Goal: Information Seeking & Learning: Check status

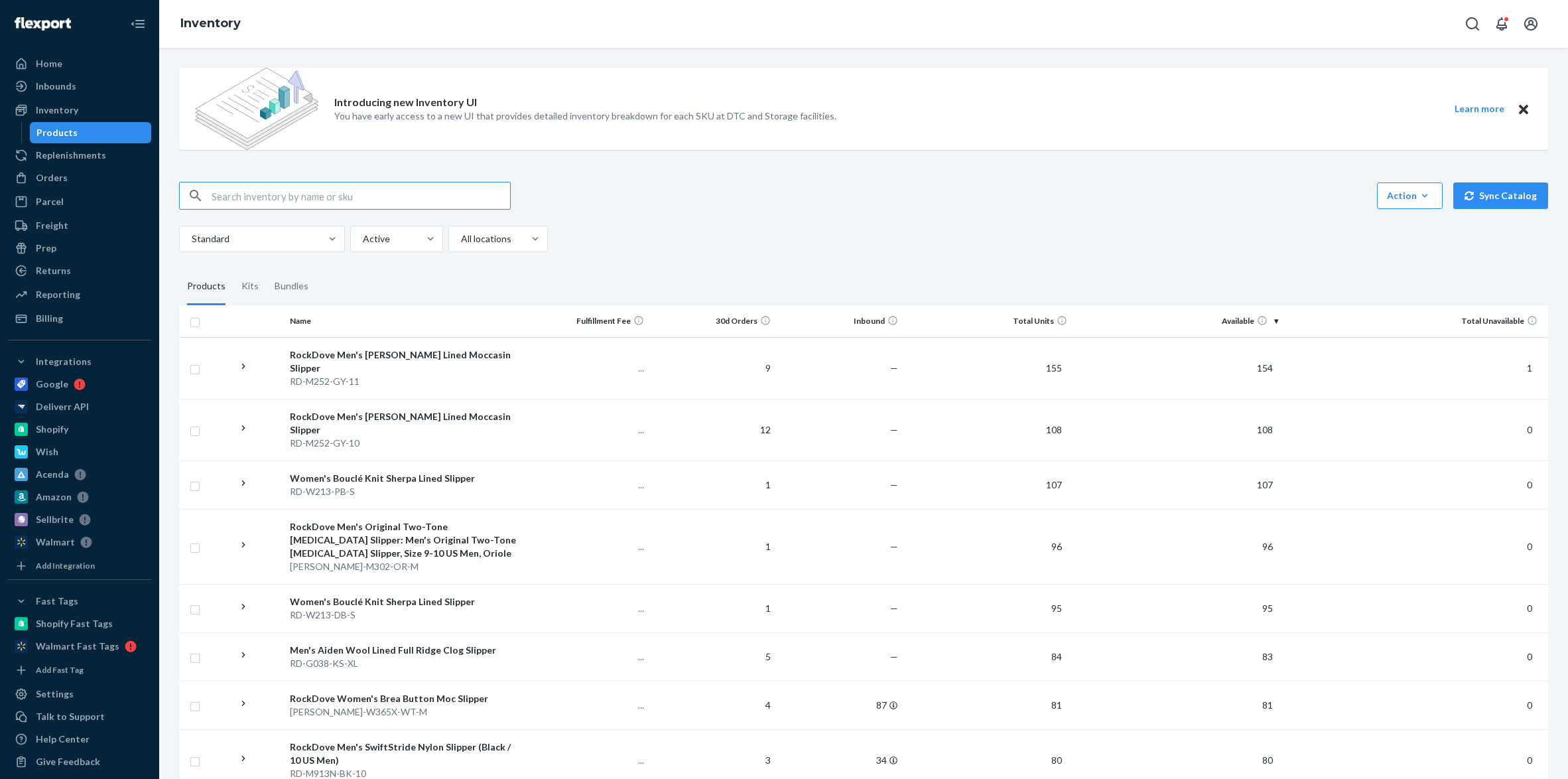
click at [320, 205] on input "text" at bounding box center [360, 196] width 299 height 27
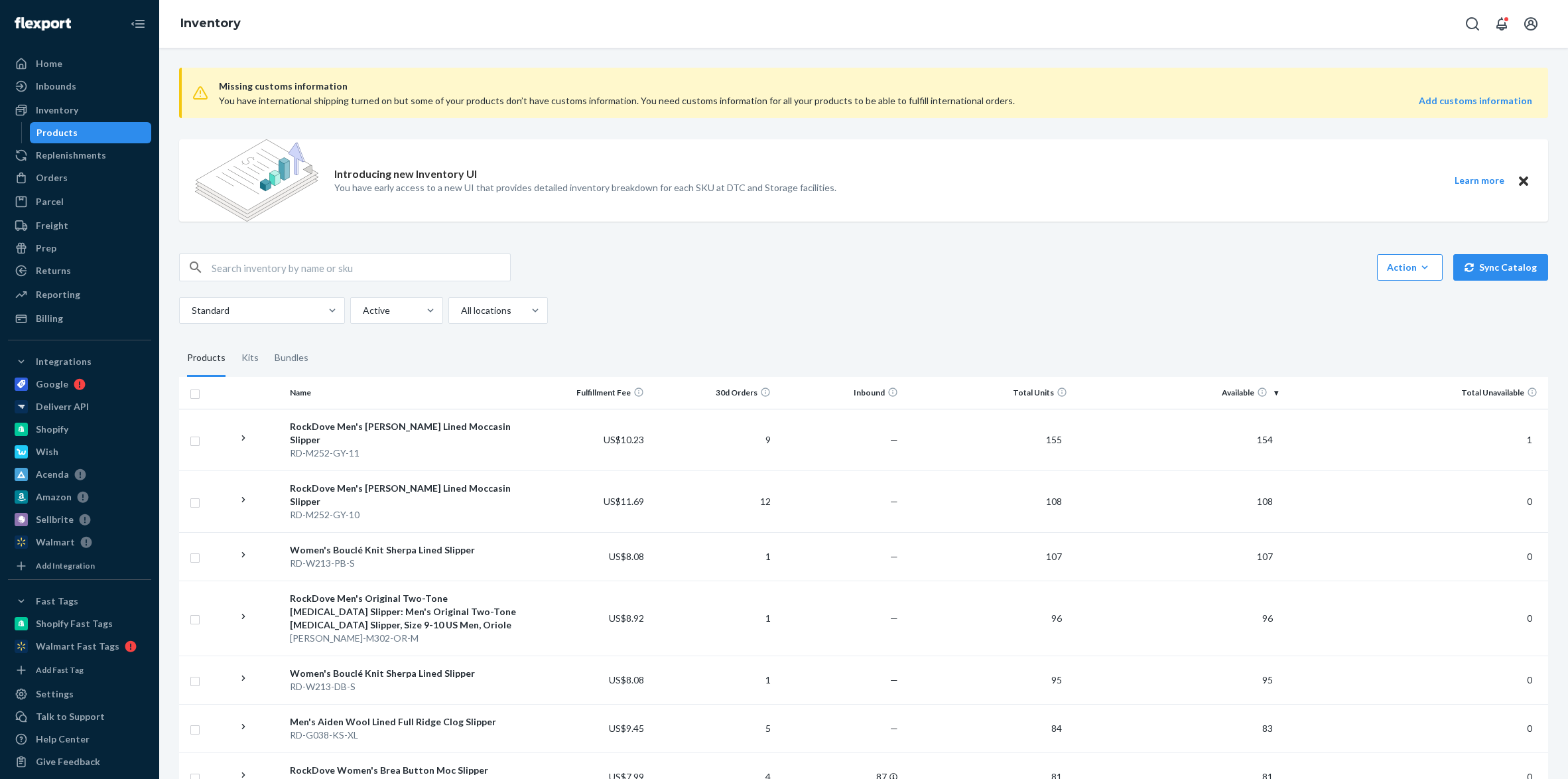
click at [1508, 309] on div "Standard Active All locations" at bounding box center [858, 311] width 1359 height 27
click at [68, 293] on div "Reporting" at bounding box center [58, 295] width 45 height 13
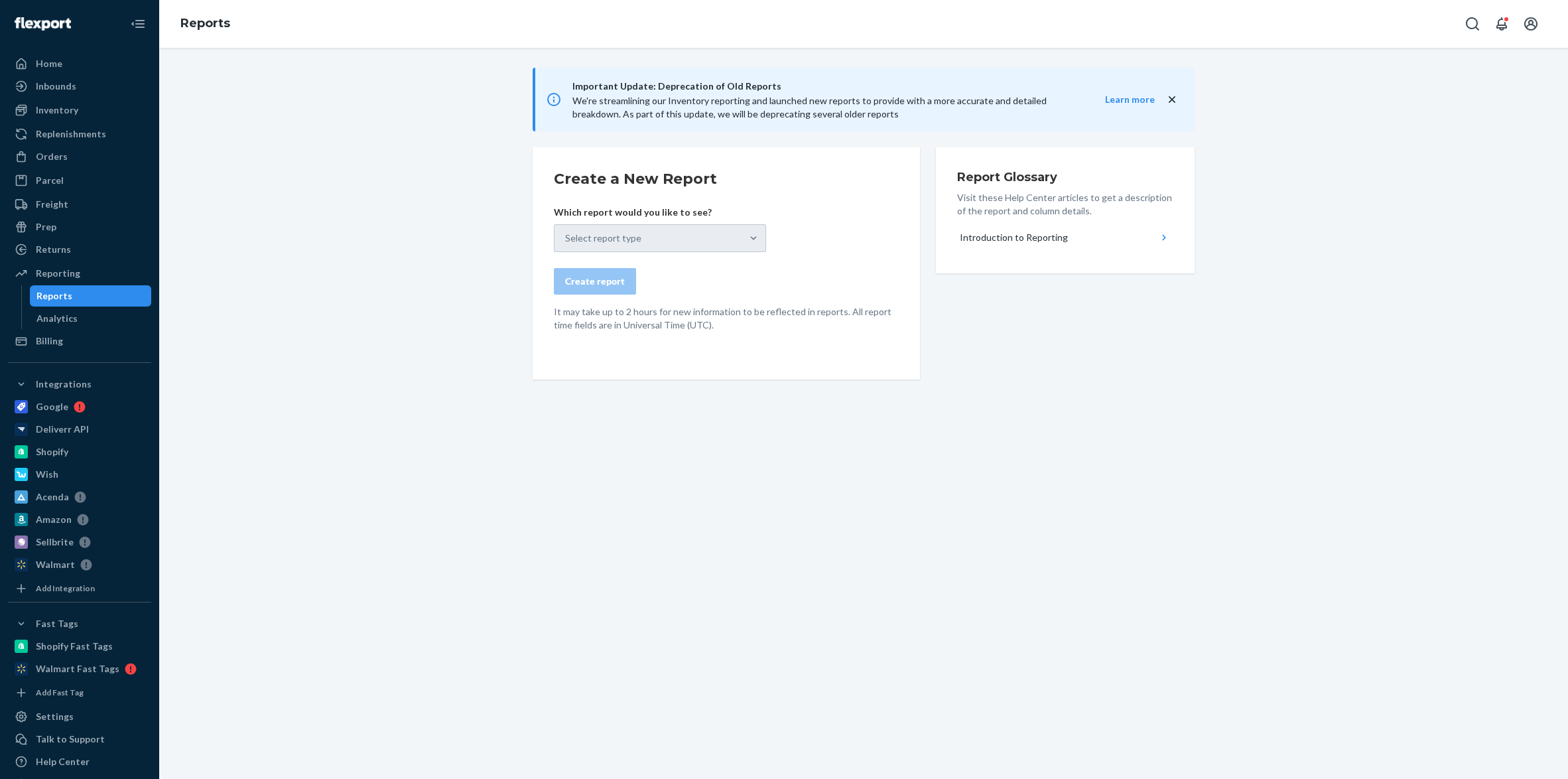
click at [434, 219] on div "Important Update: Deprecation of Old Reports We're streamlining our Inventory r…" at bounding box center [863, 267] width 1388 height 398
click at [821, 186] on h2 "Create a New Report" at bounding box center [726, 179] width 345 height 21
click at [756, 236] on div "Select report type" at bounding box center [660, 238] width 212 height 28
click at [545, 260] on div "Create a New Report Which report would you like to see? Select report type Crea…" at bounding box center [726, 263] width 387 height 232
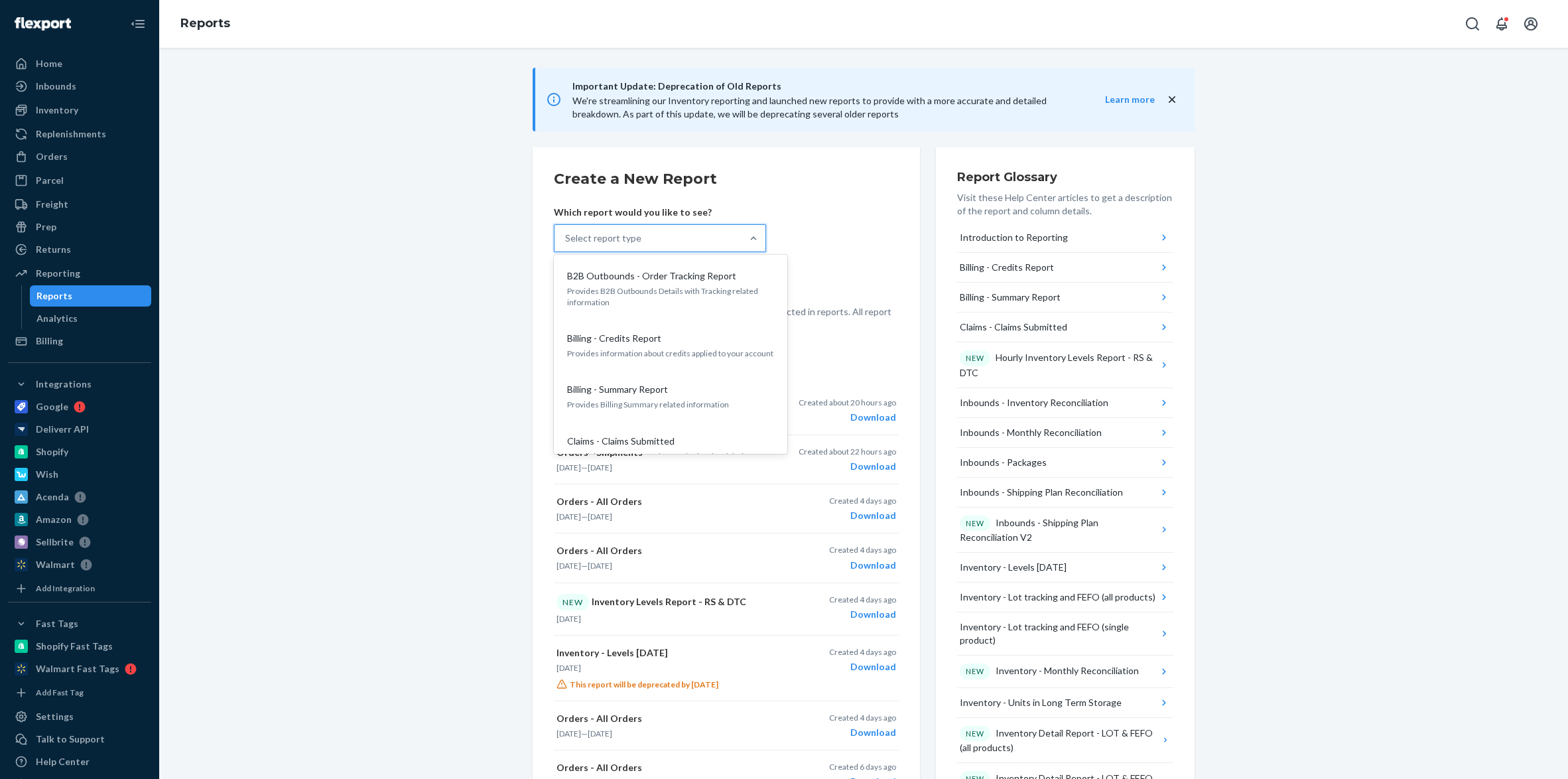
click at [724, 249] on div "Select report type" at bounding box center [648, 238] width 187 height 27
click at [567, 245] on input "option B2B Outbounds - Order Tracking Report focused, 1 of 34. 34 results avail…" at bounding box center [566, 238] width 1 height 13
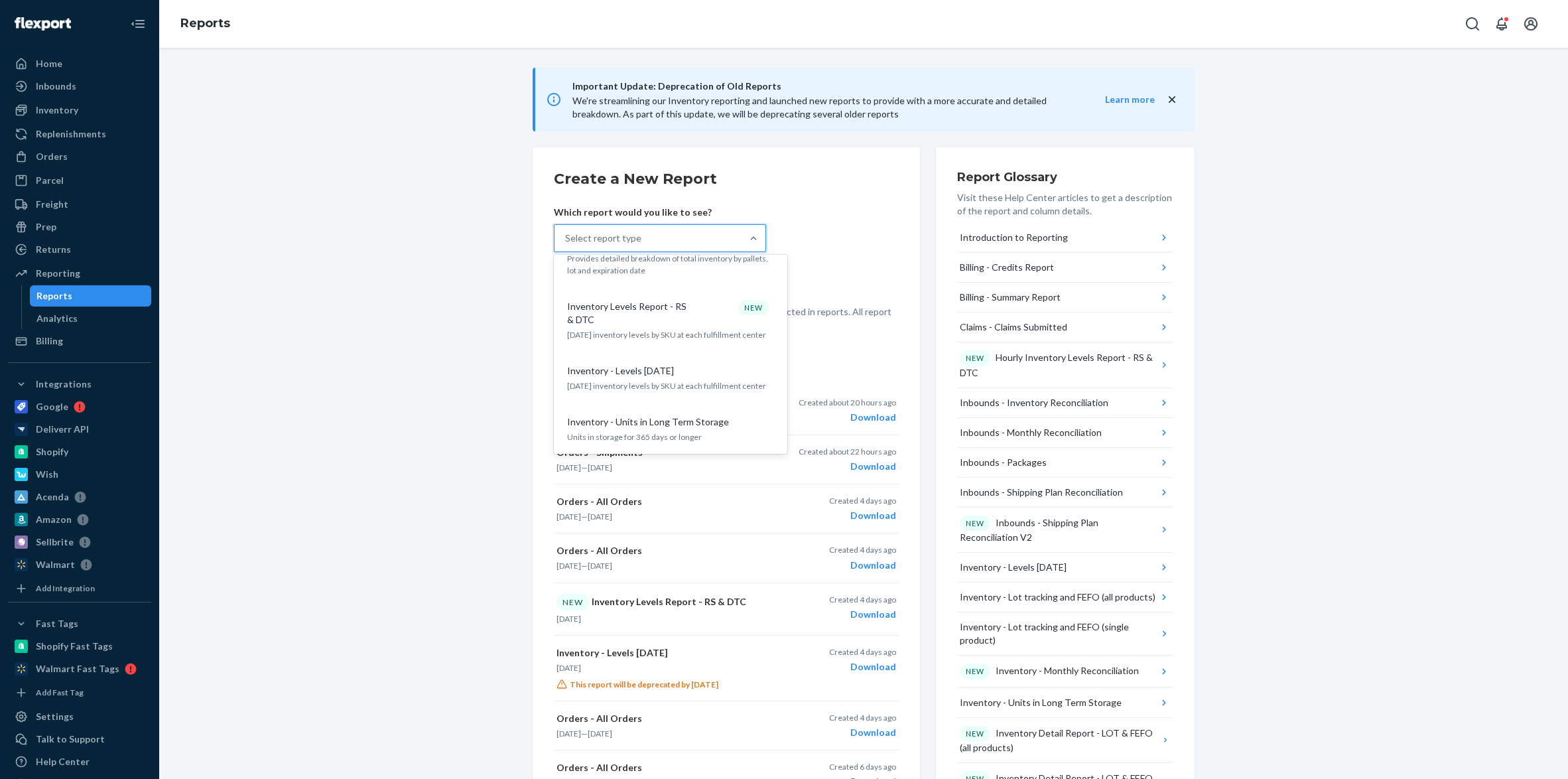
scroll to position [973, 0]
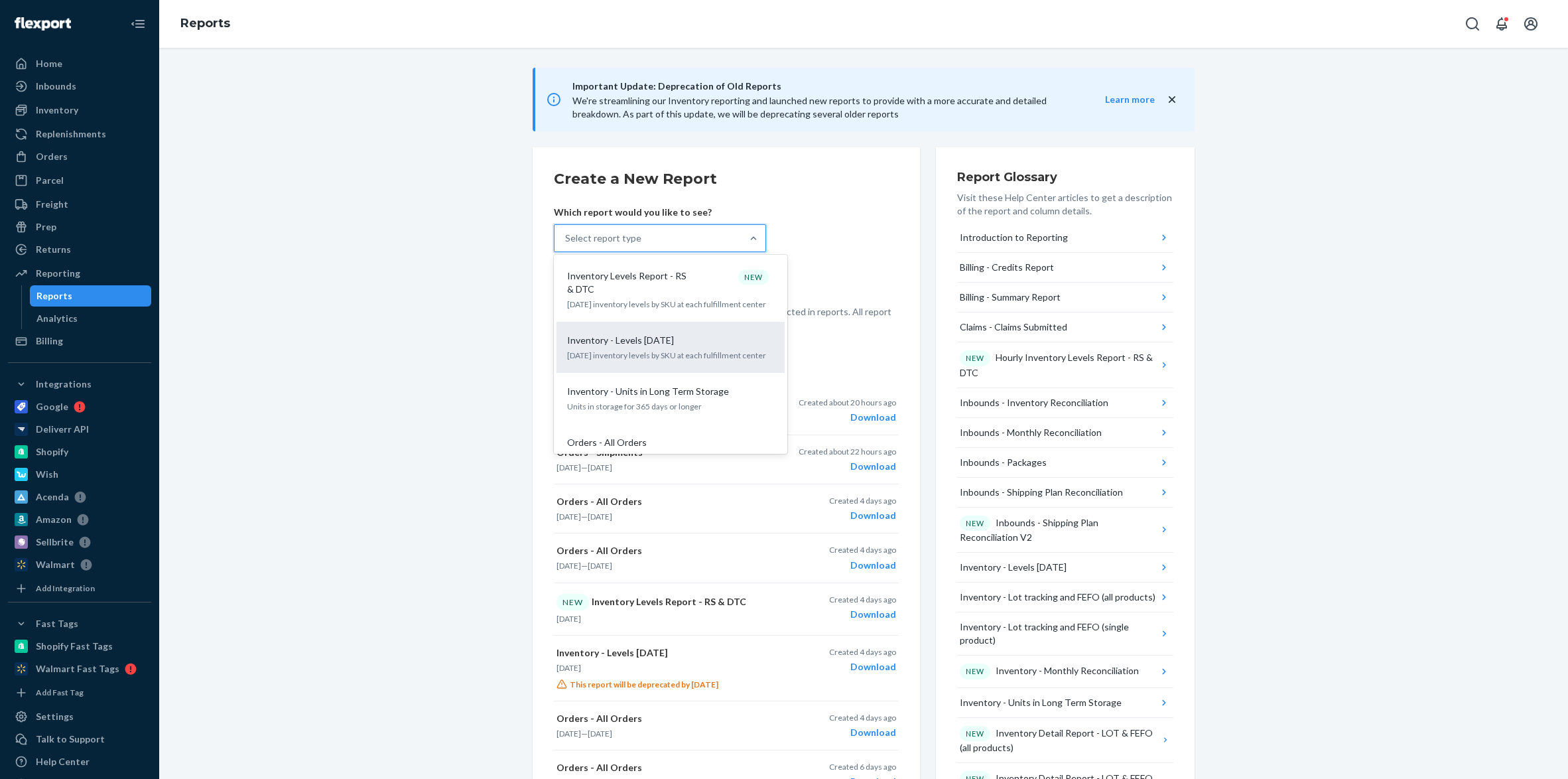
click at [688, 334] on div "Inventory - Levels [DATE]" at bounding box center [668, 341] width 212 height 13
click at [567, 245] on input "option Inventory - Levels [DATE] focused, 17 of 34. 34 results available. Use U…" at bounding box center [566, 238] width 1 height 13
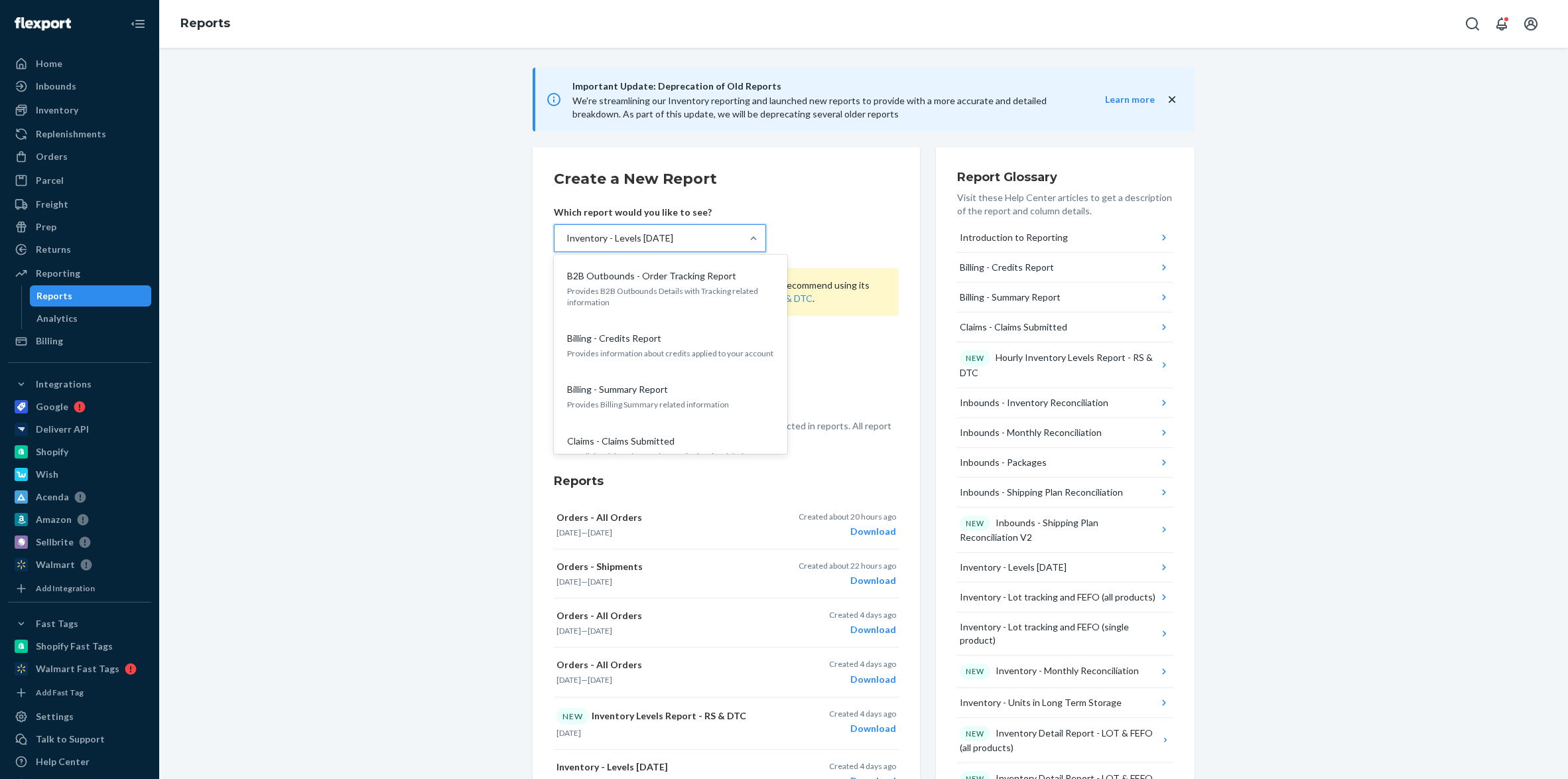
click at [682, 226] on div "Inventory - Levels [DATE]" at bounding box center [648, 238] width 187 height 27
click at [567, 232] on input "option Inventory - Levels [DATE], selected. option Inventory - Levels [DATE] fo…" at bounding box center [566, 238] width 1 height 13
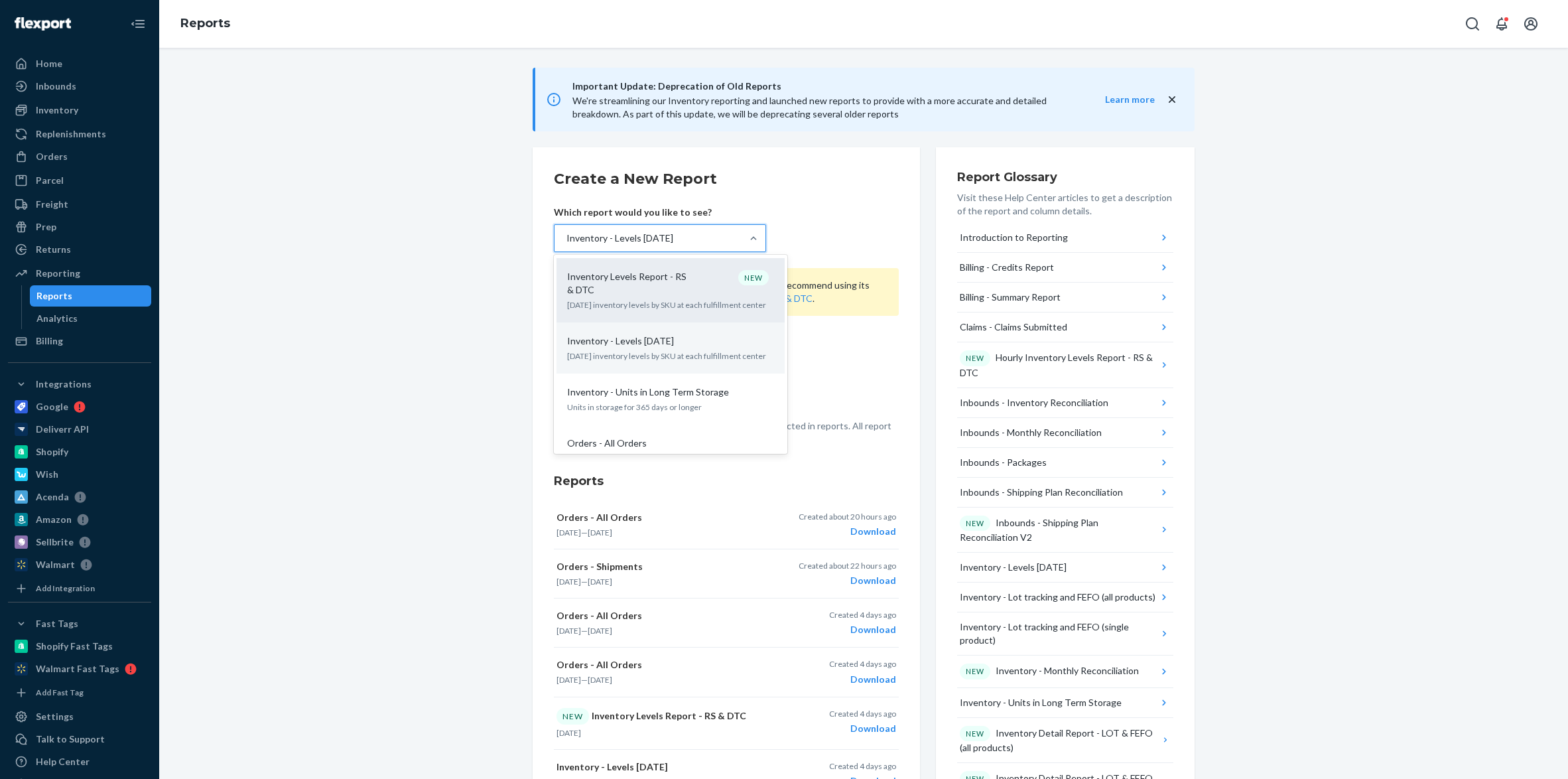
scroll to position [974, 0]
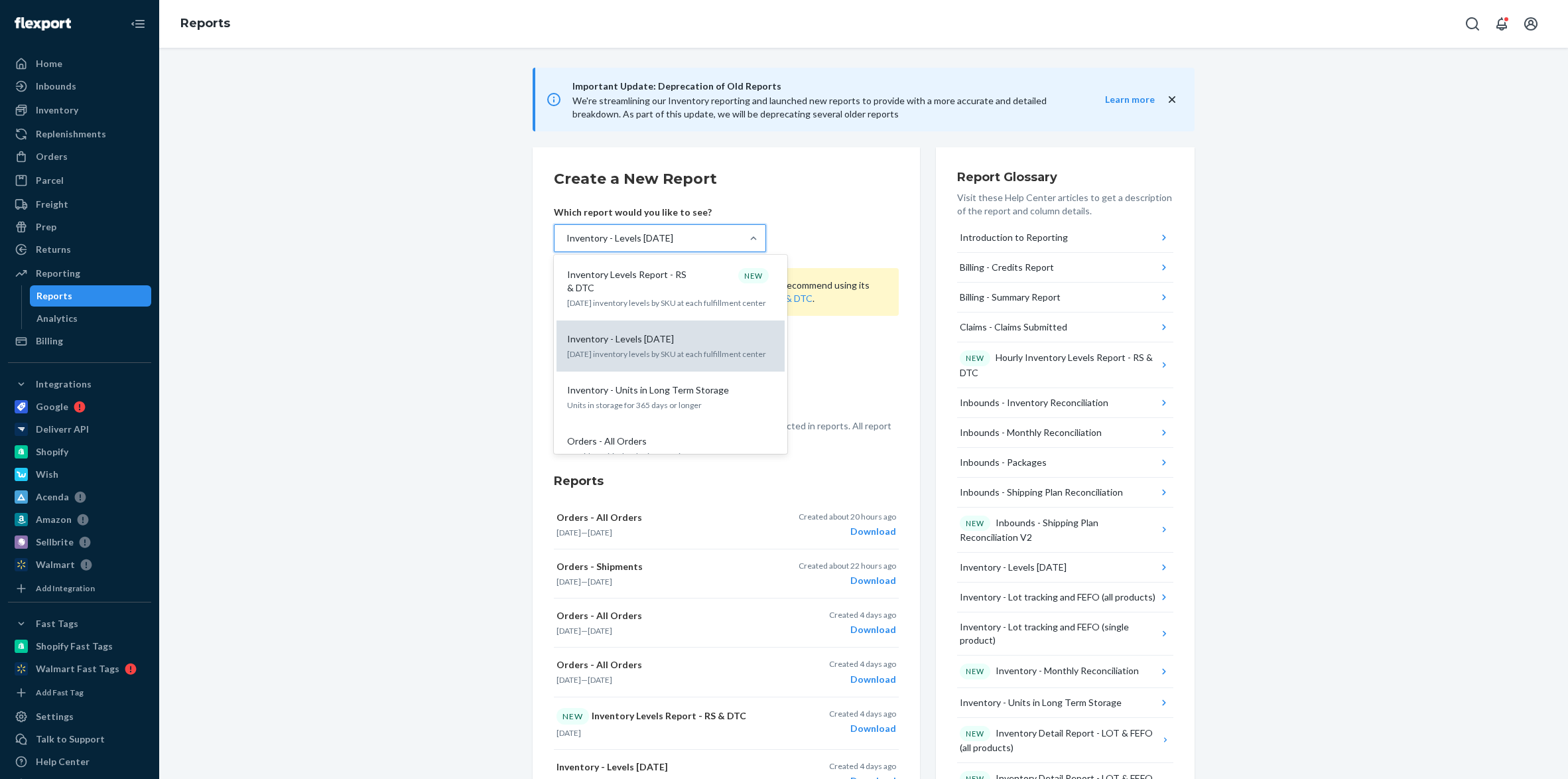
click at [589, 333] on p "Inventory - Levels [DATE]" at bounding box center [620, 339] width 107 height 13
click at [567, 245] on input "option Inventory - Levels [DATE], selected. option Inventory - Levels [DATE] fo…" at bounding box center [566, 238] width 1 height 13
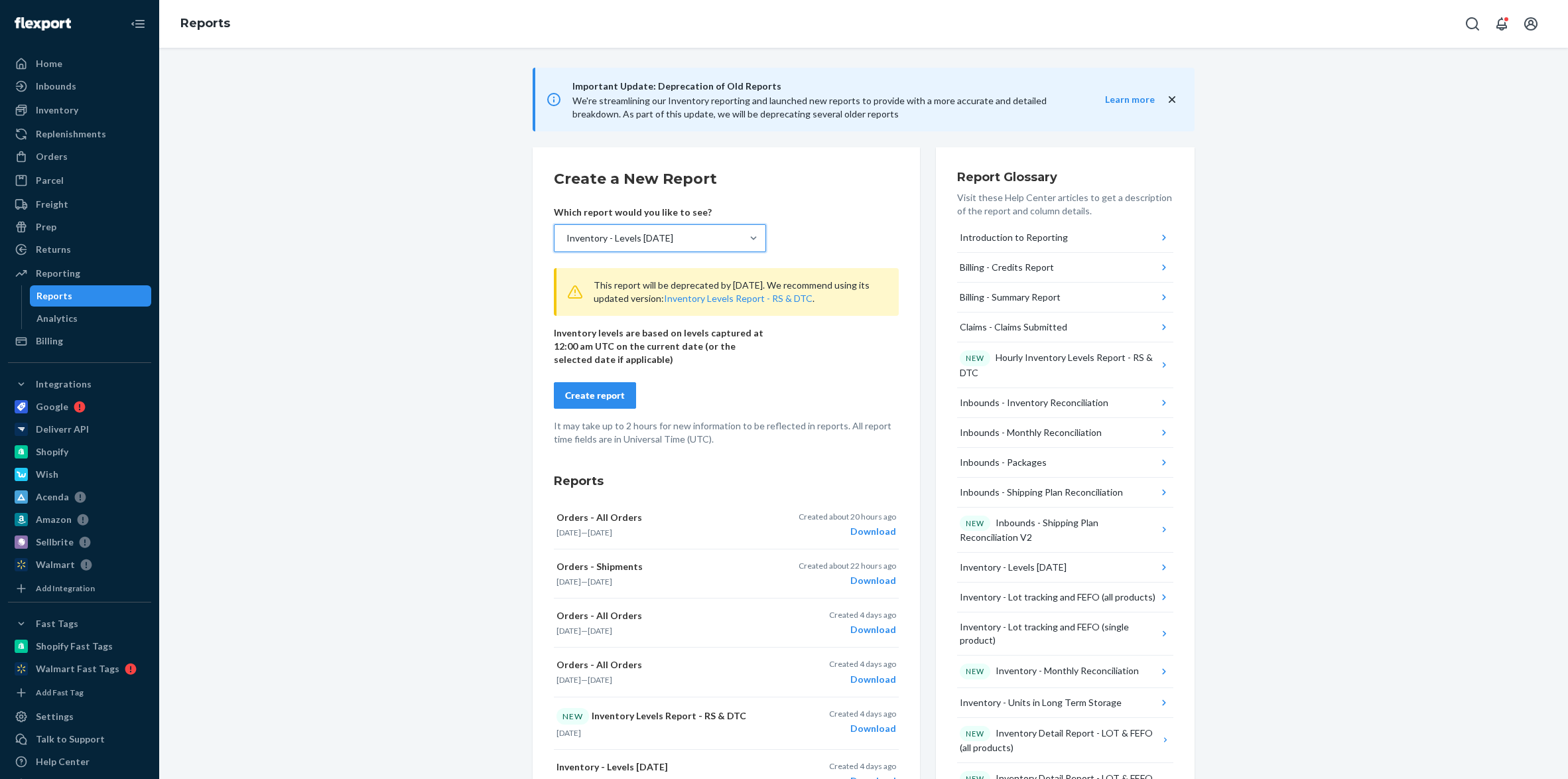
click at [572, 400] on div "Create report" at bounding box center [595, 395] width 60 height 13
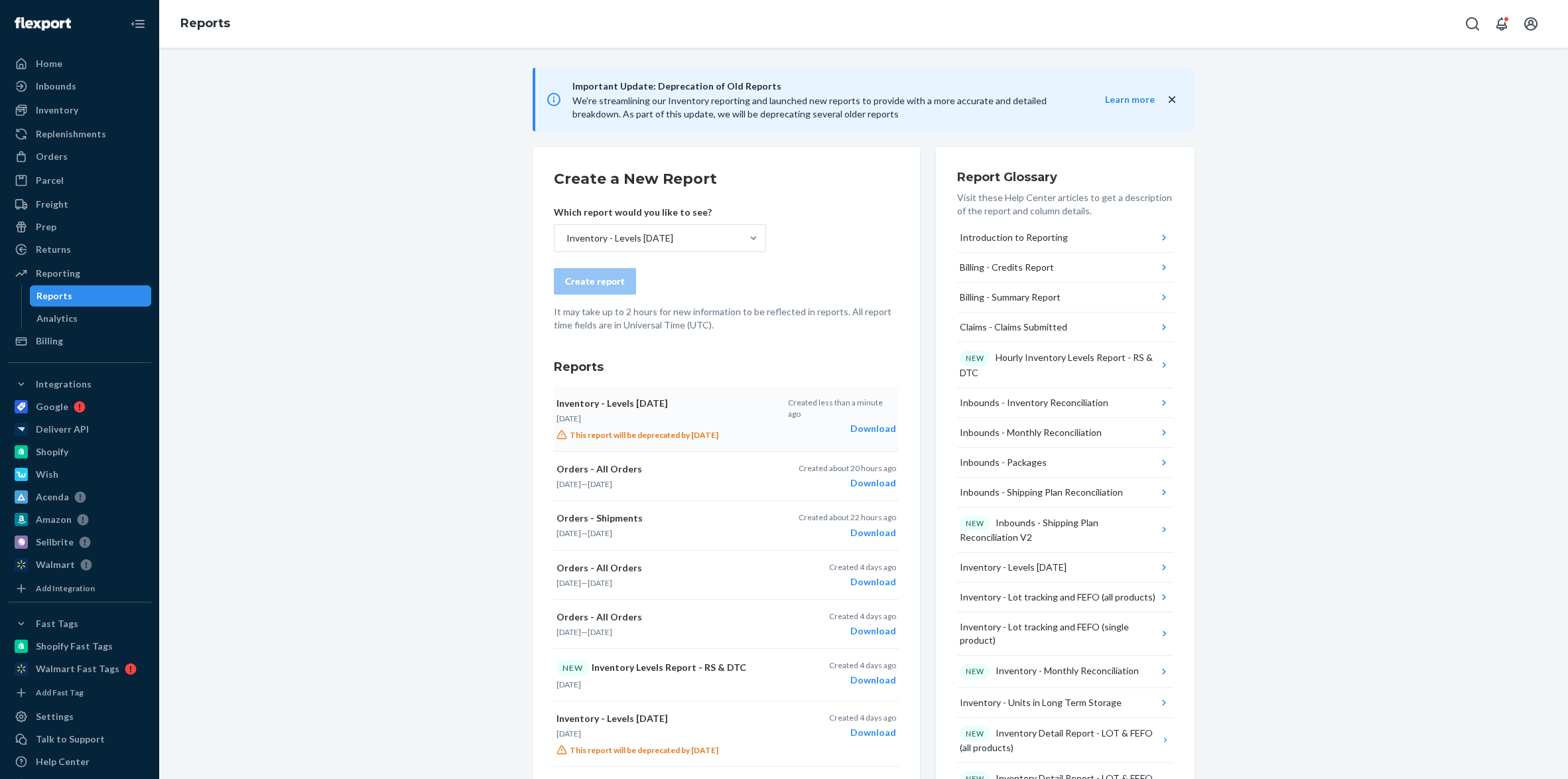
click at [865, 422] on div "Download" at bounding box center [842, 428] width 108 height 13
click at [102, 118] on div "Inventory" at bounding box center [79, 110] width 140 height 19
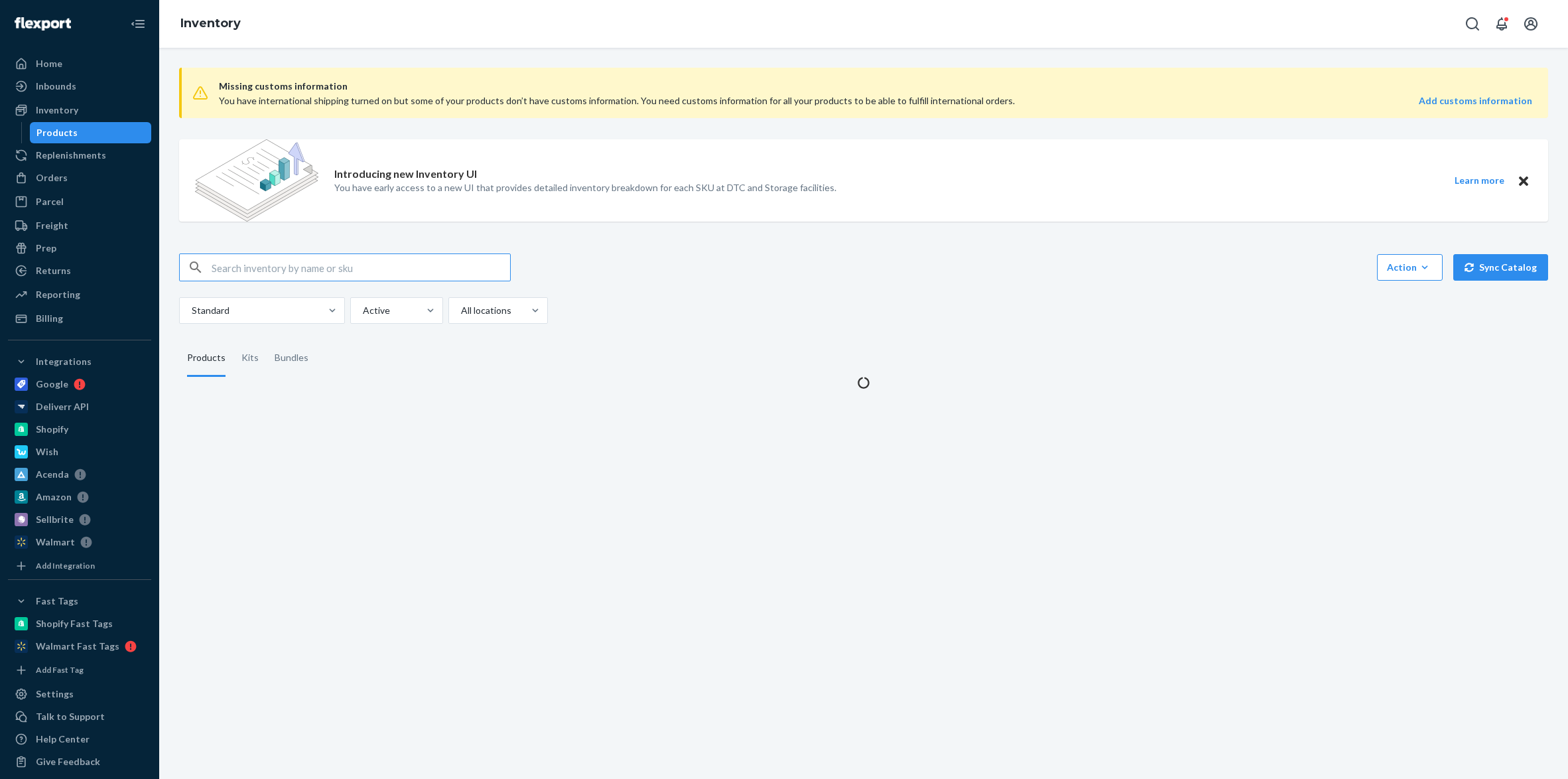
click at [277, 268] on input "text" at bounding box center [360, 267] width 299 height 27
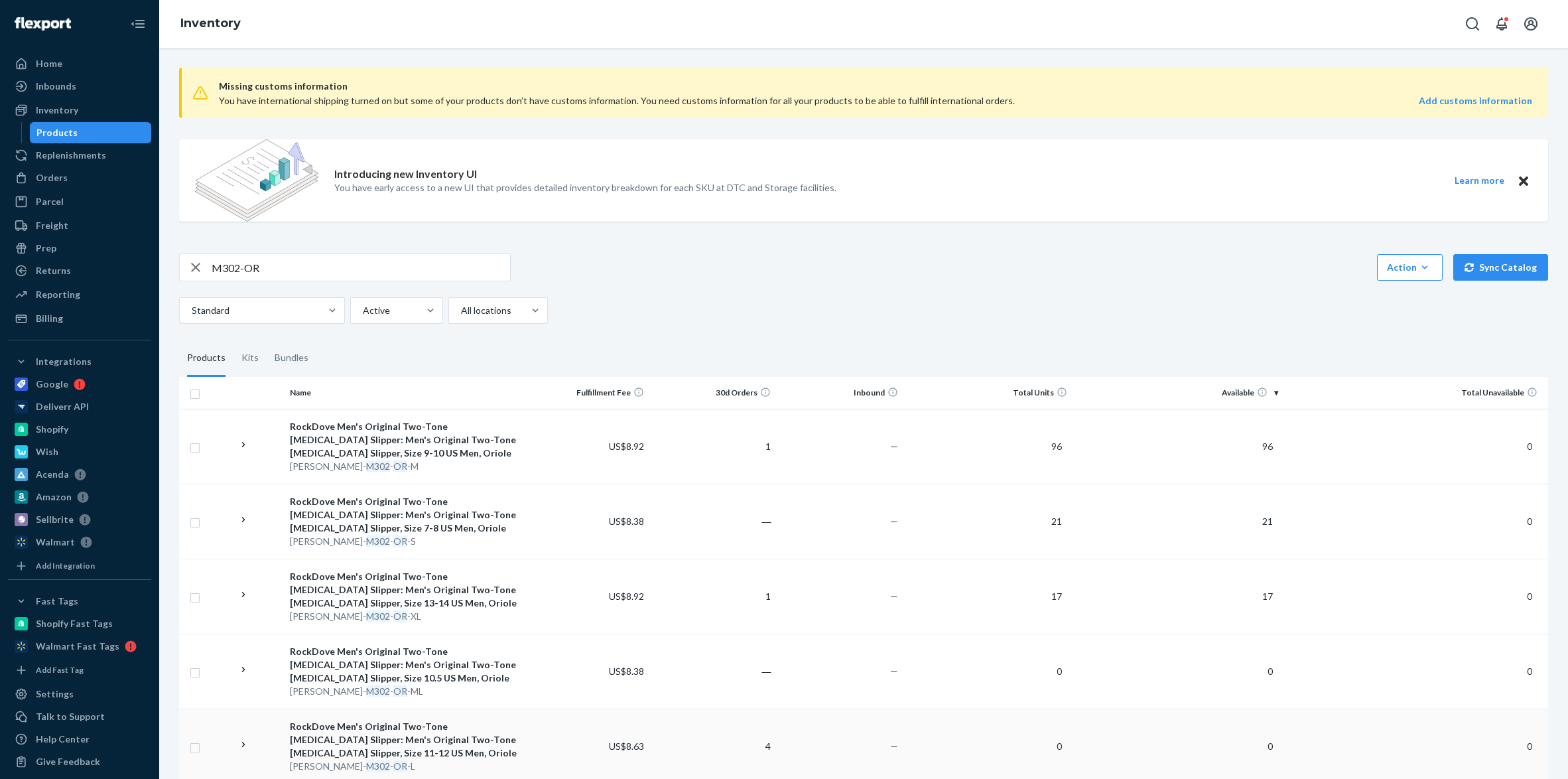
scroll to position [88, 0]
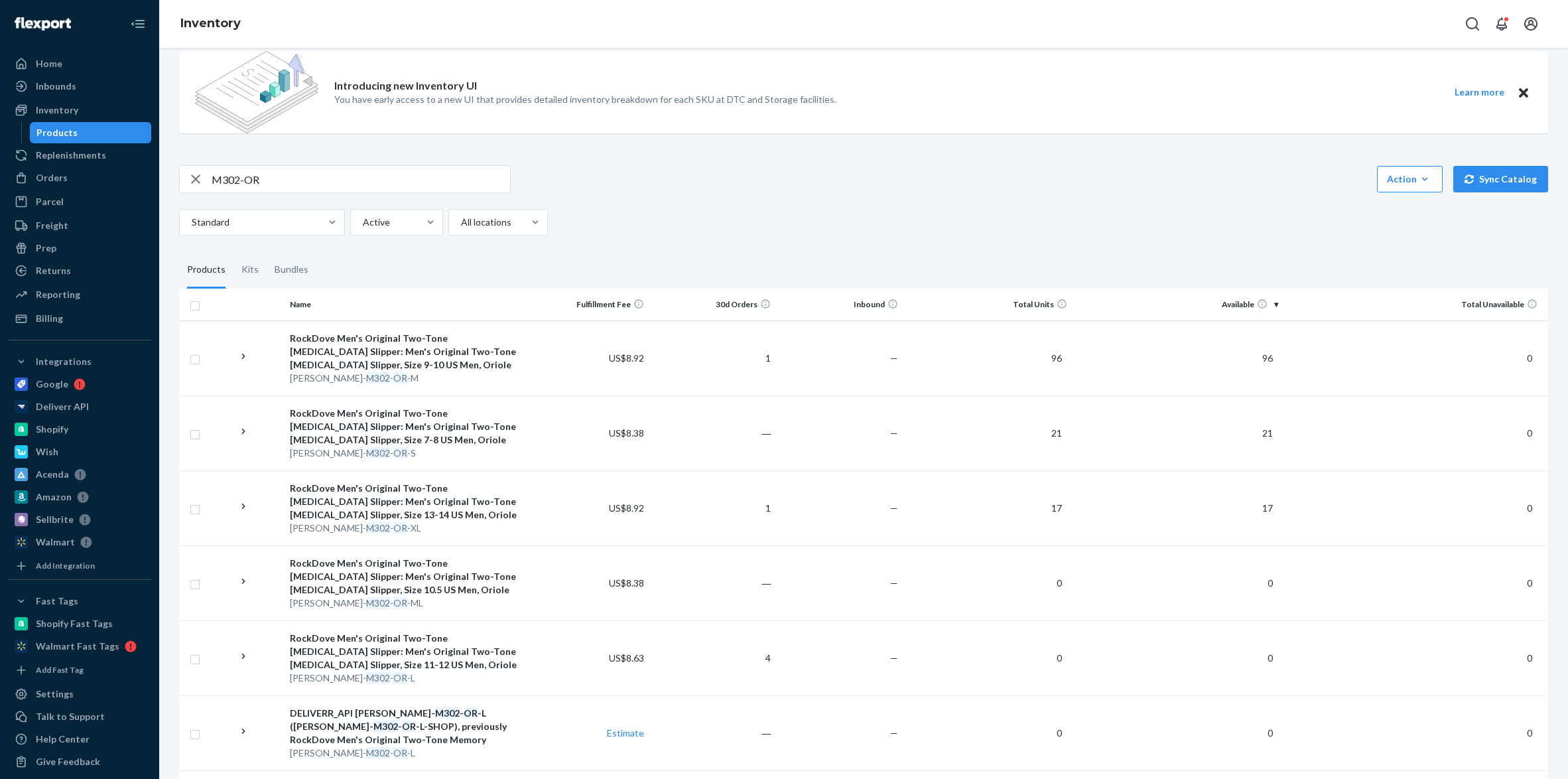
drag, startPoint x: 1510, startPoint y: 268, endPoint x: 1498, endPoint y: 263, distance: 13.0
click at [1510, 268] on fieldset "Products Kits Bundles" at bounding box center [863, 270] width 1369 height 37
drag, startPoint x: 364, startPoint y: 162, endPoint x: 203, endPoint y: 179, distance: 161.9
click at [203, 179] on div "Missing customs information You have international shipping turned on but some …" at bounding box center [863, 593] width 1388 height 1249
click at [225, 171] on input "M302-OR" at bounding box center [360, 179] width 299 height 27
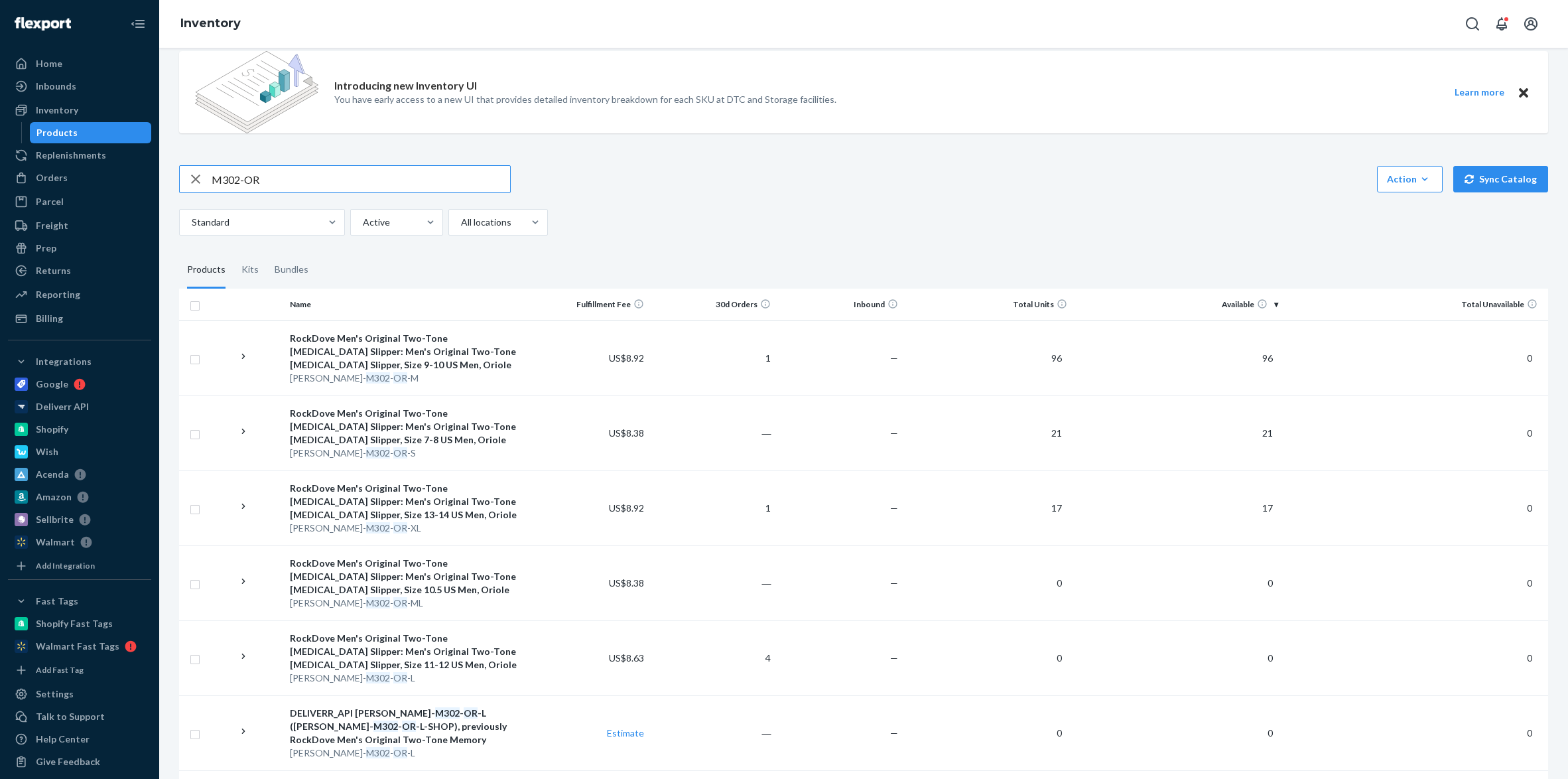
drag, startPoint x: 220, startPoint y: 178, endPoint x: 463, endPoint y: 184, distance: 243.1
click at [462, 184] on input "M302-OR" at bounding box center [360, 179] width 299 height 27
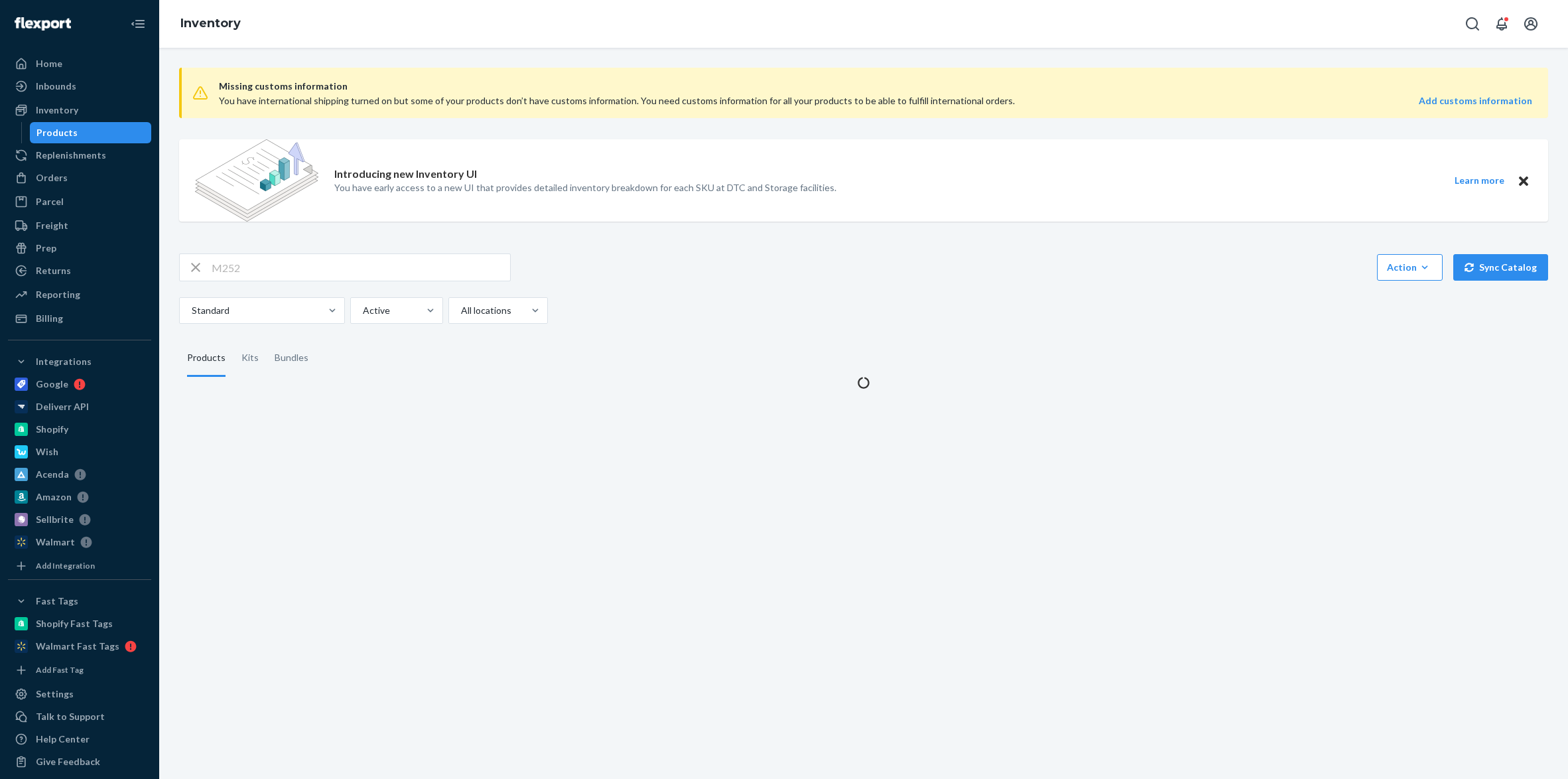
click at [380, 274] on input "M252" at bounding box center [360, 267] width 299 height 27
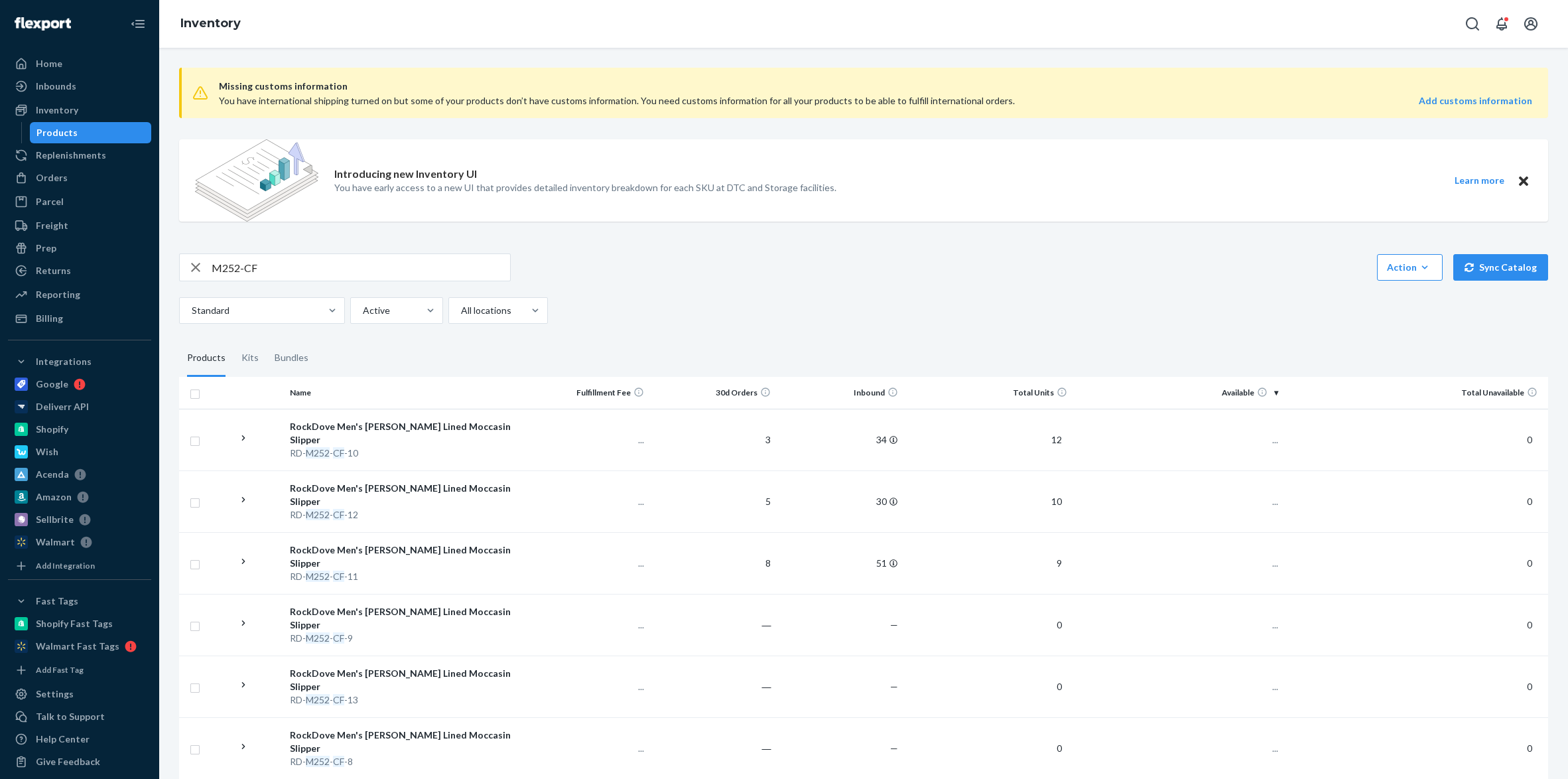
scroll to position [265, 0]
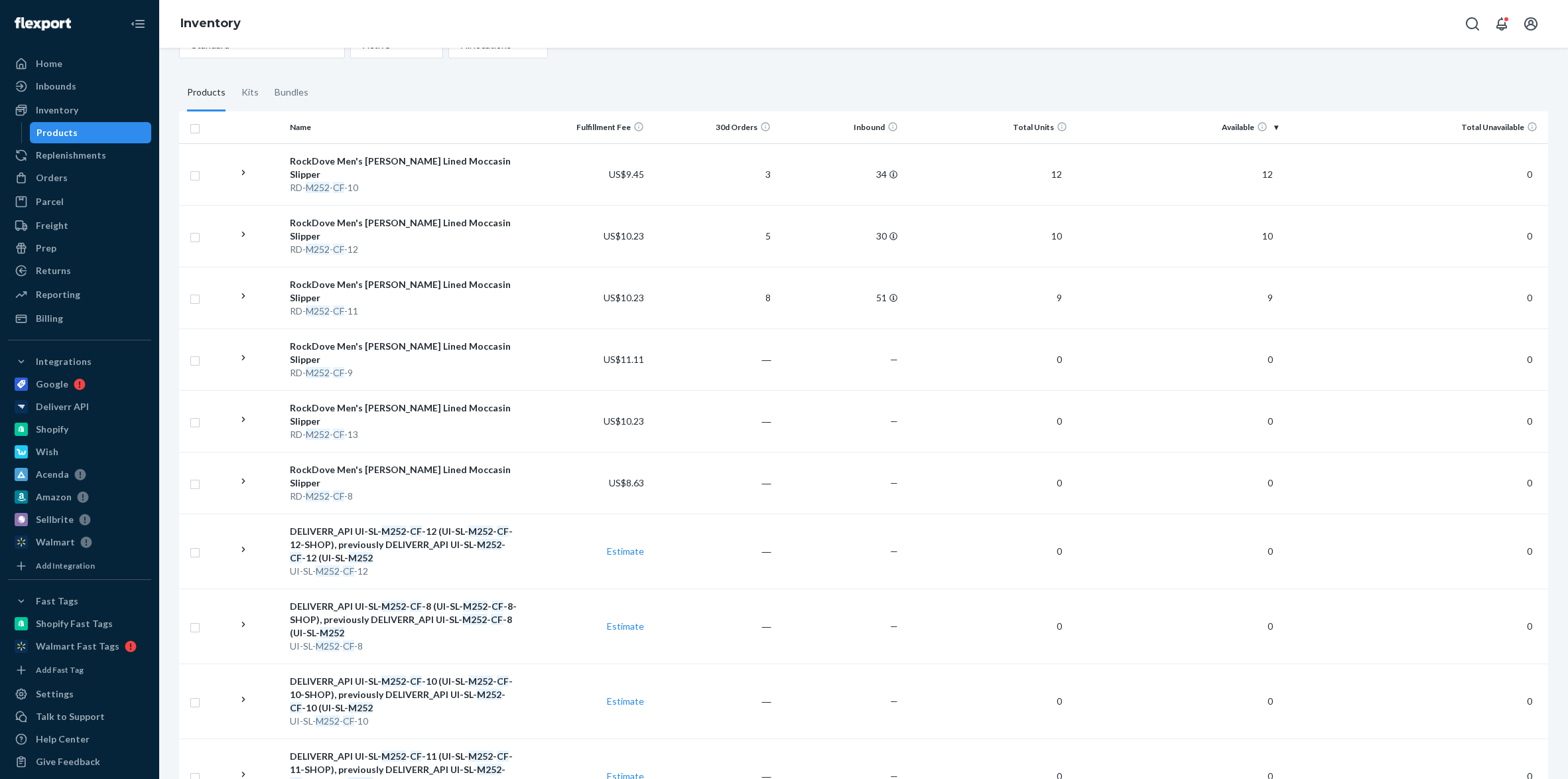
click at [1138, 57] on div "Standard Active All locations" at bounding box center [858, 45] width 1359 height 27
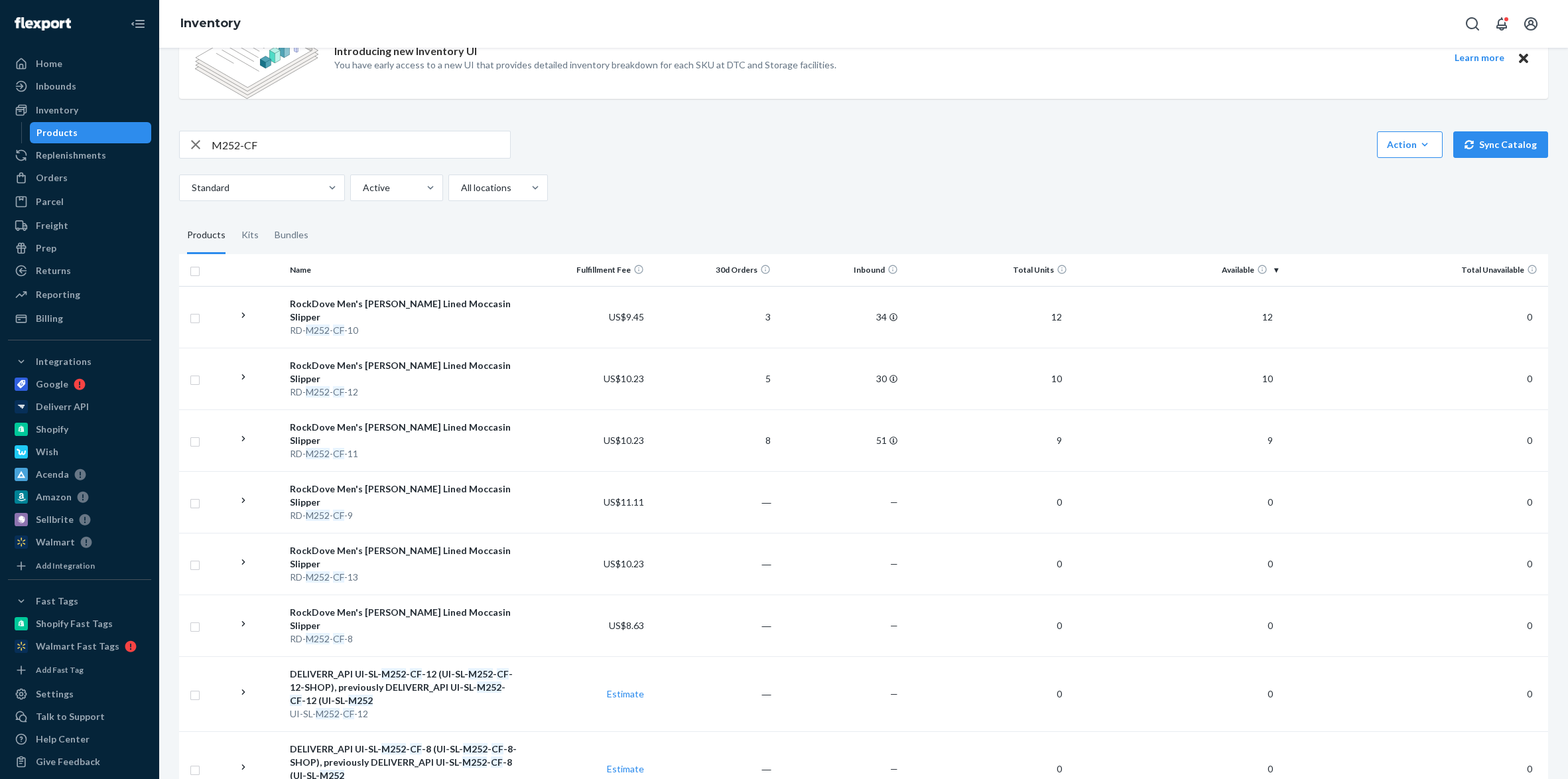
scroll to position [0, 0]
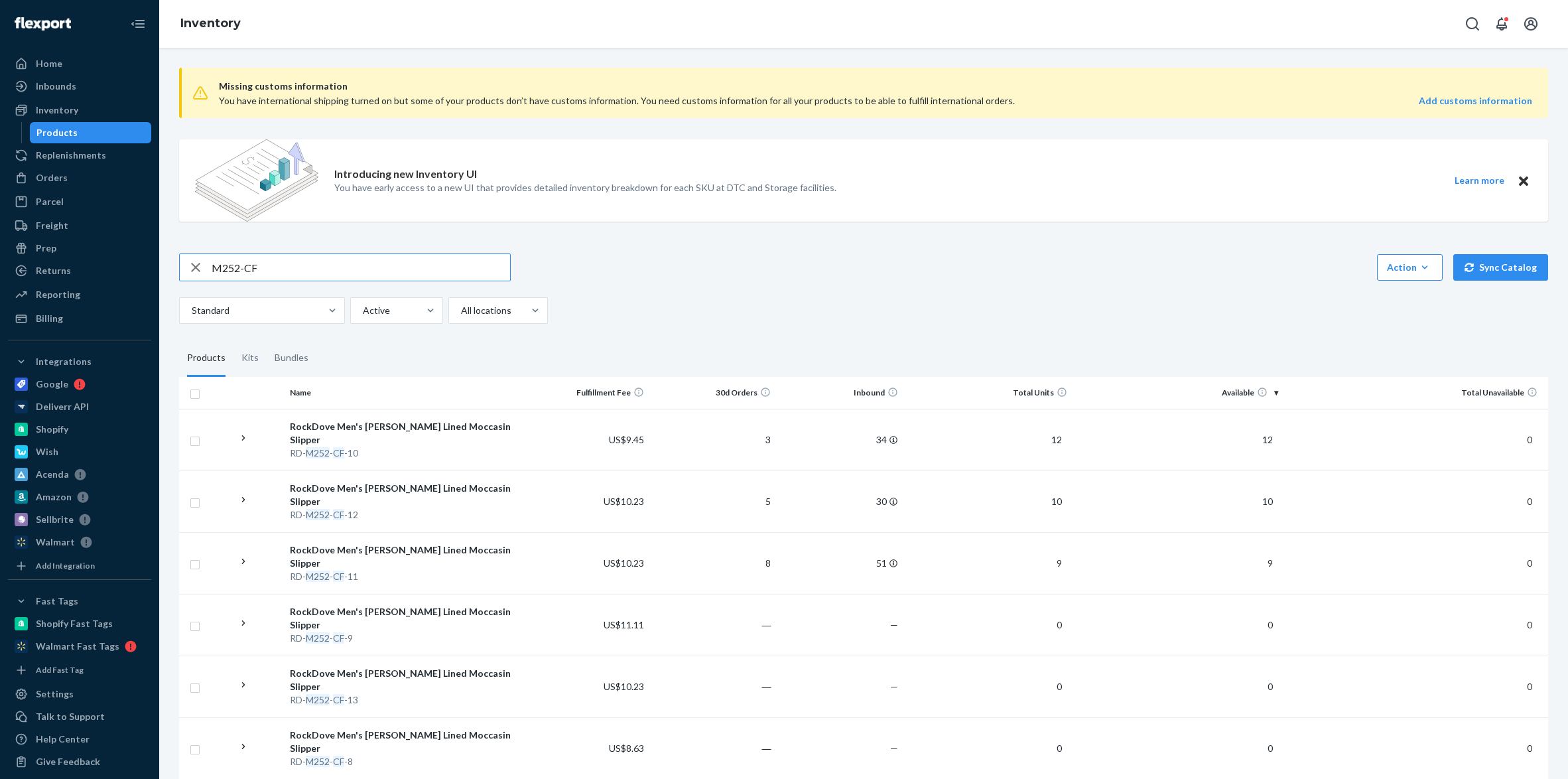
drag, startPoint x: 271, startPoint y: 269, endPoint x: 221, endPoint y: 269, distance: 50.0
click at [221, 269] on input "M252-CF" at bounding box center [360, 267] width 299 height 27
click at [245, 266] on input "M913" at bounding box center [360, 267] width 299 height 27
drag, startPoint x: 231, startPoint y: 265, endPoint x: 333, endPoint y: 282, distance: 103.4
click at [346, 281] on div "M913" at bounding box center [344, 267] width 332 height 28
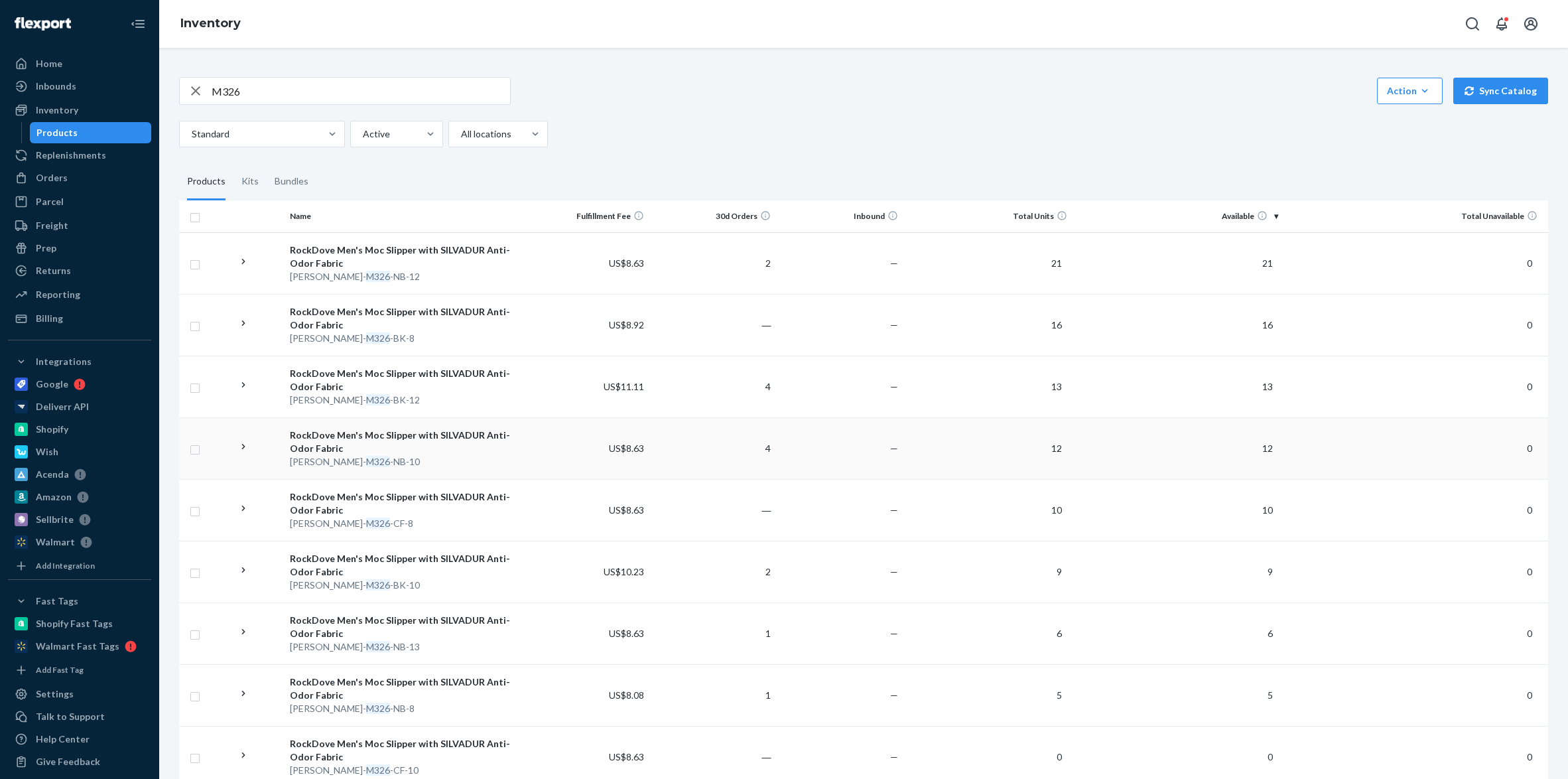
scroll to position [265, 0]
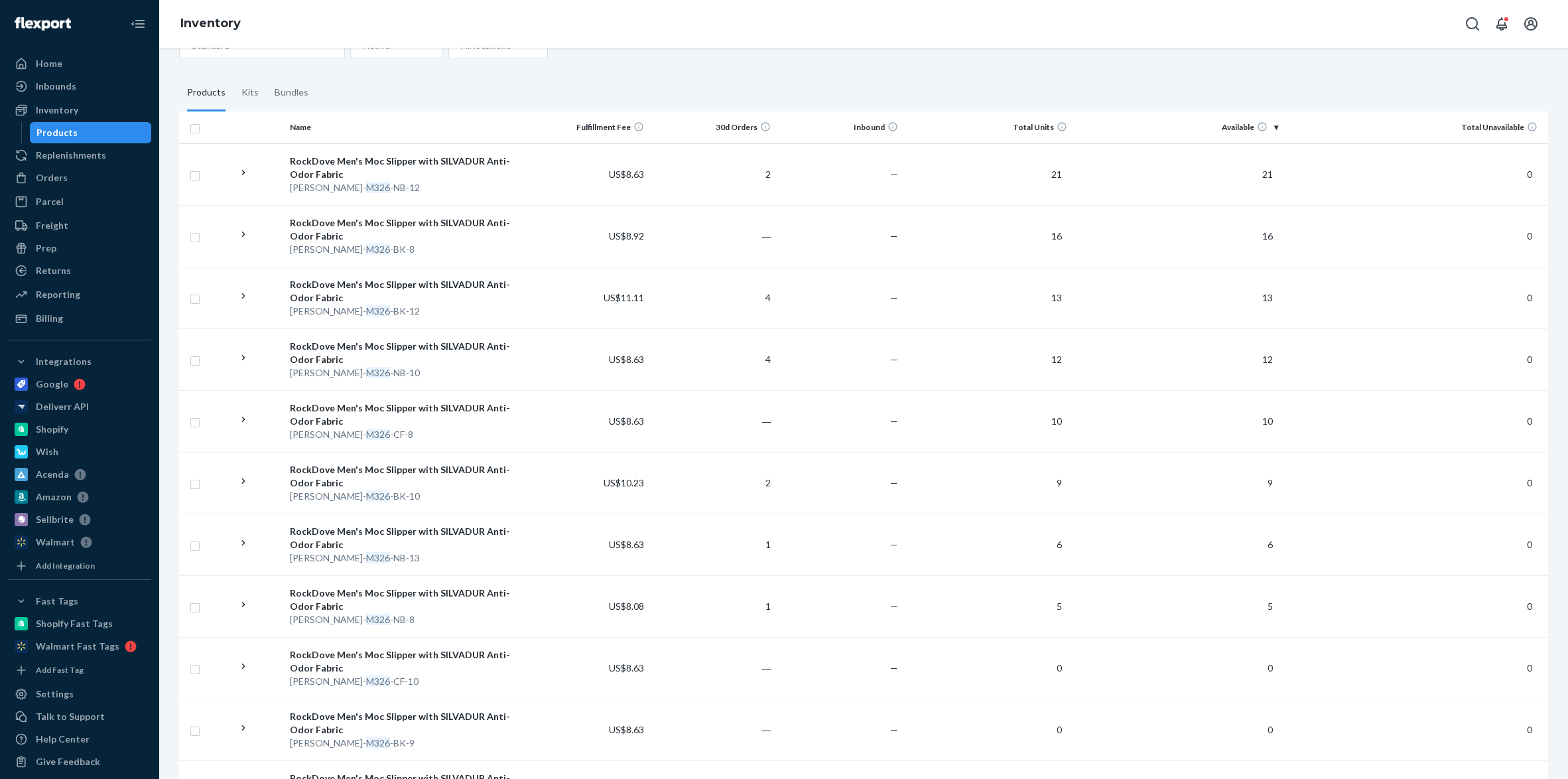
click at [1275, 86] on fieldset "Products Kits Bundles" at bounding box center [863, 93] width 1369 height 37
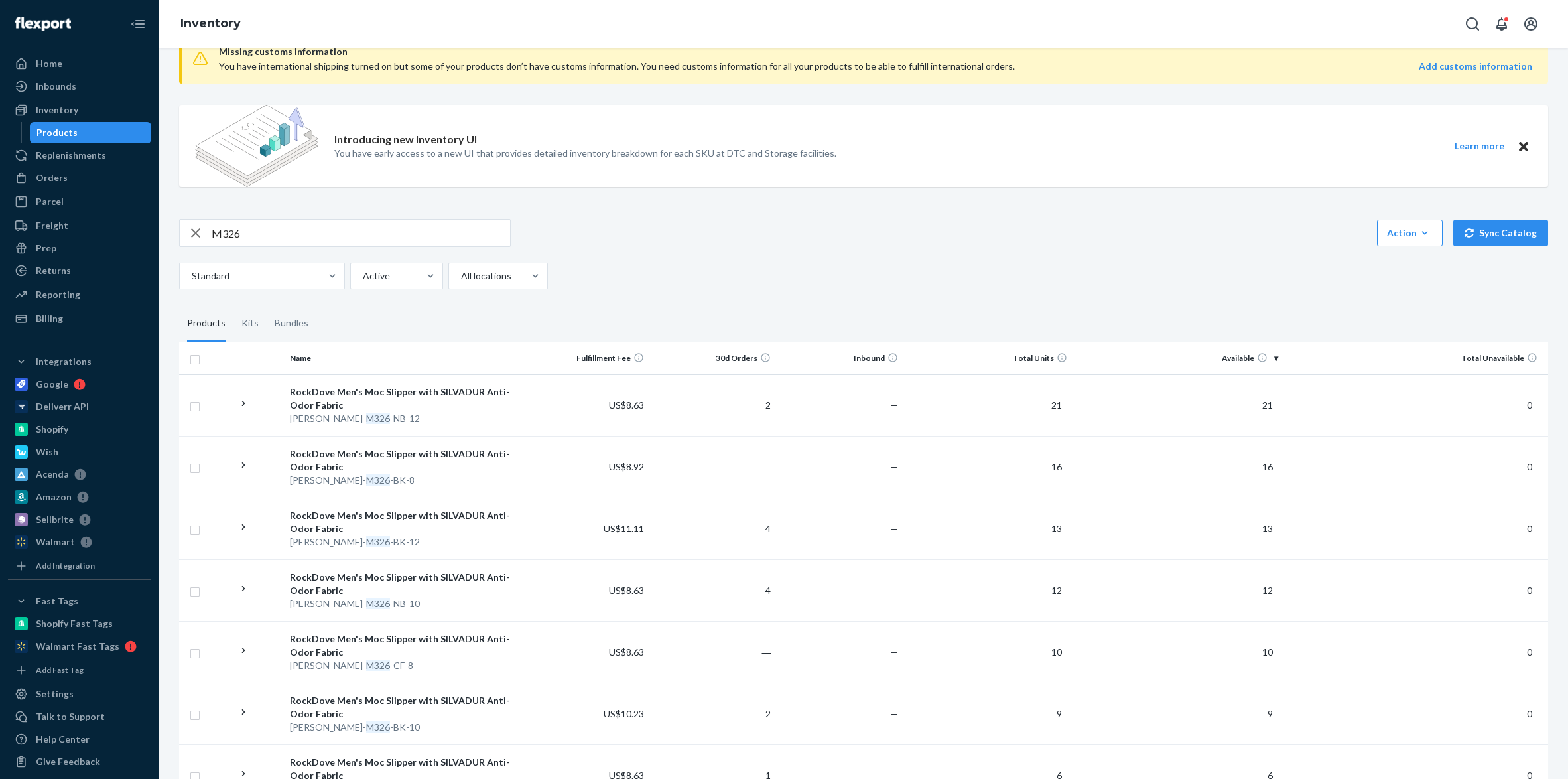
scroll to position [0, 0]
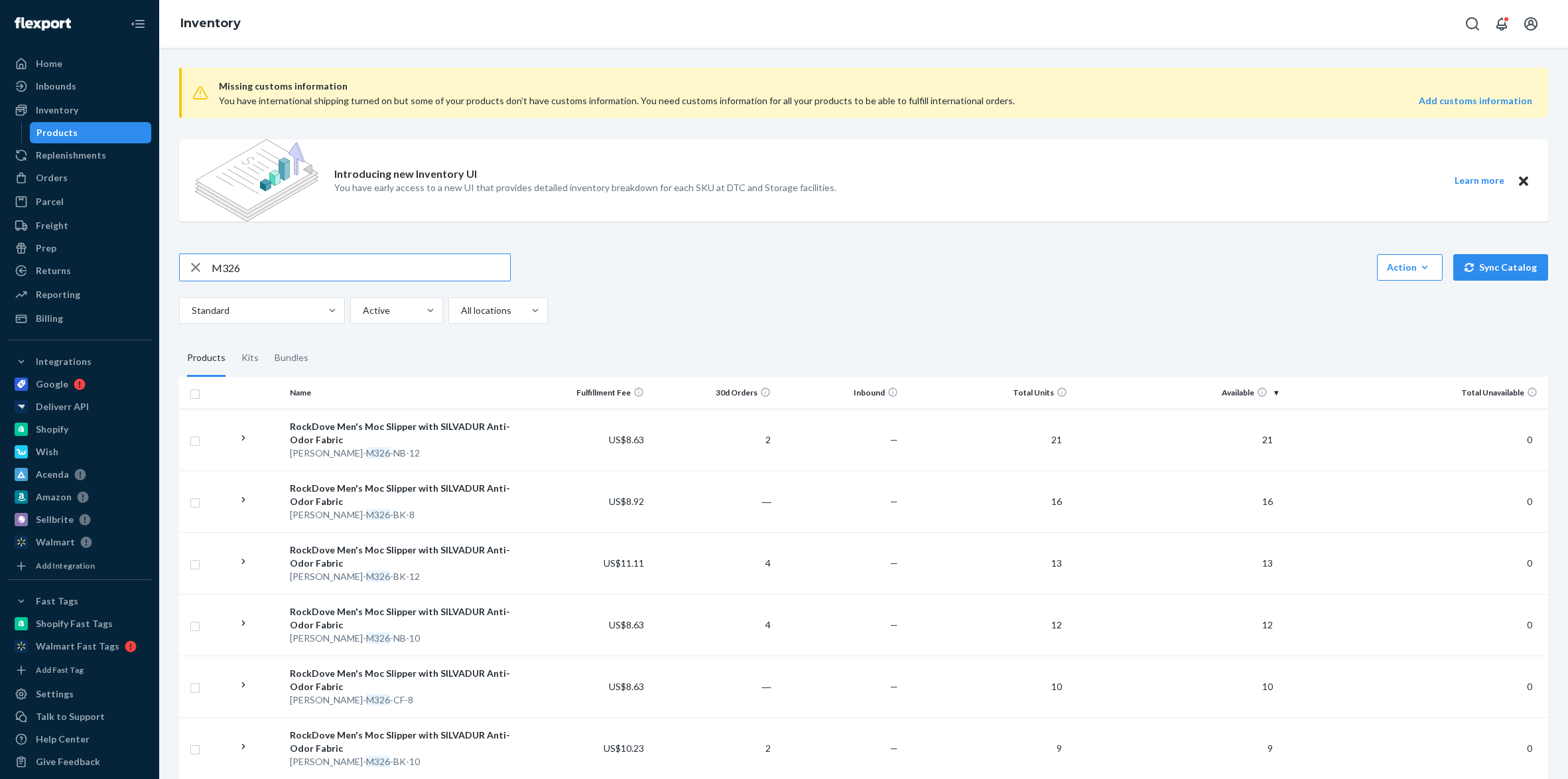
drag, startPoint x: 260, startPoint y: 265, endPoint x: 184, endPoint y: 264, distance: 76.0
click at [184, 264] on div "M326" at bounding box center [344, 267] width 330 height 27
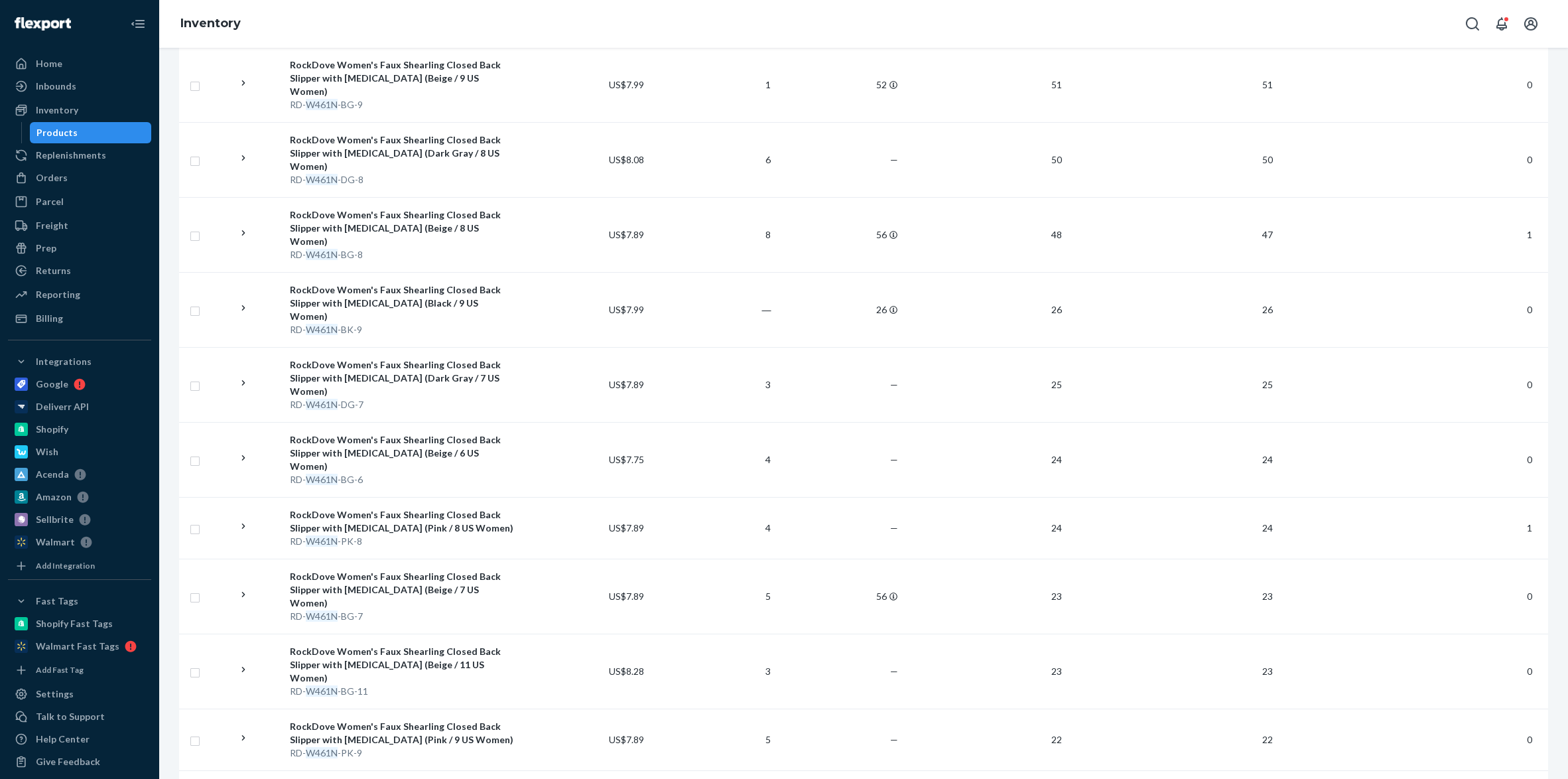
scroll to position [64, 0]
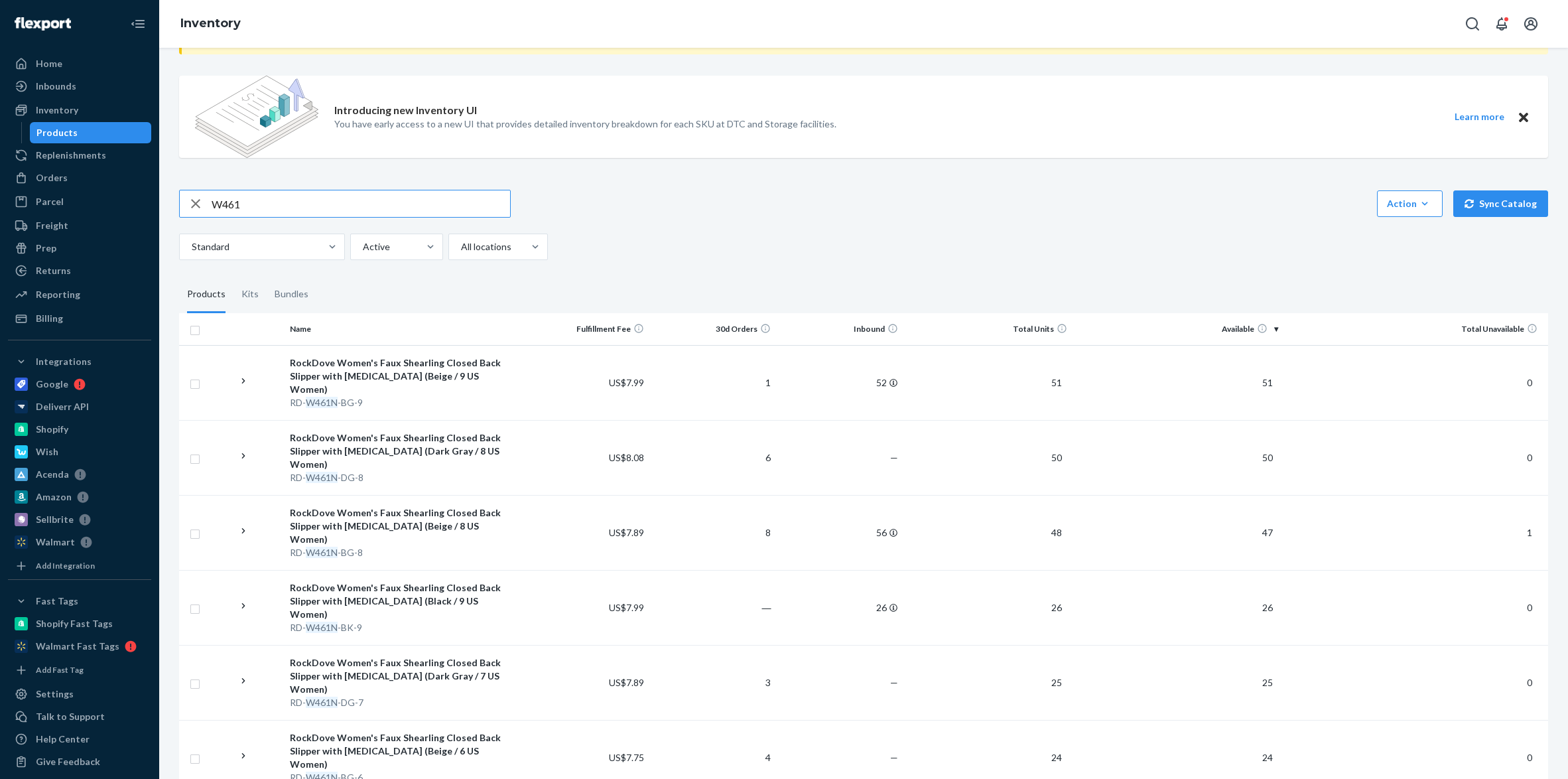
drag, startPoint x: 247, startPoint y: 200, endPoint x: 224, endPoint y: 206, distance: 23.8
click at [224, 206] on input "W461" at bounding box center [360, 204] width 299 height 27
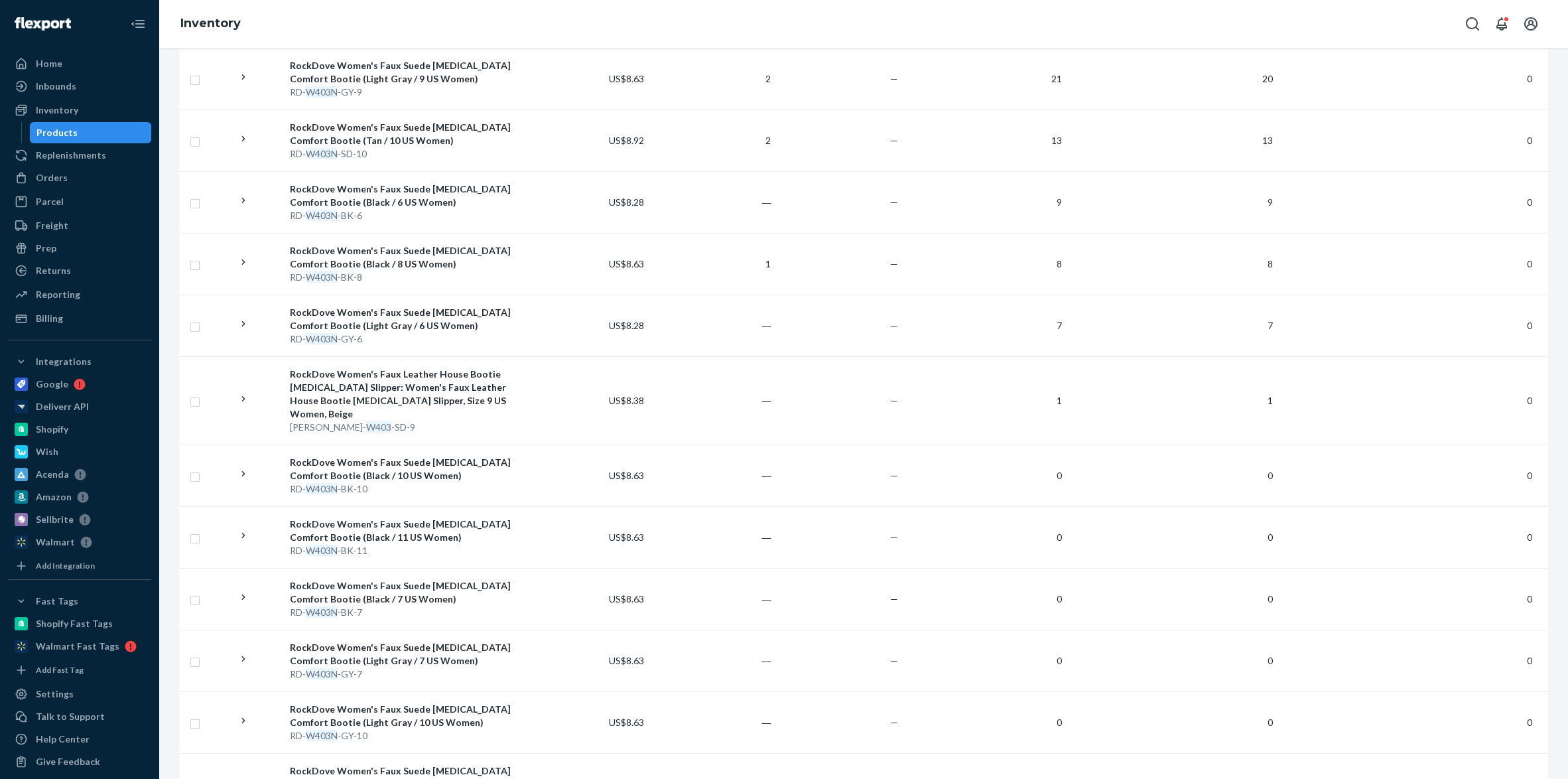
scroll to position [810, 0]
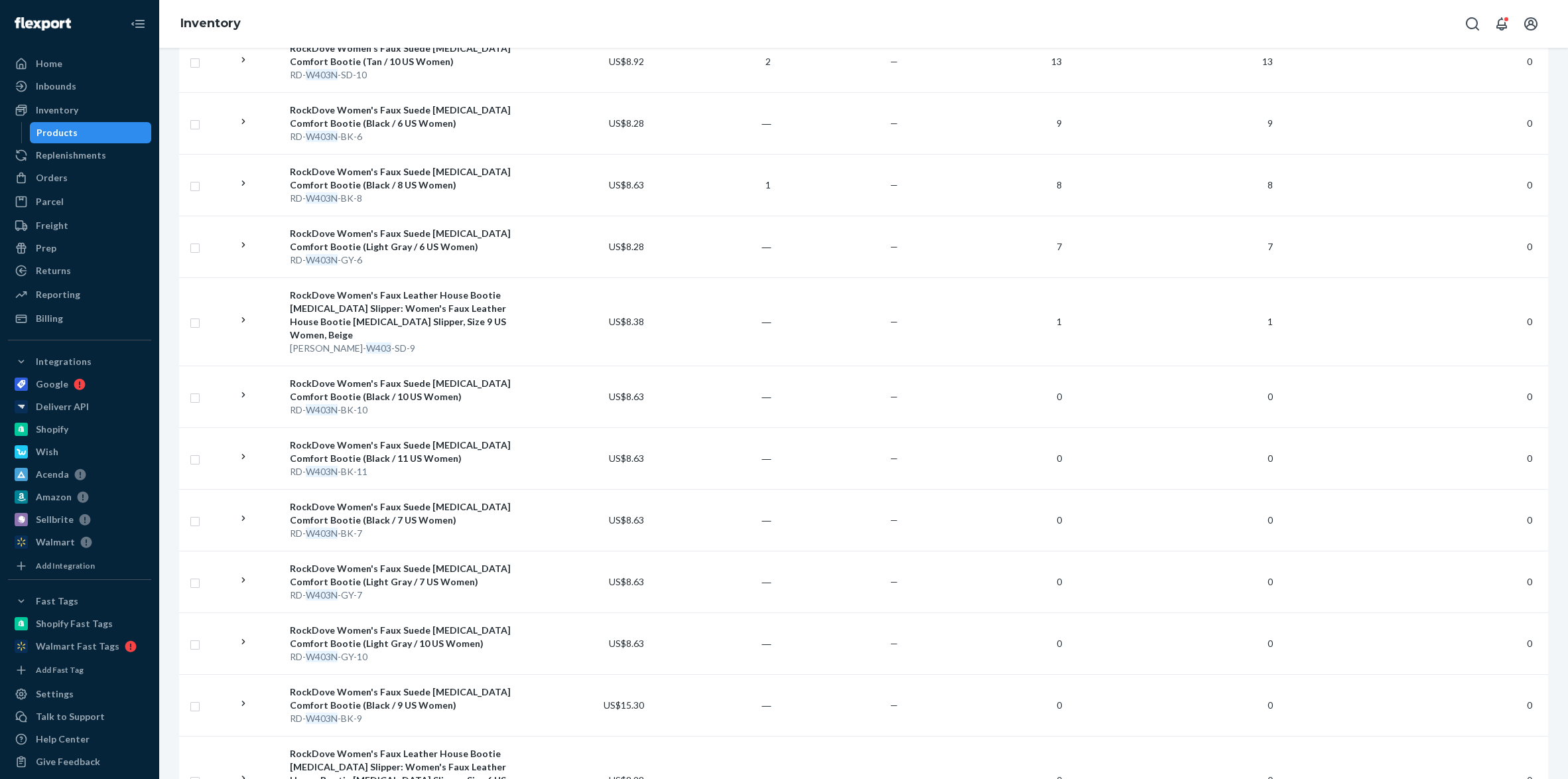
click at [1549, 116] on div "Missing customs information You have international shipping turned on but some …" at bounding box center [863, 413] width 1408 height 731
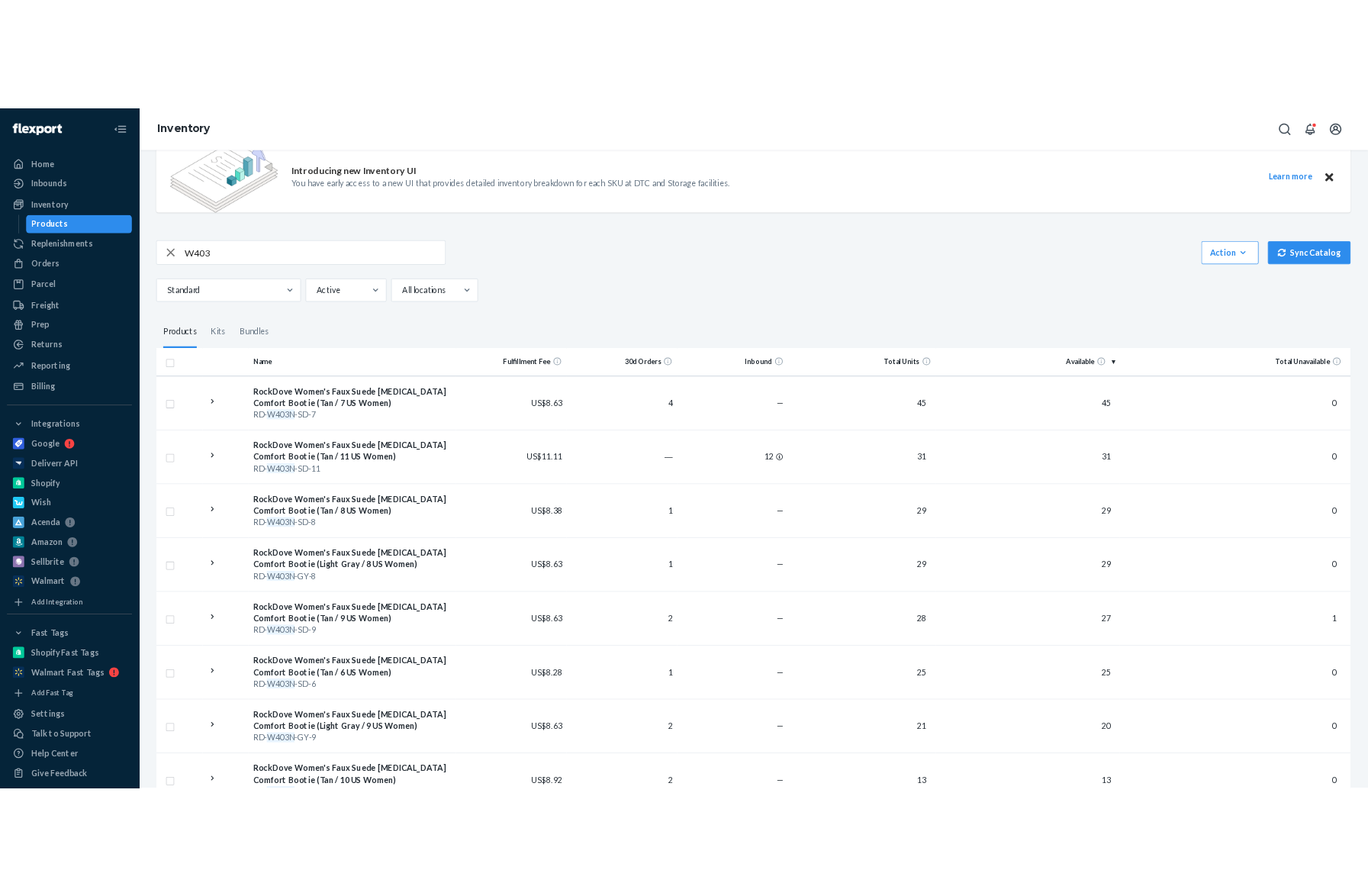
scroll to position [0, 0]
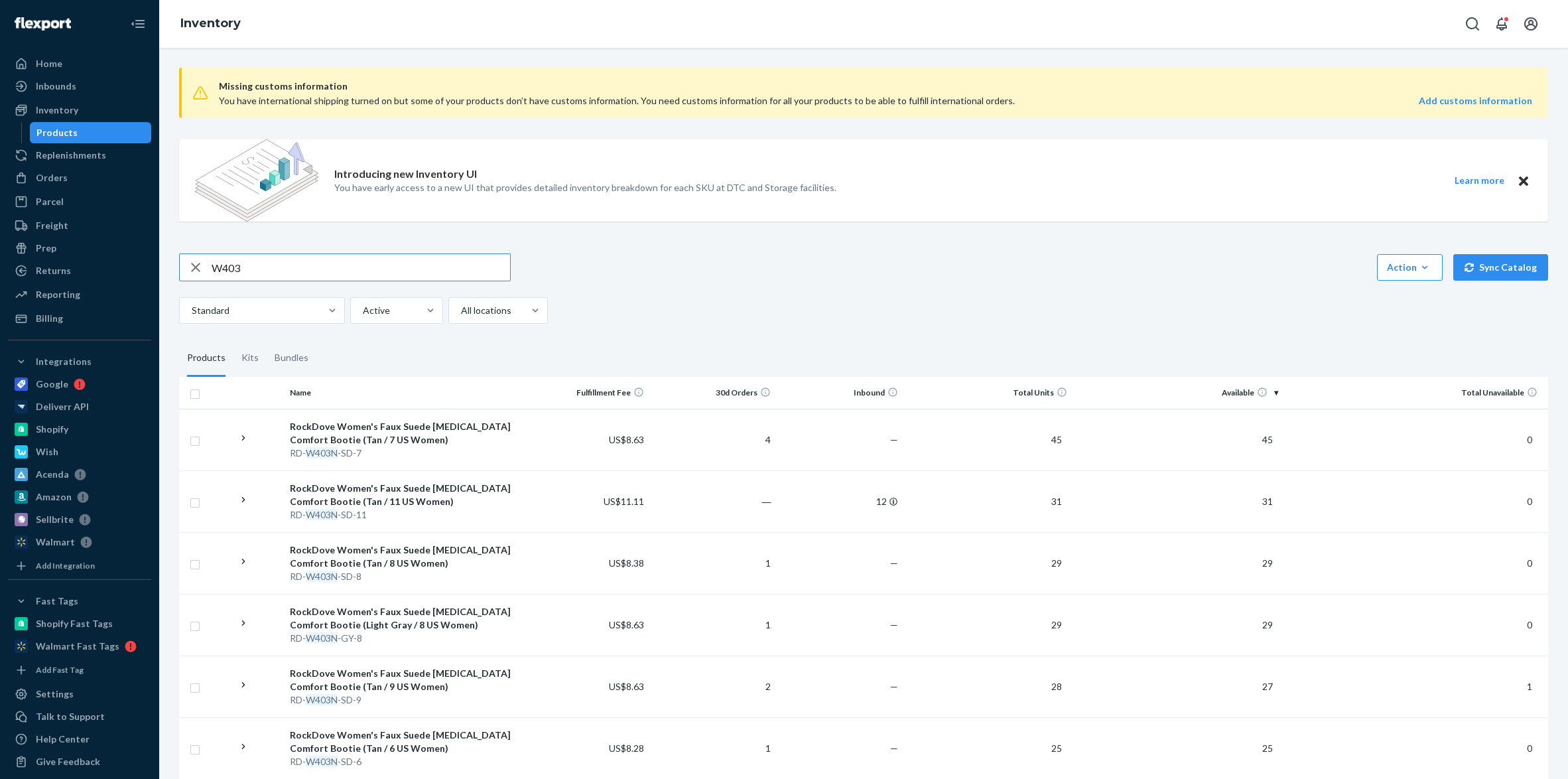
drag, startPoint x: 282, startPoint y: 260, endPoint x: 178, endPoint y: 258, distance: 104.0
click at [179, 258] on div "W403" at bounding box center [344, 267] width 332 height 28
paste input "M390-BK-11"
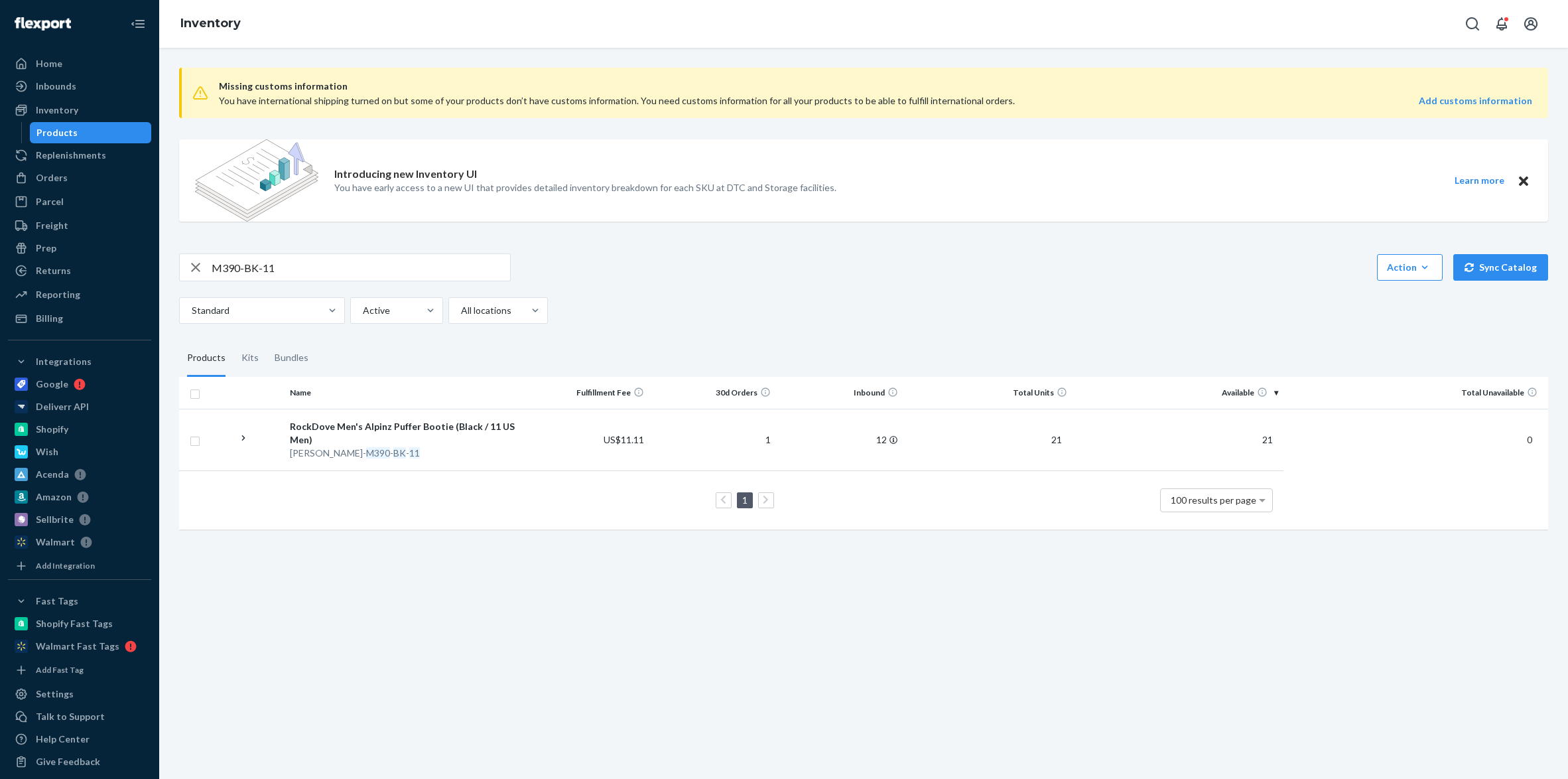
click at [1515, 221] on div "Introducing new Inventory UI You have early access to a new UI that provides de…" at bounding box center [863, 180] width 1369 height 82
drag, startPoint x: 351, startPoint y: 268, endPoint x: 199, endPoint y: 247, distance: 153.4
click at [201, 263] on div "M390-BK-11" at bounding box center [344, 267] width 330 height 27
paste input "[PERSON_NAME]-W399XA-BK-7"
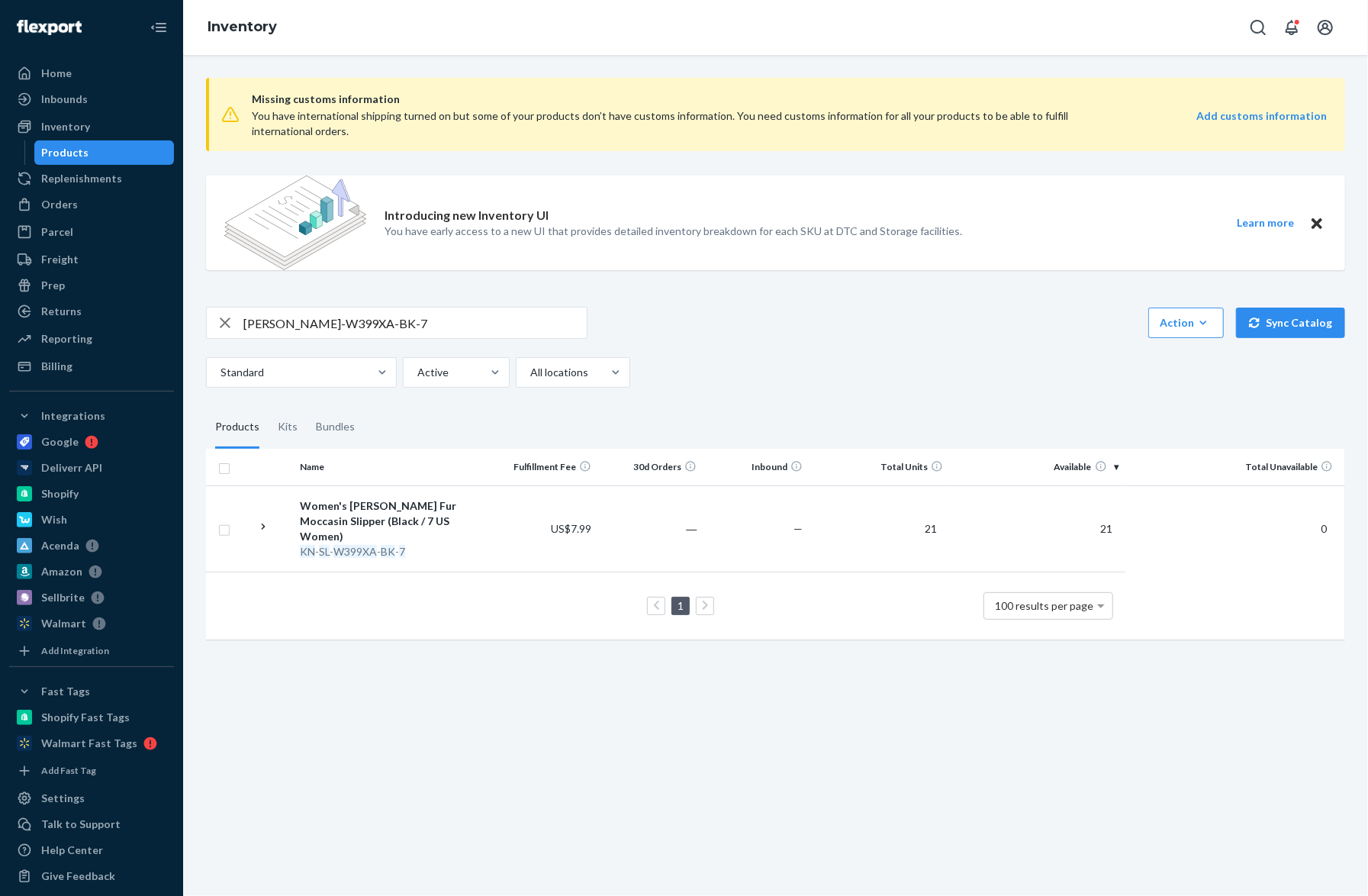
click at [1298, 412] on fieldset "Products Kits Bundles" at bounding box center [775, 428] width 1139 height 43
drag, startPoint x: 415, startPoint y: 322, endPoint x: 162, endPoint y: 315, distance: 253.1
click at [162, 315] on div "Home Inbounds Shipping Plans Problems Inventory Products Replenishments Orders …" at bounding box center [684, 448] width 1368 height 896
paste input "RD-M252-CF-10"
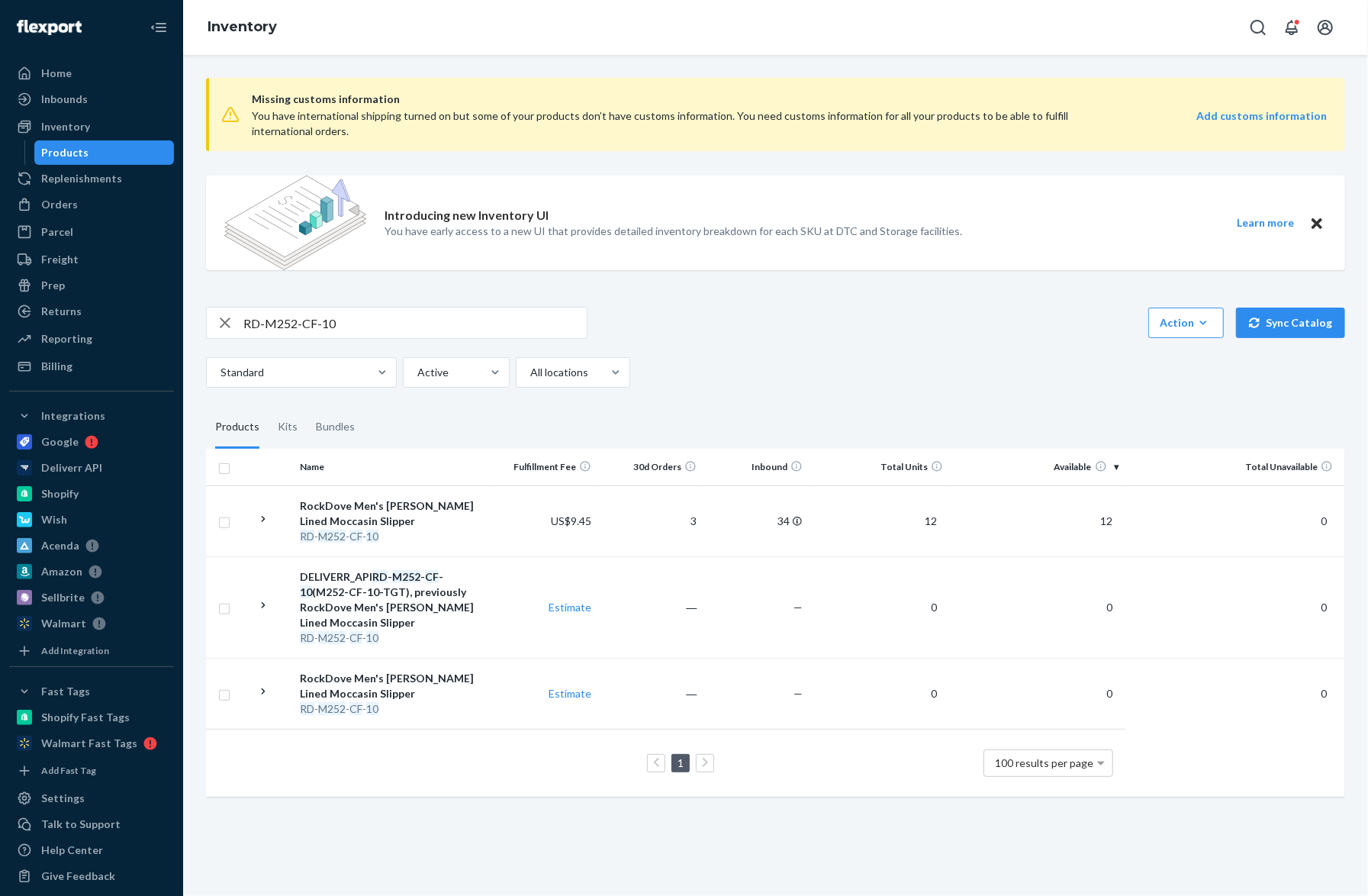
click at [1327, 288] on div "Missing customs information You have international shipping turned on but some …" at bounding box center [775, 177] width 1139 height 223
drag, startPoint x: 400, startPoint y: 315, endPoint x: 168, endPoint y: 311, distance: 232.0
click at [168, 311] on div "Home Inbounds Shipping Plans Problems Inventory Products Replenishments Orders …" at bounding box center [684, 448] width 1368 height 896
paste input "KN-SL-W399XA-BK-8"
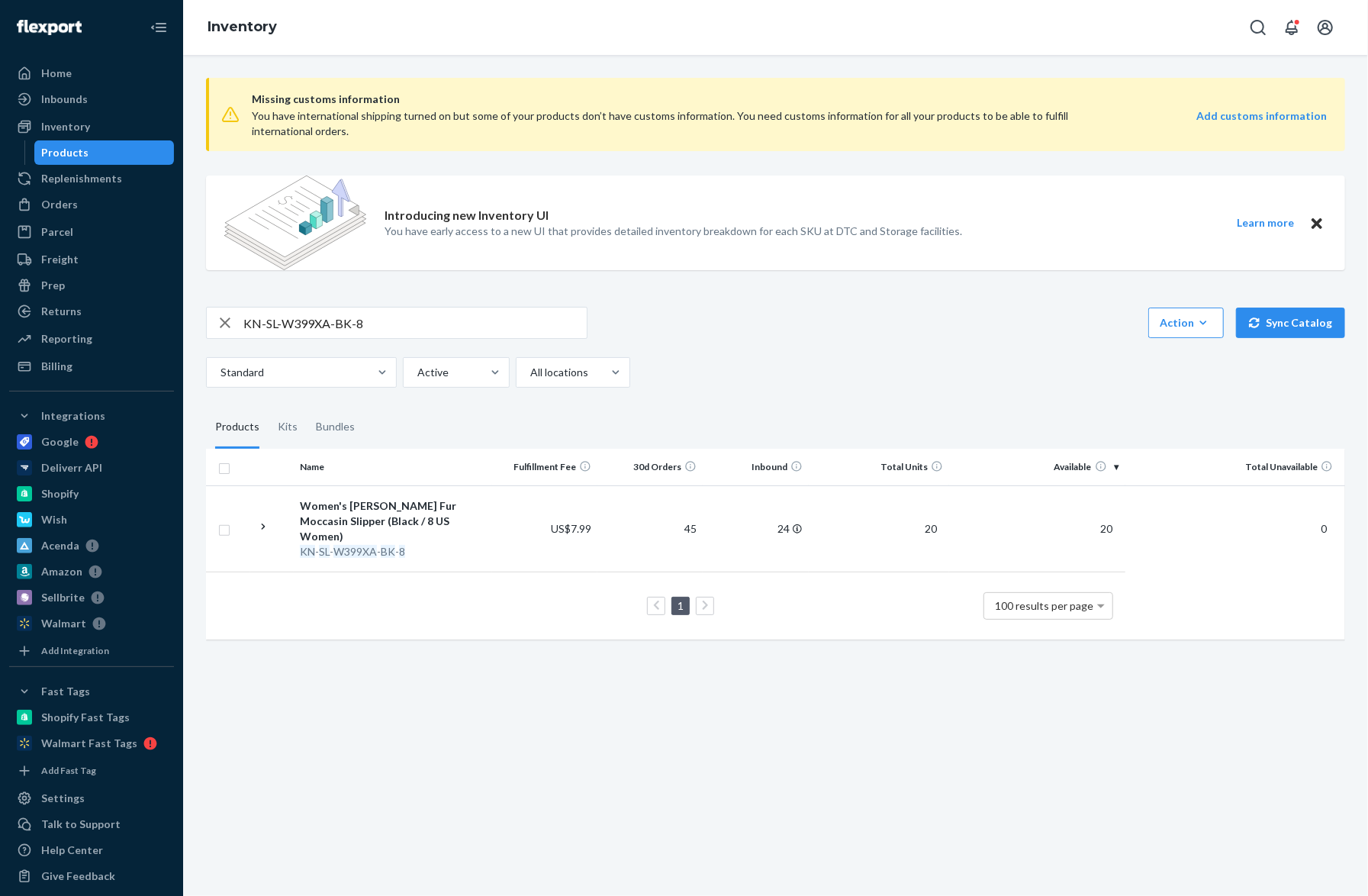
drag, startPoint x: 1338, startPoint y: 374, endPoint x: 1270, endPoint y: 367, distance: 68.4
click at [1337, 373] on div "Missing customs information You have international shipping turned on but some …" at bounding box center [775, 360] width 1162 height 589
drag, startPoint x: 439, startPoint y: 331, endPoint x: 247, endPoint y: 311, distance: 193.0
click at [247, 311] on input "KN-SL-W399XA-BK-8" at bounding box center [415, 323] width 344 height 31
paste input "RD-W604-MS-M"
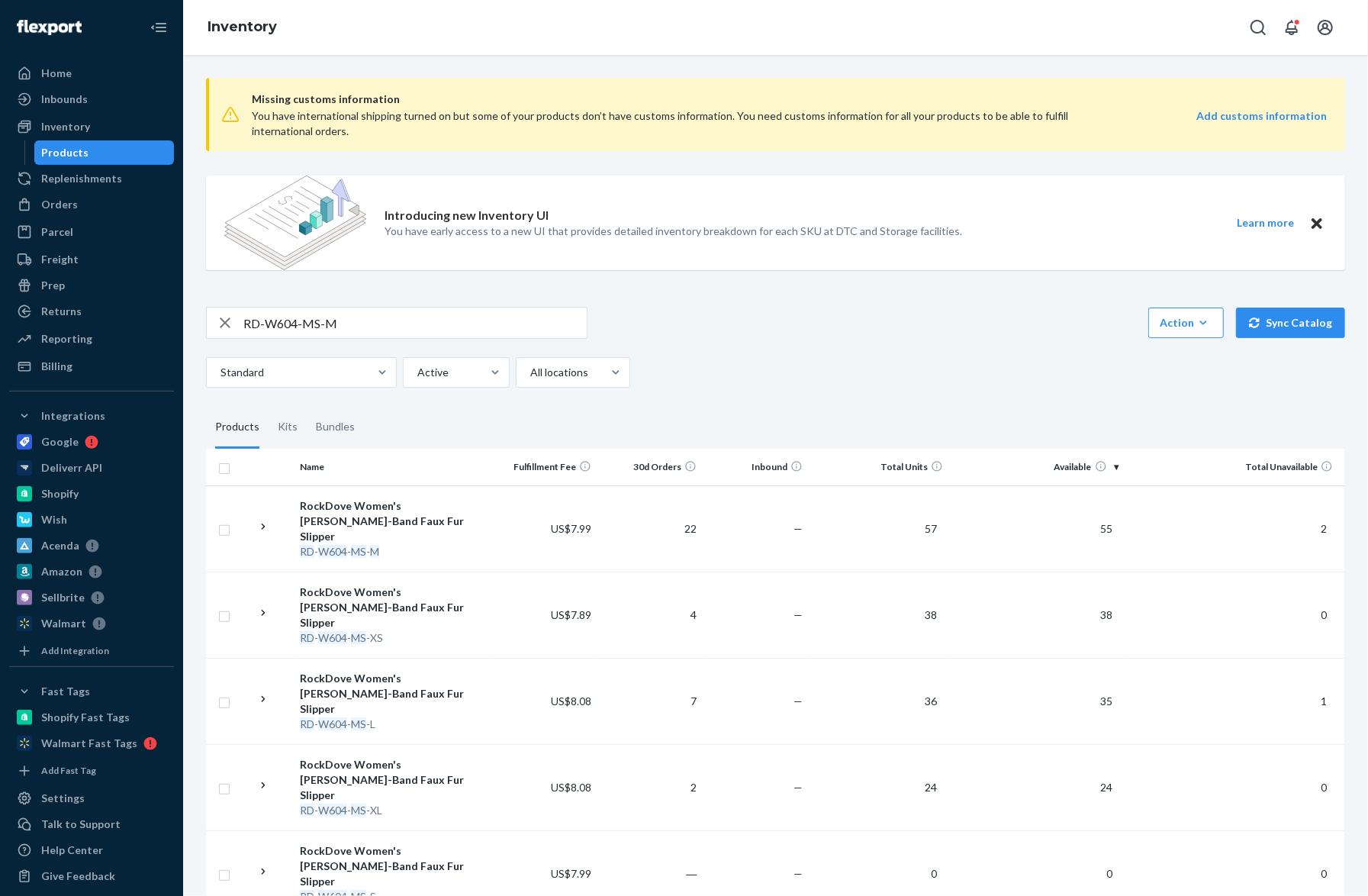
drag, startPoint x: 349, startPoint y: 324, endPoint x: 191, endPoint y: 324, distance: 158.0
click at [191, 324] on div "Missing customs information You have international shipping turned on but some …" at bounding box center [775, 475] width 1185 height 841
paste input "KN-SL-W365X-NB-L"
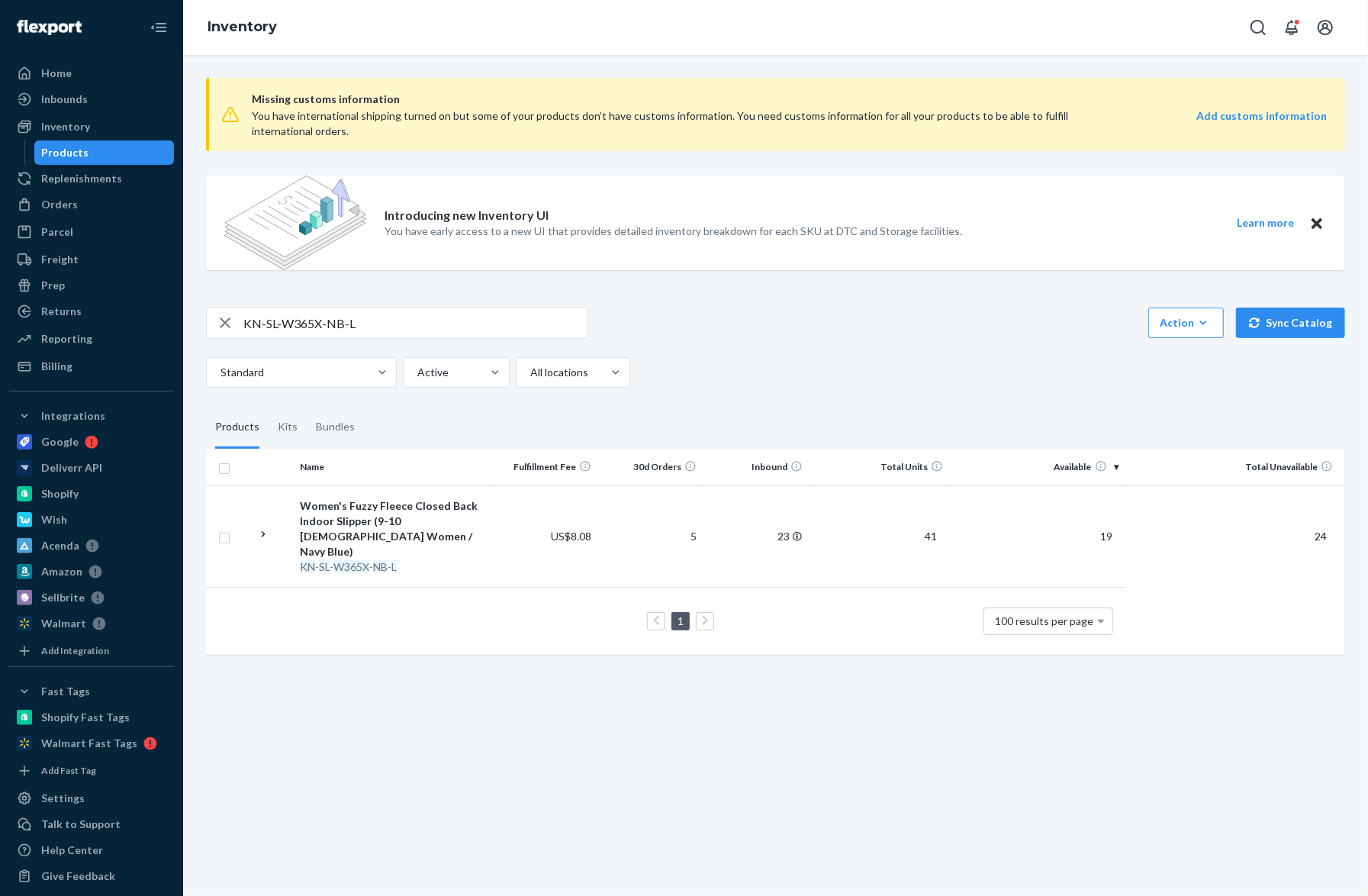
click at [1328, 391] on div "Missing customs information You have international shipping turned on but some …" at bounding box center [775, 368] width 1162 height 604
drag, startPoint x: 380, startPoint y: 321, endPoint x: 208, endPoint y: 321, distance: 172.0
click at [208, 321] on div "KN-SL-W365X-NB-L" at bounding box center [396, 323] width 380 height 31
paste input "99XB-SD-7"
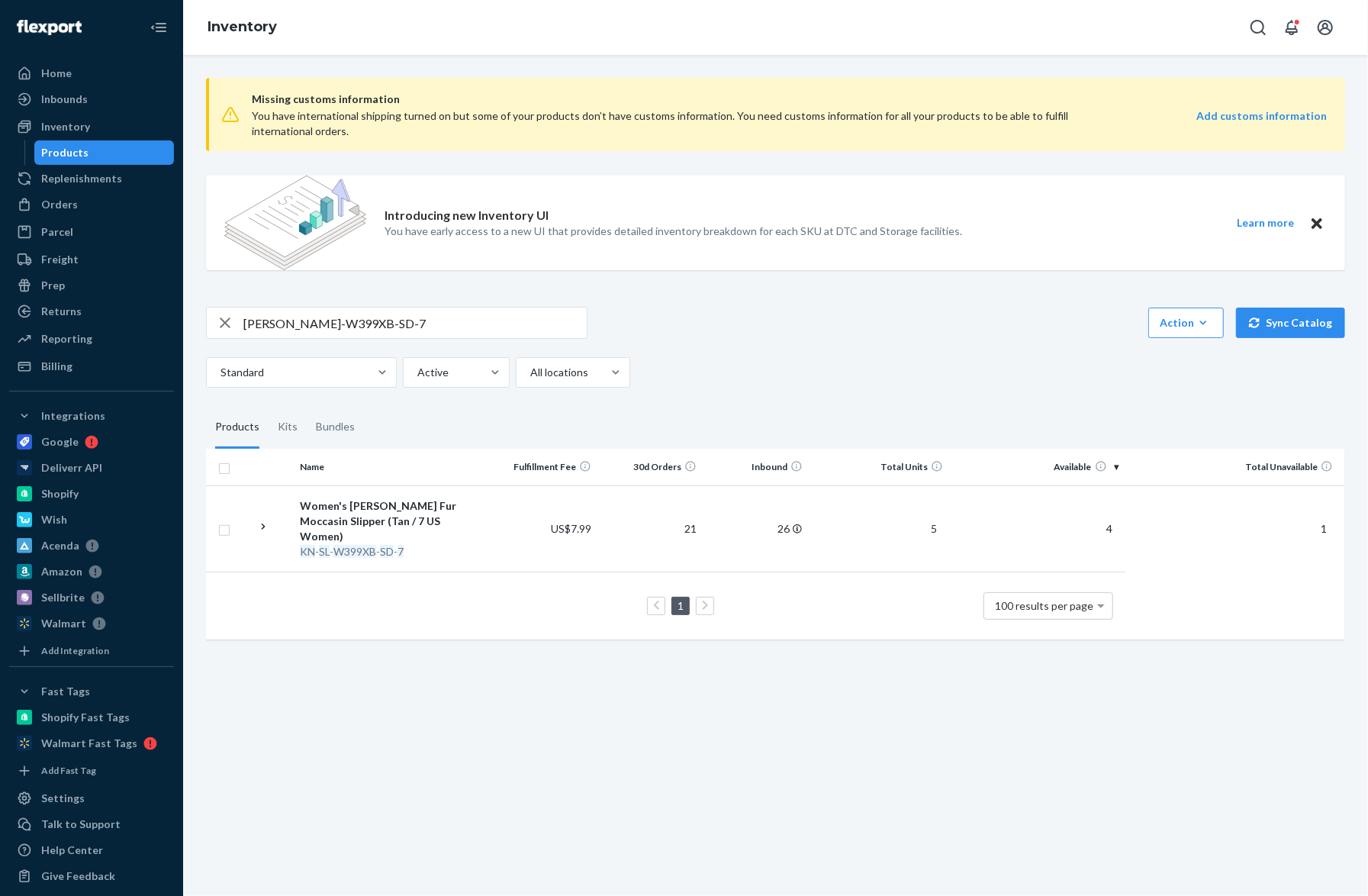
drag, startPoint x: 1325, startPoint y: 393, endPoint x: 834, endPoint y: 383, distance: 491.1
click at [1324, 389] on div "Missing customs information You have international shipping turned on but some …" at bounding box center [775, 360] width 1162 height 589
drag, startPoint x: 299, startPoint y: 322, endPoint x: 105, endPoint y: 322, distance: 194.0
click at [105, 322] on div "Home Inbounds Shipping Plans Problems Inventory Products Replenishments Orders …" at bounding box center [684, 448] width 1368 height 896
paste input "RD-G040-JH-XS"
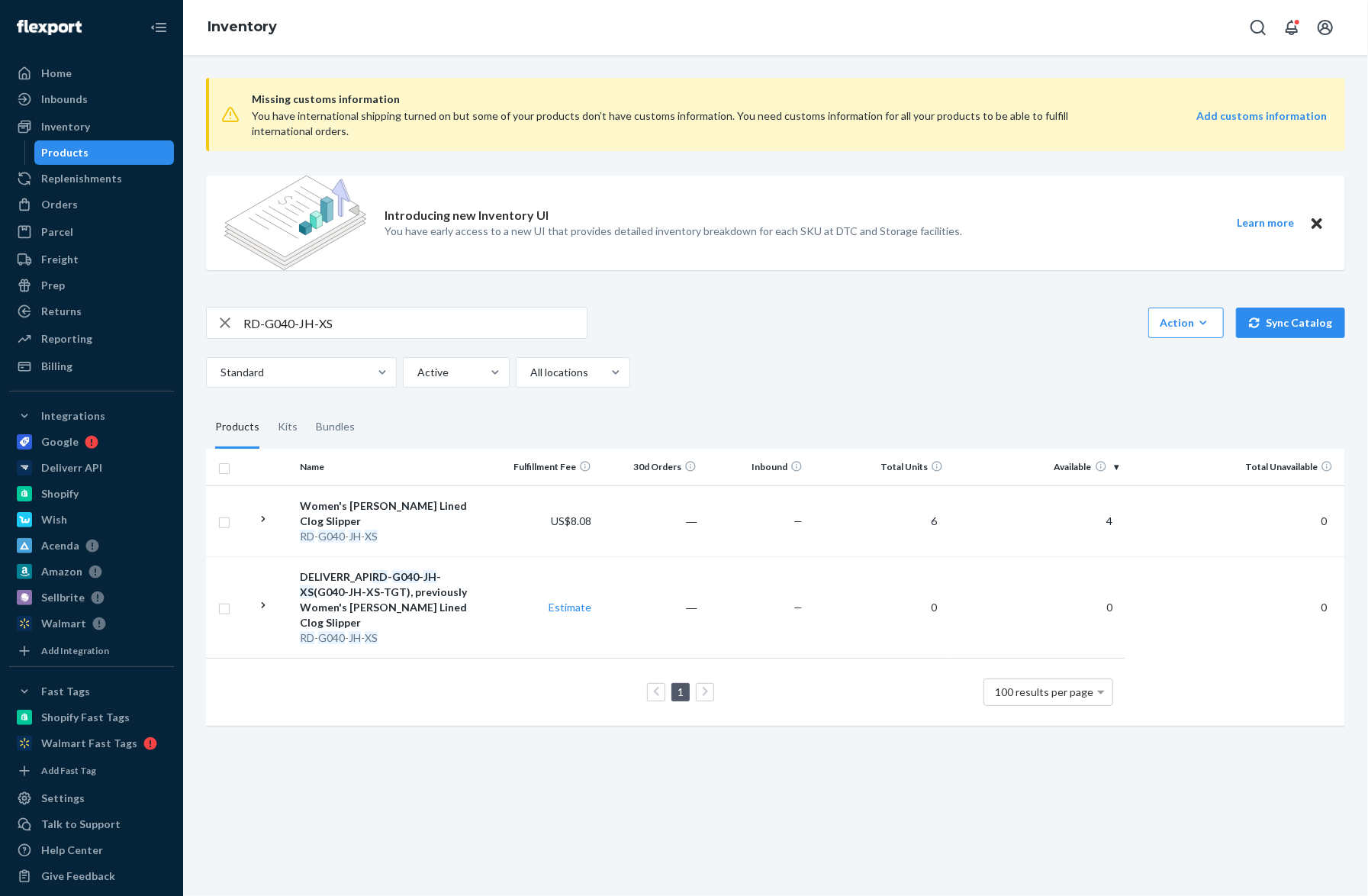
drag, startPoint x: 1322, startPoint y: 273, endPoint x: 1149, endPoint y: 279, distance: 173.1
click at [1322, 272] on div "Missing customs information You have international shipping turned on but some …" at bounding box center [775, 177] width 1139 height 223
drag, startPoint x: 392, startPoint y: 319, endPoint x: 181, endPoint y: 315, distance: 211.0
click at [181, 315] on div "Home Inbounds Shipping Plans Problems Inventory Products Replenishments Orders …" at bounding box center [684, 448] width 1368 height 896
paste input "M616-BK-10"
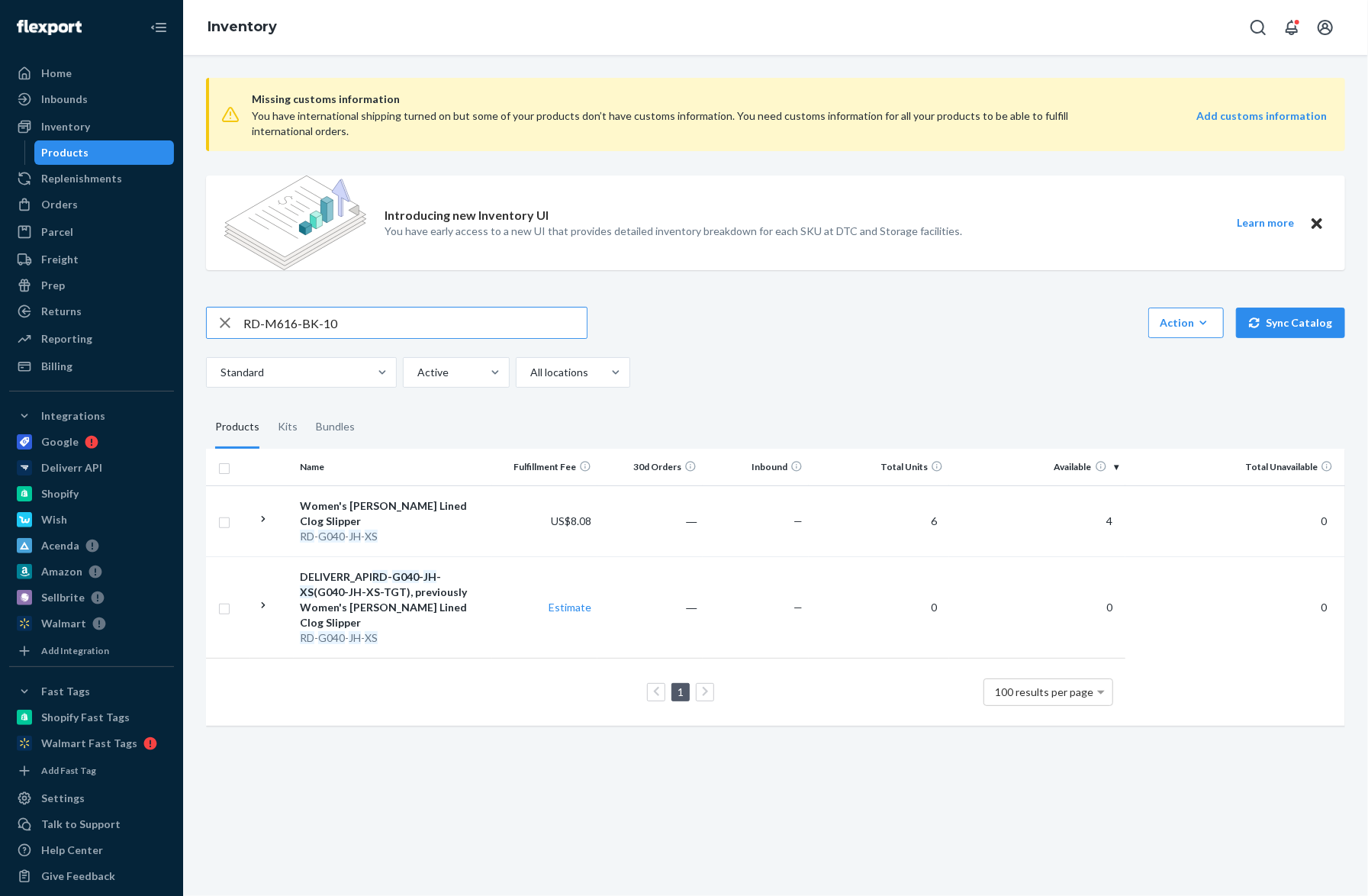
type input "RD-M616-BK-10"
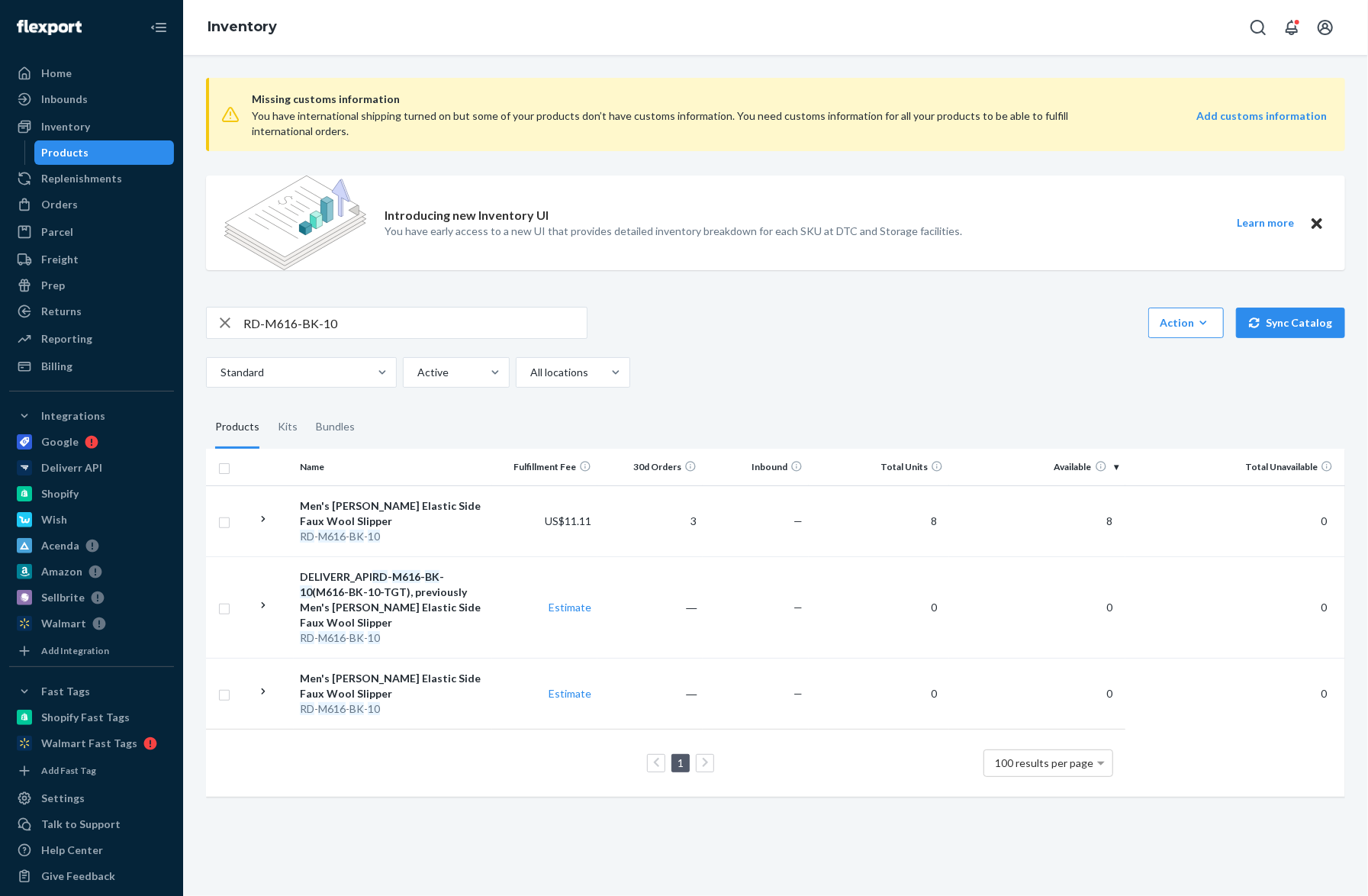
click at [1334, 428] on div "Missing customs information You have international shipping turned on but some …" at bounding box center [775, 438] width 1162 height 746
click at [505, 528] on td "US$11.11" at bounding box center [545, 520] width 106 height 71
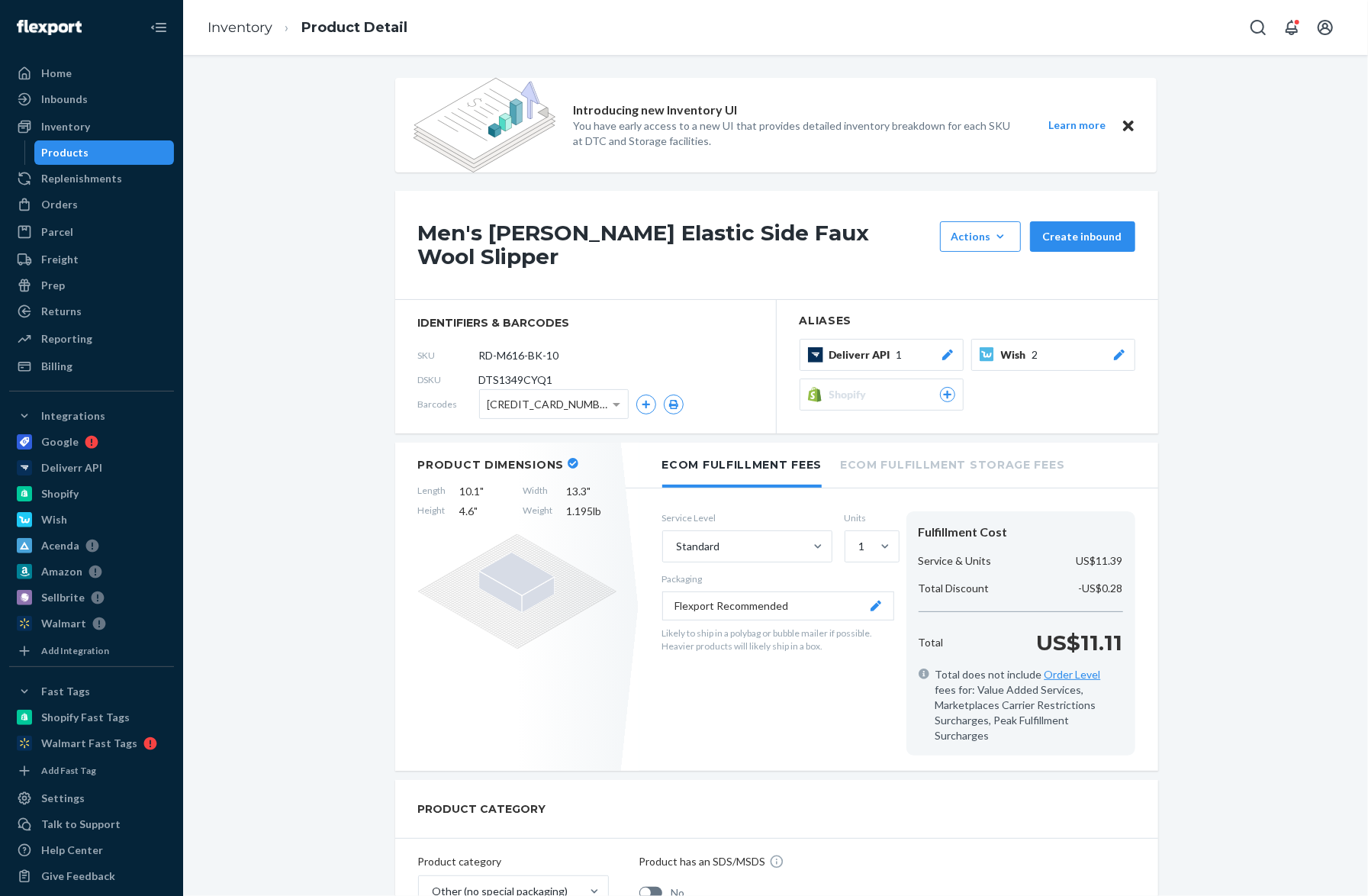
click at [813, 347] on rect at bounding box center [816, 355] width 15 height 15
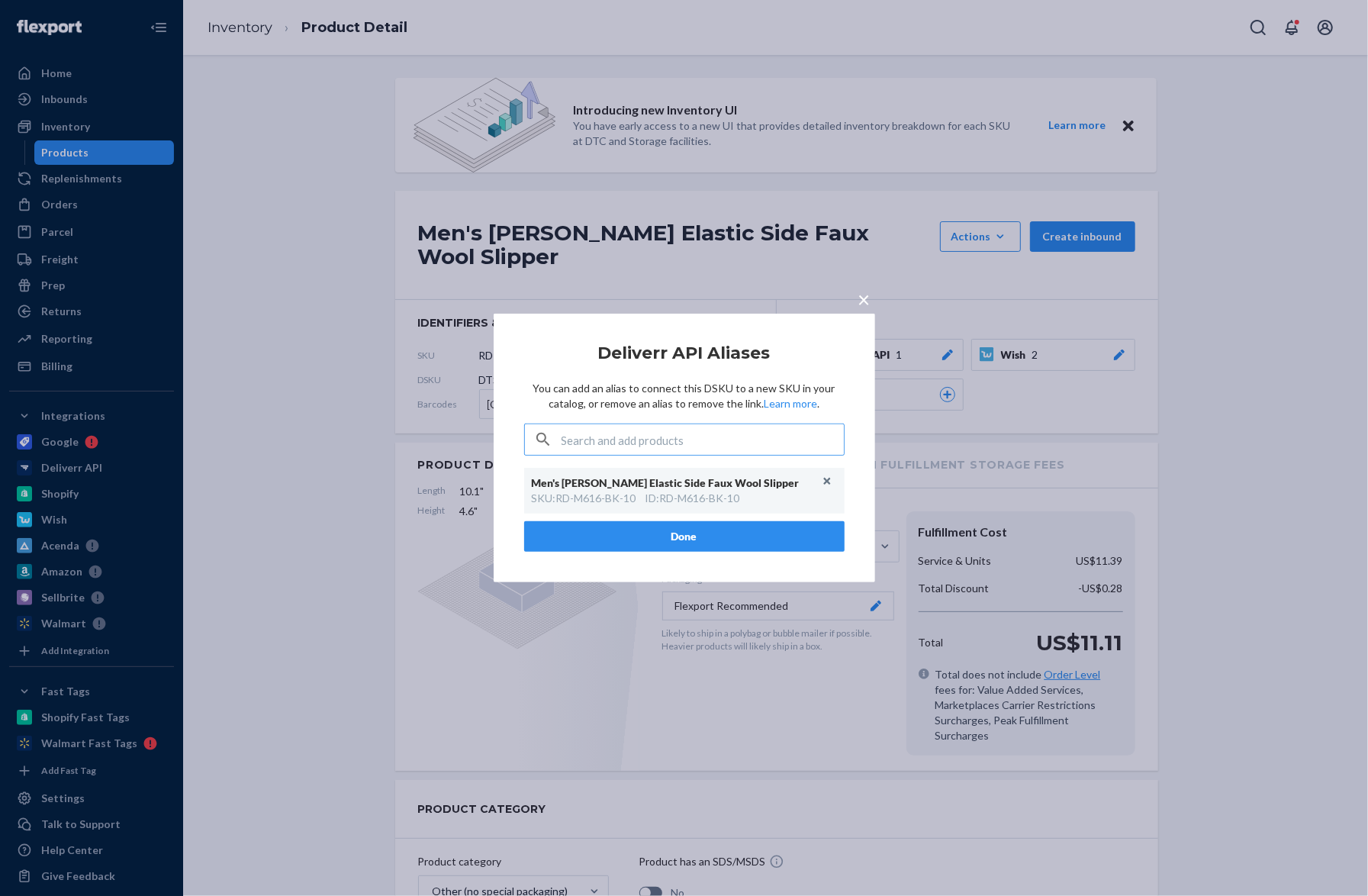
click at [862, 293] on span "×" at bounding box center [865, 299] width 12 height 26
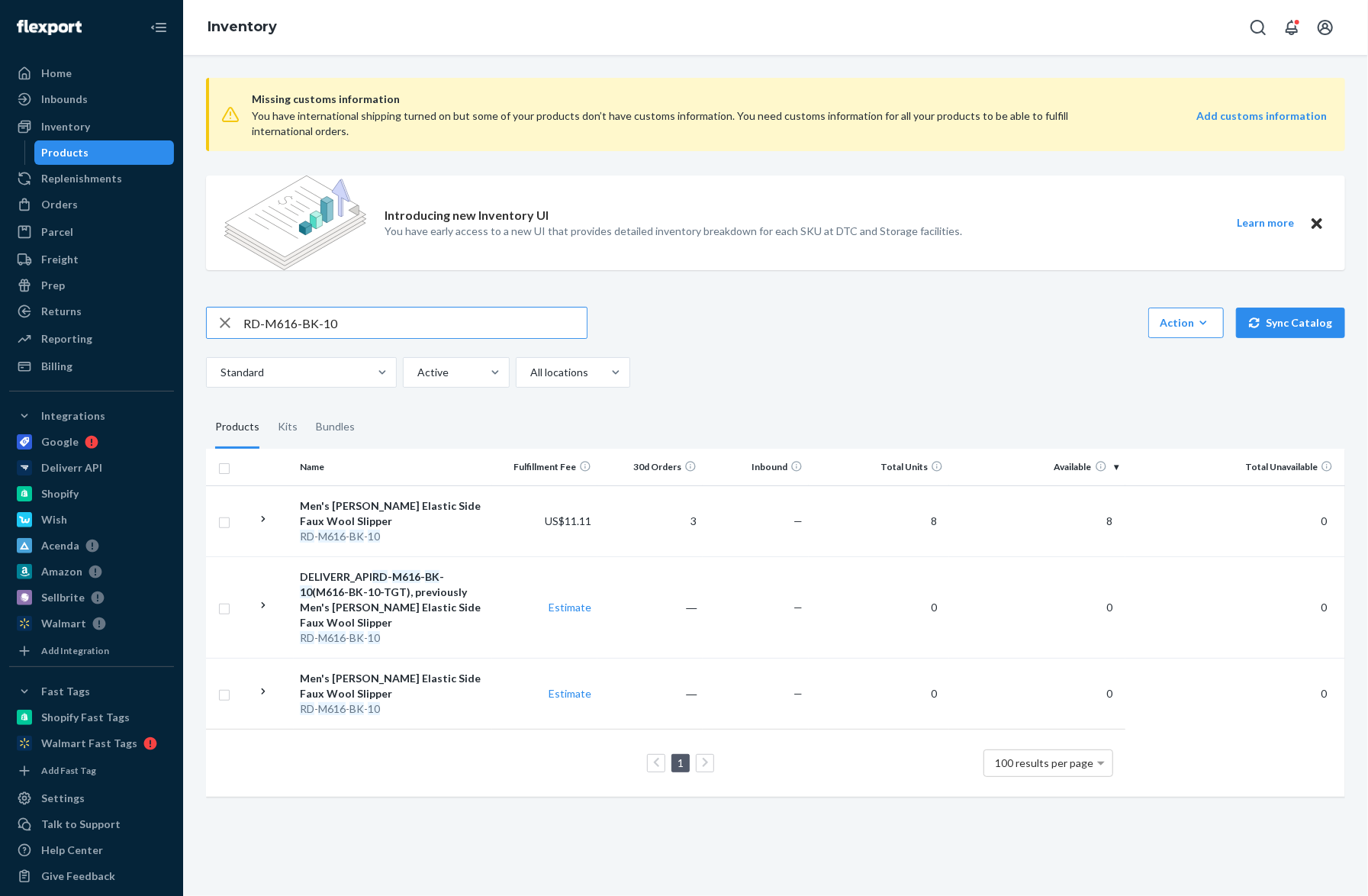
click at [383, 529] on div "RD - M616 - BK - 10" at bounding box center [392, 536] width 185 height 15
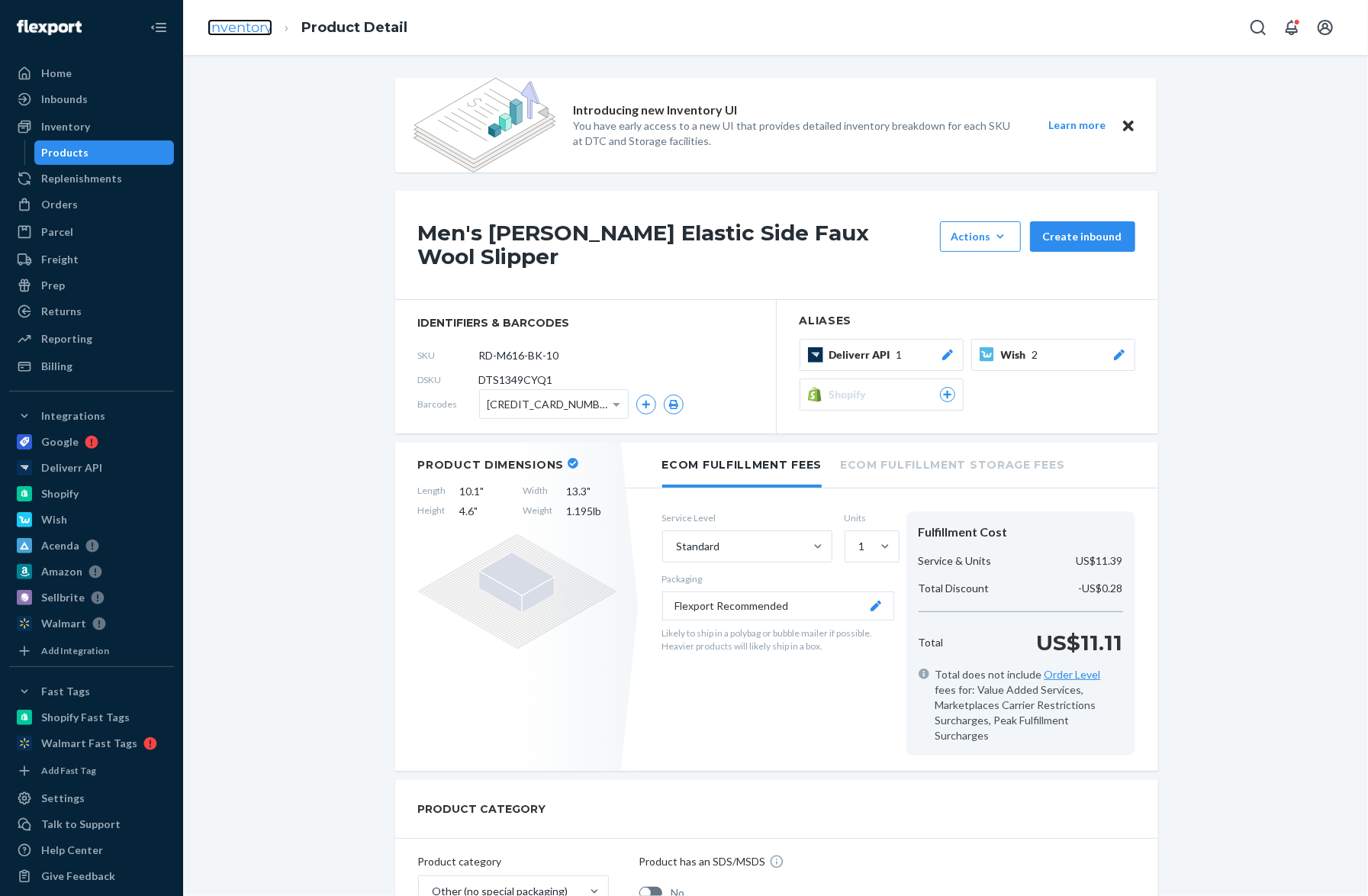
click at [266, 34] on link "Inventory" at bounding box center [239, 28] width 65 height 17
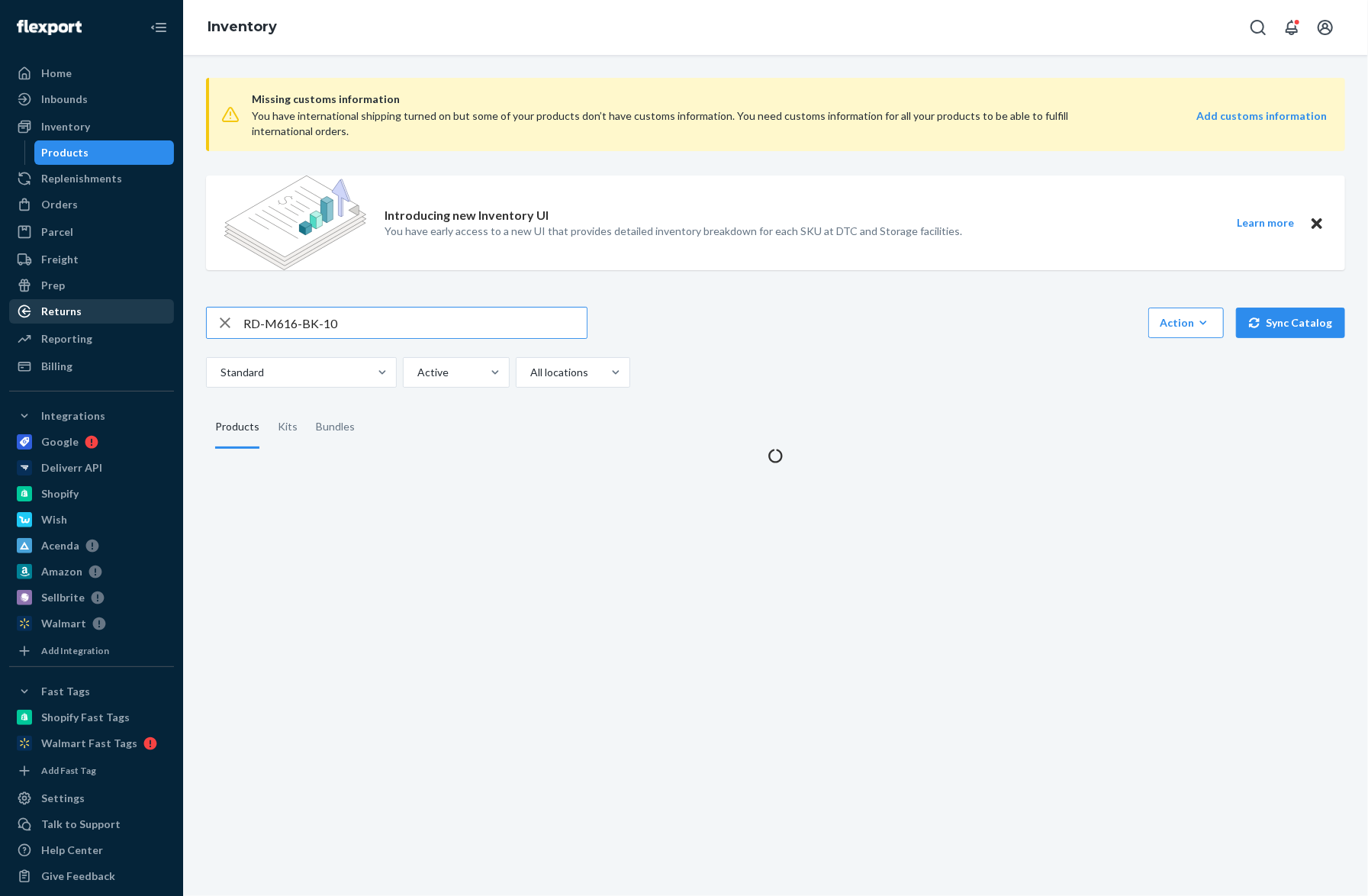
drag, startPoint x: 373, startPoint y: 321, endPoint x: 142, endPoint y: 318, distance: 231.0
click at [142, 318] on div "Home Inbounds Shipping Plans Problems Inventory Products Replenishments Orders …" at bounding box center [684, 448] width 1368 height 896
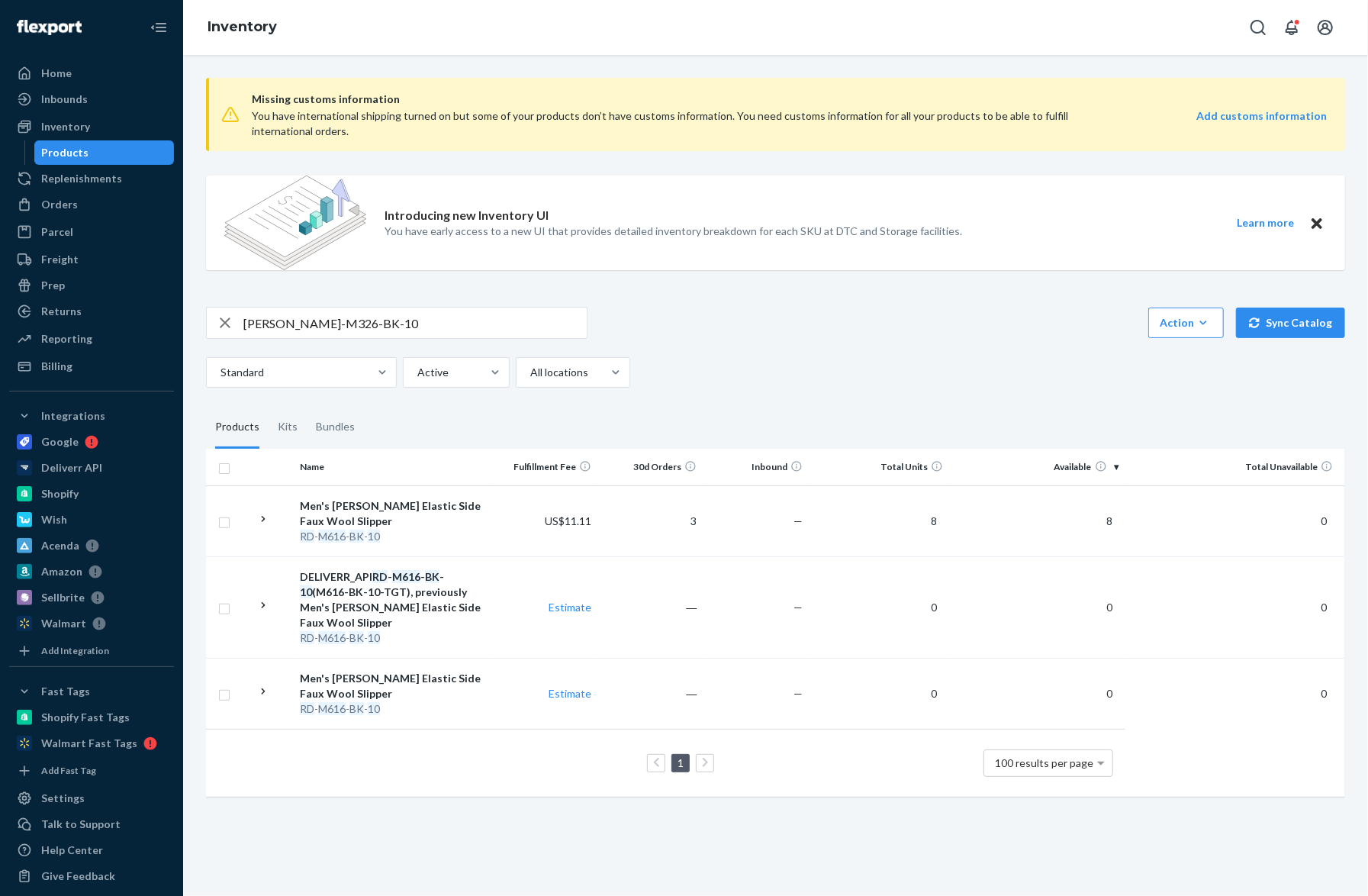
click at [877, 373] on div "Standard Active All locations" at bounding box center [770, 373] width 1128 height 31
drag, startPoint x: 414, startPoint y: 331, endPoint x: 200, endPoint y: 331, distance: 214.0
click at [200, 331] on div "Missing customs information You have international shipping turned on but some …" at bounding box center [775, 438] width 1162 height 746
paste input "RD-M354N-BK-13"
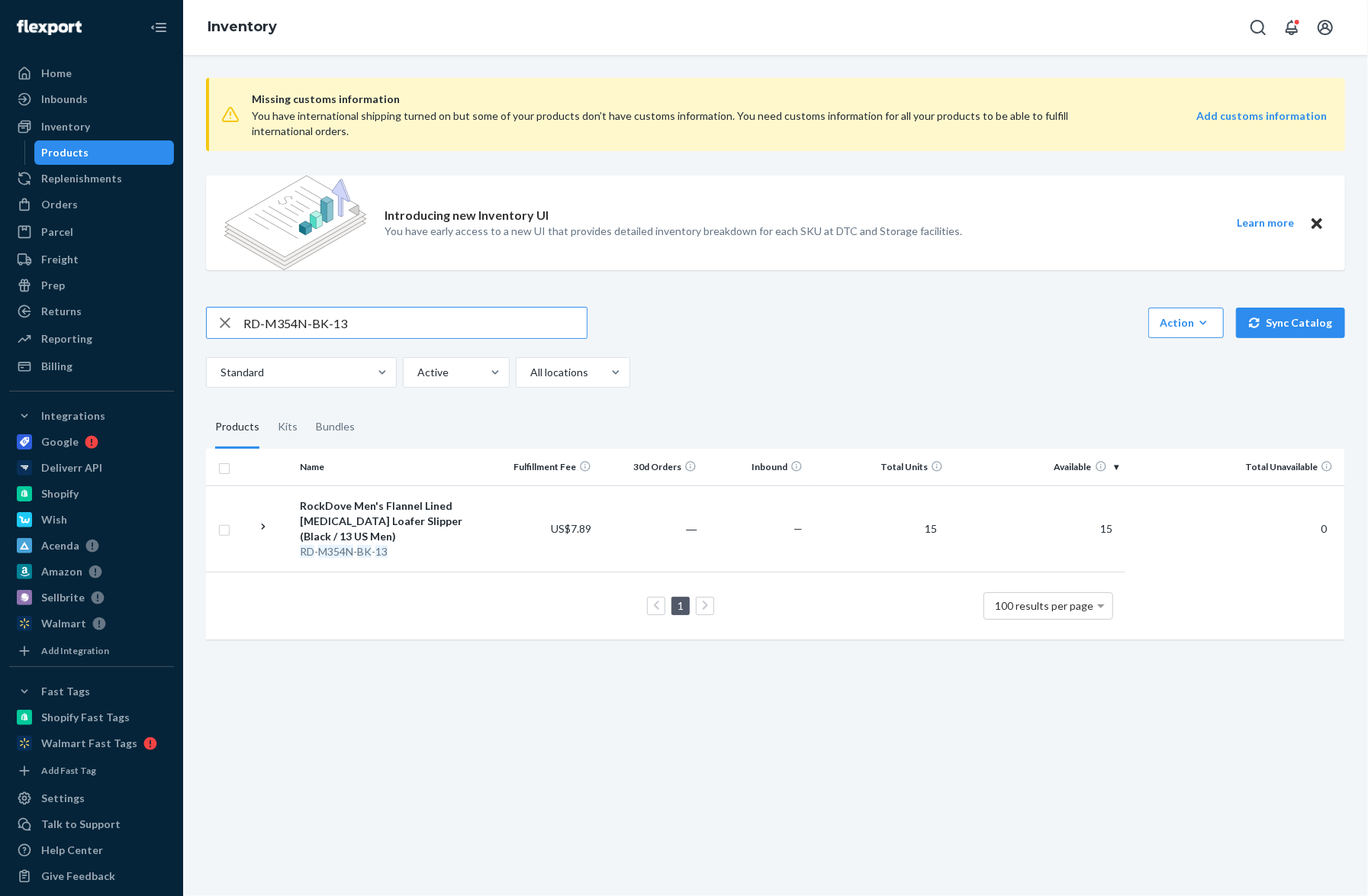
click at [505, 318] on input "RD-M354N-BK-13" at bounding box center [415, 323] width 344 height 31
drag, startPoint x: 392, startPoint y: 321, endPoint x: 206, endPoint y: 330, distance: 186.2
click at [207, 330] on div "RD-M354N-BK-13" at bounding box center [396, 323] width 380 height 31
paste input "9"
type input "RD-M354N-BK-9"
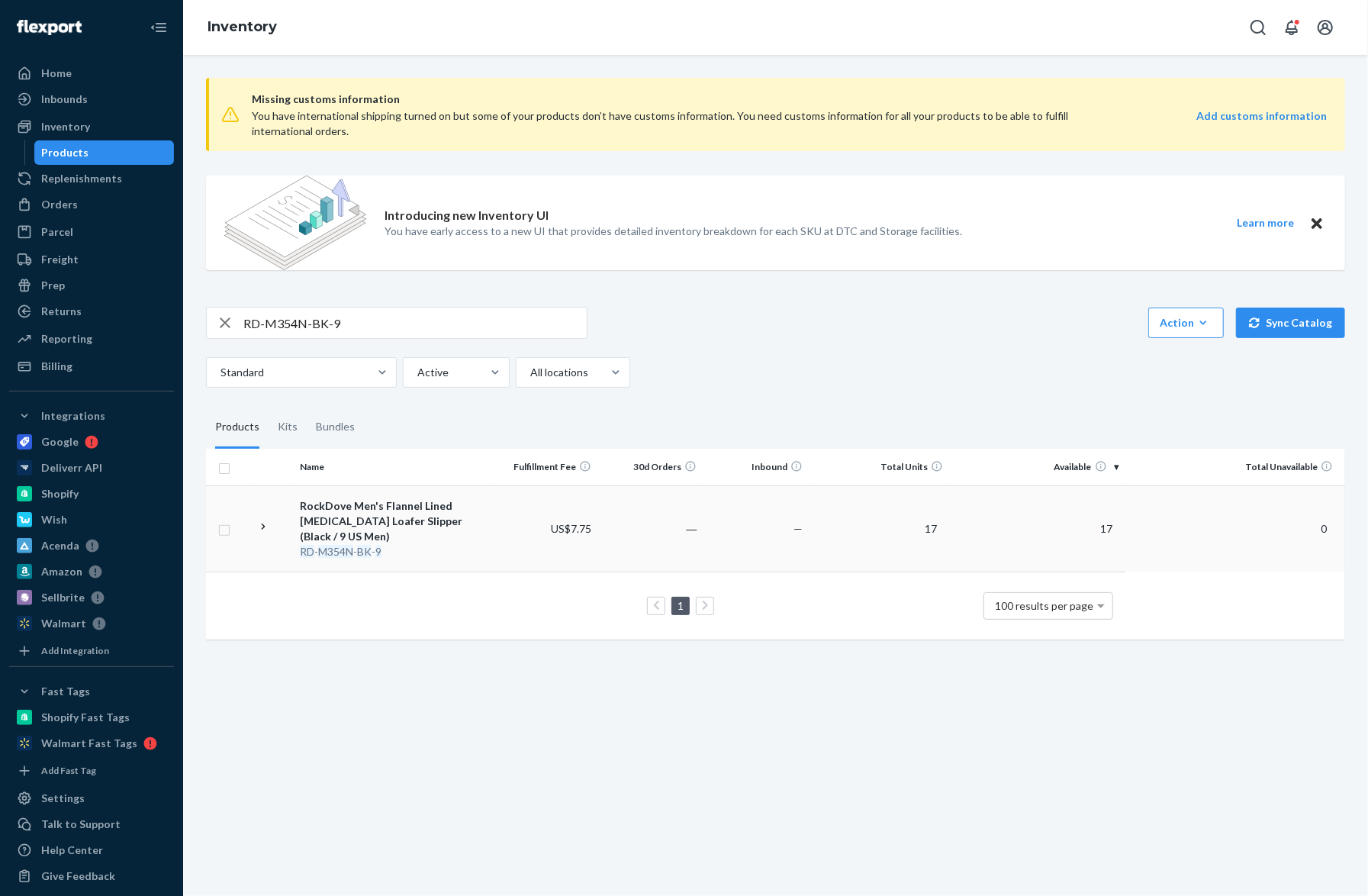
click at [458, 535] on div "RockDove Men's Flannel Lined [MEDICAL_DATA] Loafer Slipper (Black / 9 US Men)" at bounding box center [392, 521] width 185 height 46
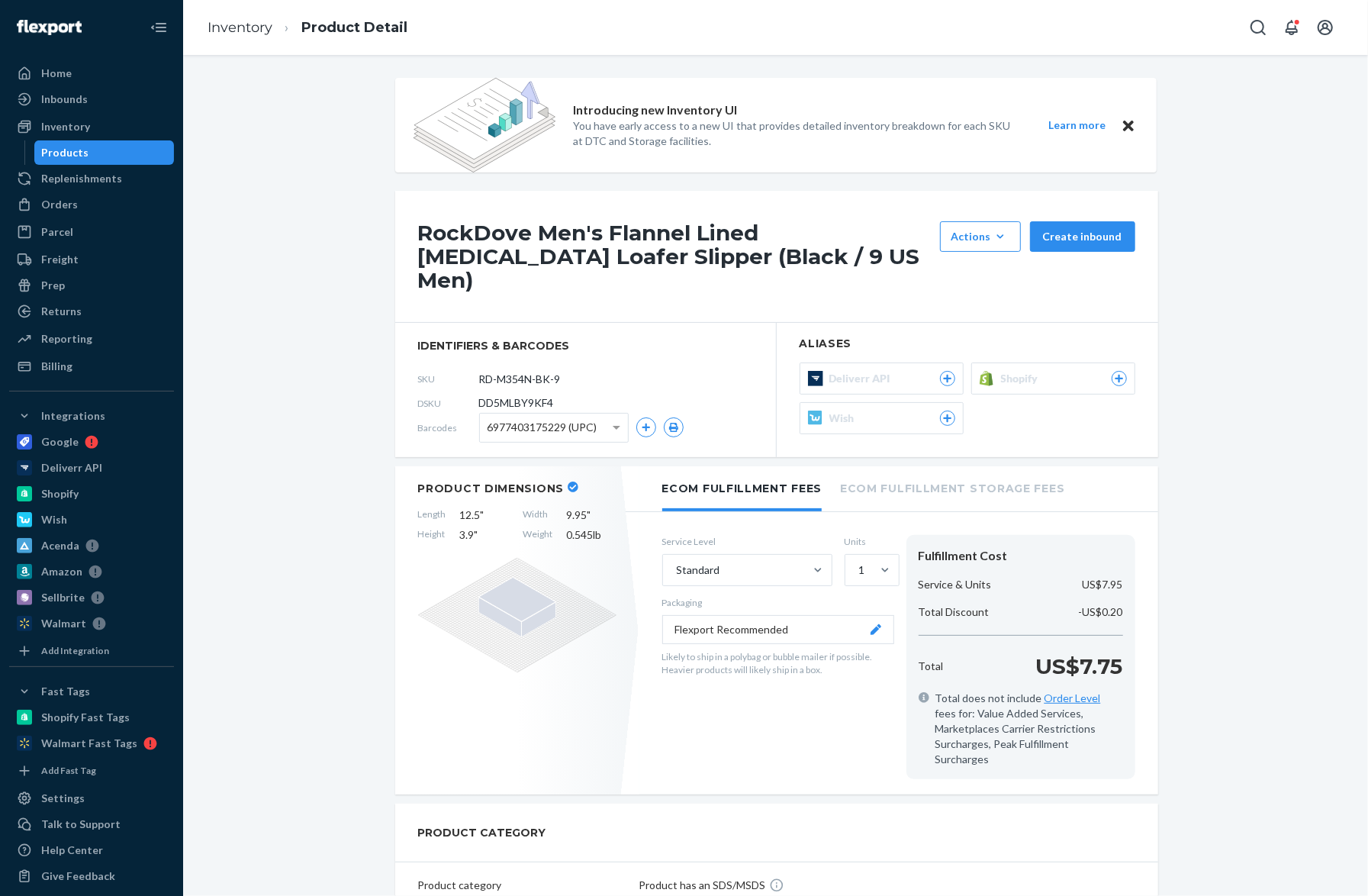
click at [858, 363] on button "Deliverr API" at bounding box center [881, 379] width 164 height 32
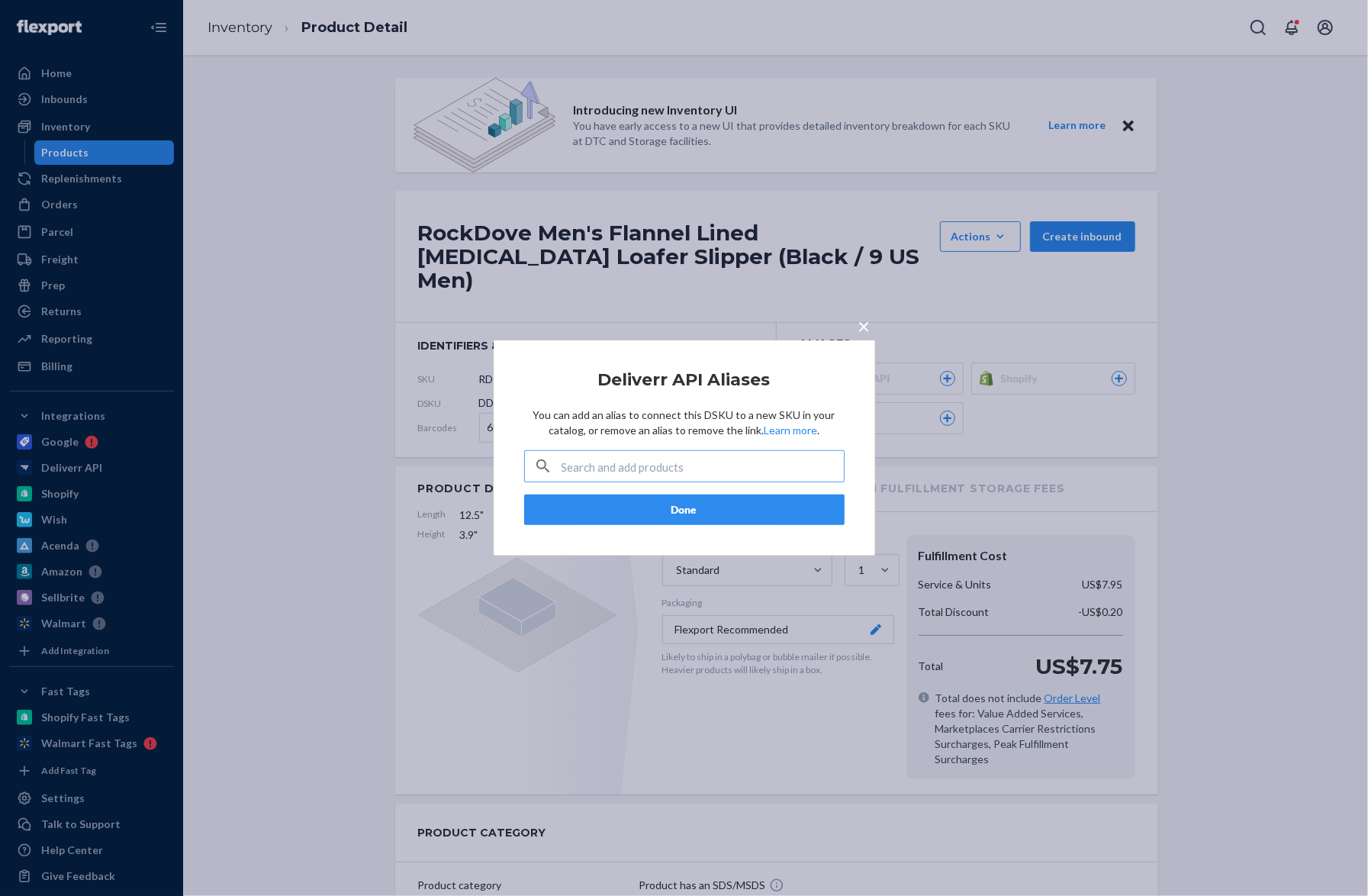
click at [614, 462] on input "text" at bounding box center [702, 466] width 282 height 31
type input "RD-M354N-BK-9"
click at [870, 318] on span "×" at bounding box center [865, 326] width 12 height 26
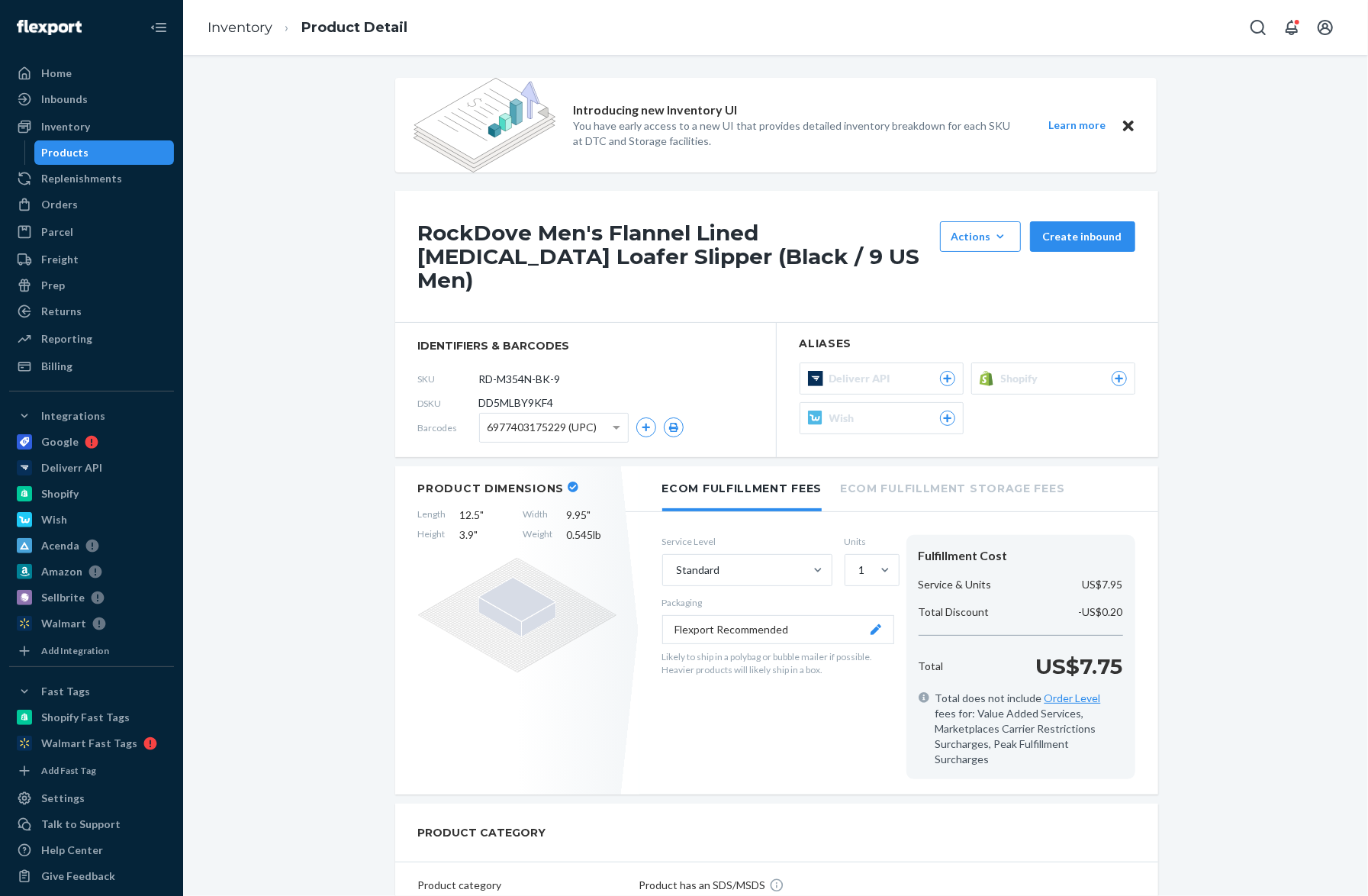
click at [880, 371] on span "Deliverr API" at bounding box center [863, 379] width 67 height 15
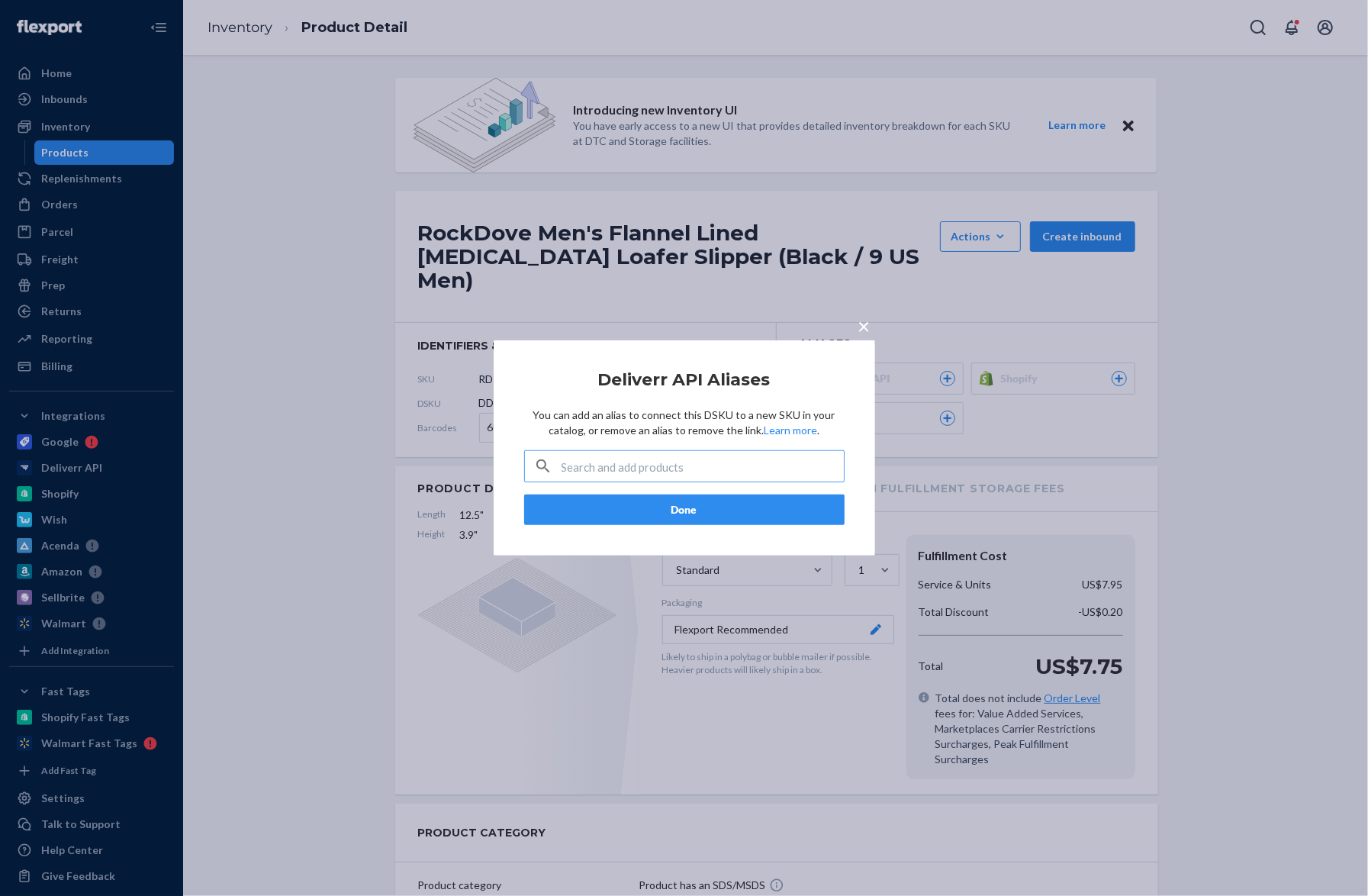
click at [604, 465] on input "text" at bounding box center [702, 466] width 282 height 31
drag, startPoint x: 585, startPoint y: 467, endPoint x: 520, endPoint y: 464, distance: 65.1
click at [520, 464] on div "× Deliverr API Aliases You can add an alias to connect this DSKU to a new SKU i…" at bounding box center [684, 448] width 382 height 215
type input "M354N-BK-9"
click at [855, 319] on button "×" at bounding box center [865, 323] width 21 height 27
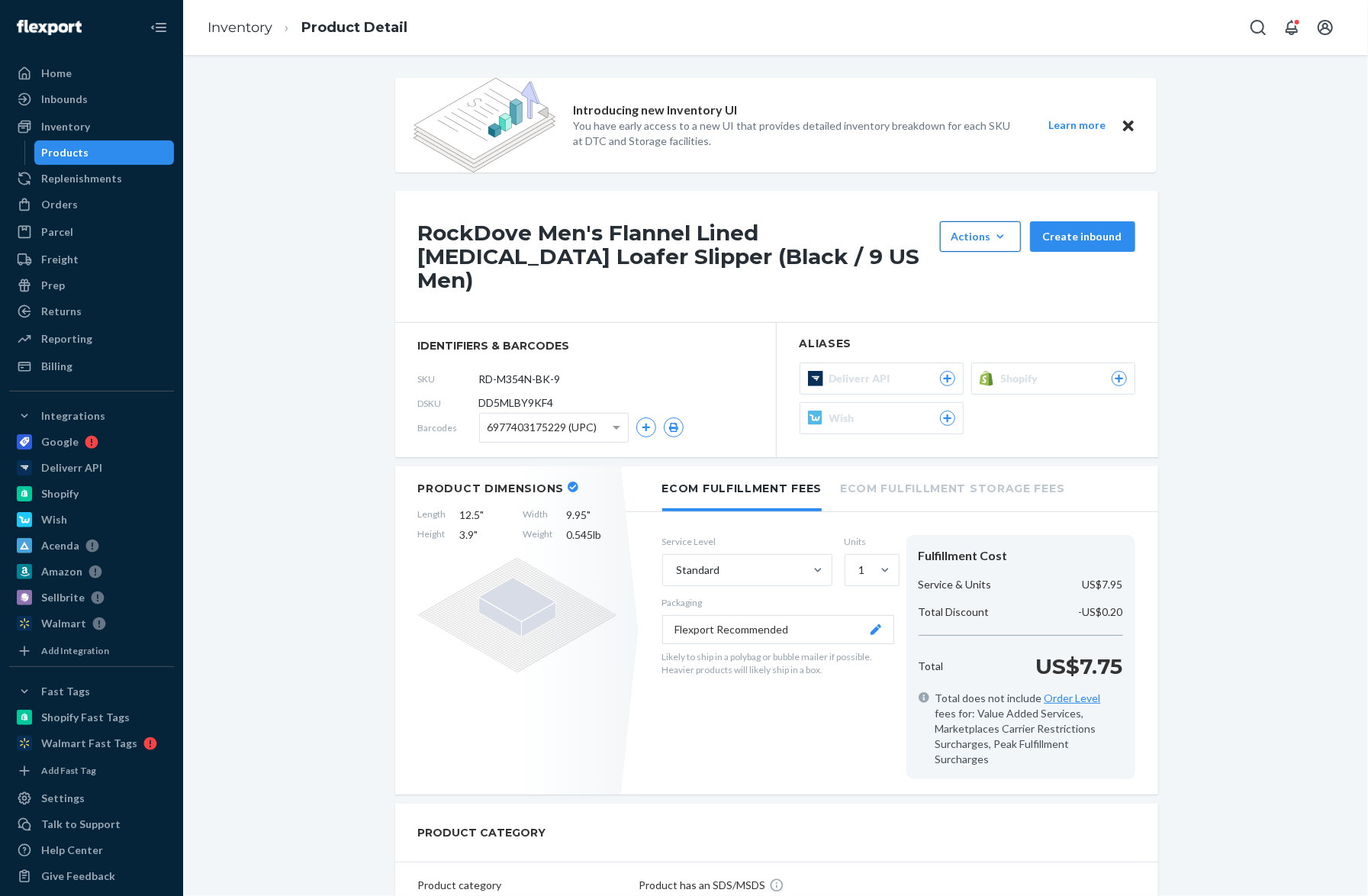
click at [1000, 238] on icon "button" at bounding box center [1001, 236] width 15 height 15
click at [699, 338] on span "identifiers & barcodes" at bounding box center [586, 346] width 335 height 15
click at [538, 171] on img at bounding box center [485, 125] width 142 height 95
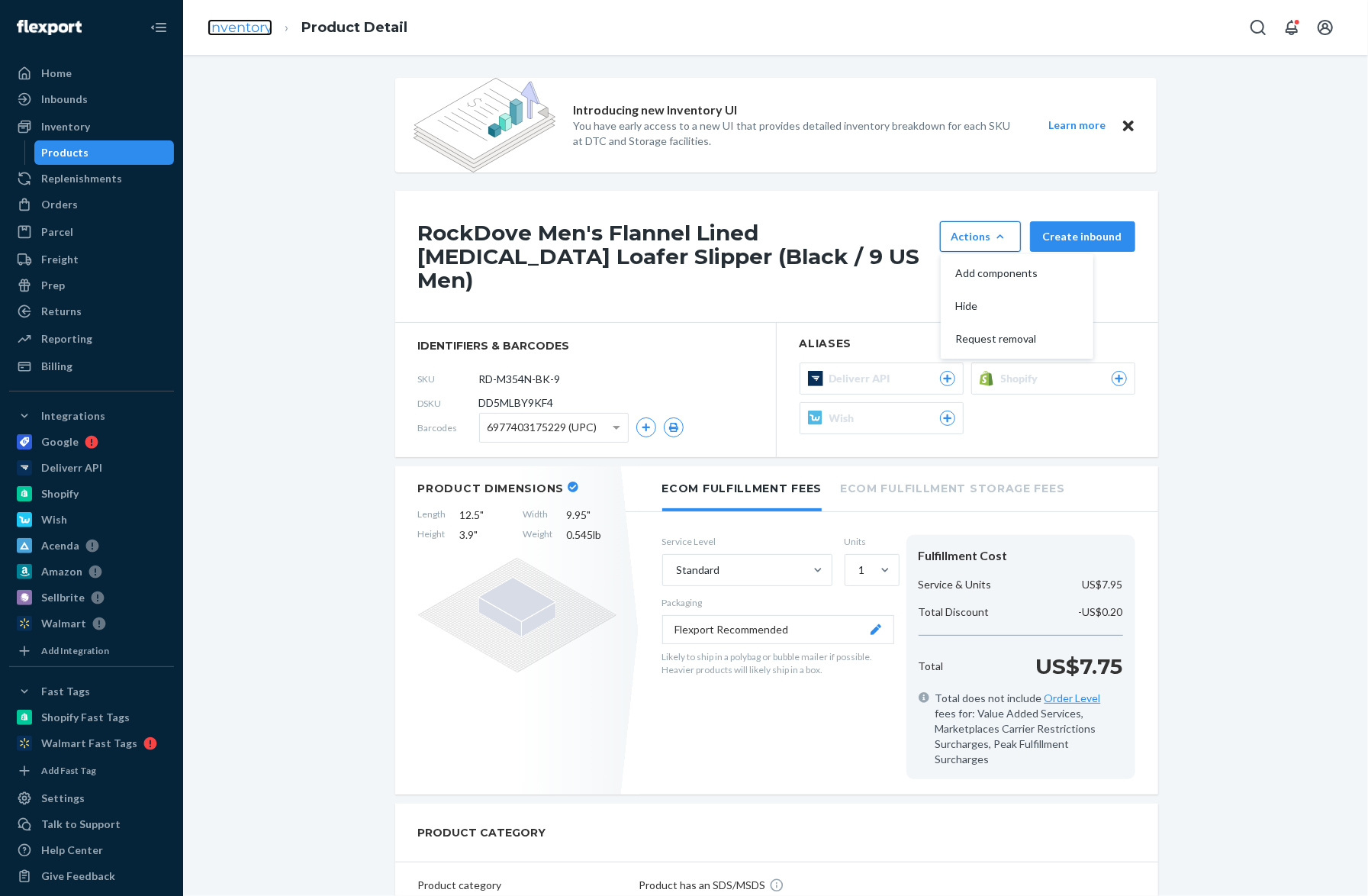
click at [257, 31] on link "Inventory" at bounding box center [239, 28] width 65 height 17
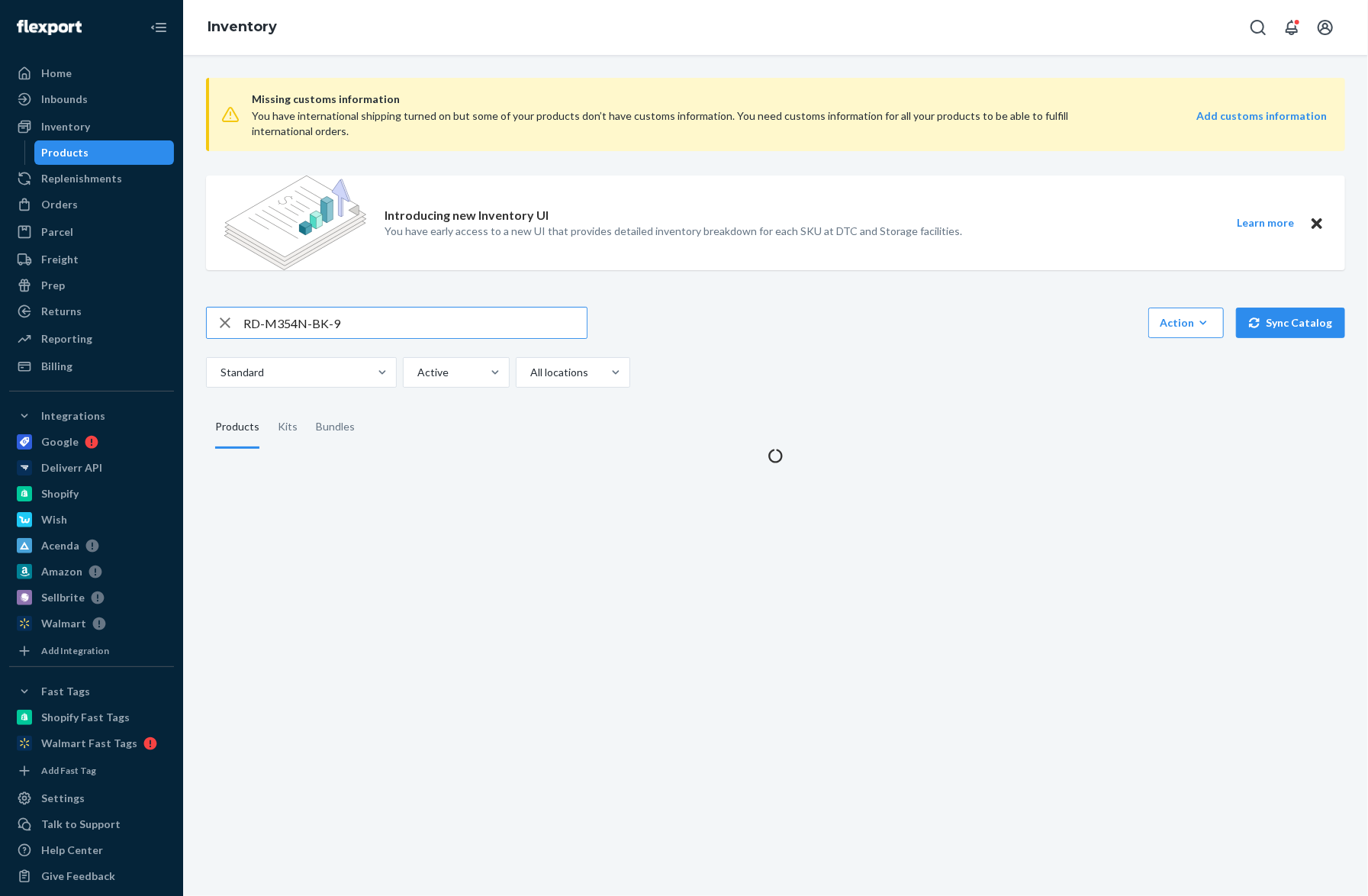
drag, startPoint x: 354, startPoint y: 321, endPoint x: 241, endPoint y: 321, distance: 113.0
click at [241, 321] on div "RD-M354N-BK-9" at bounding box center [396, 323] width 380 height 31
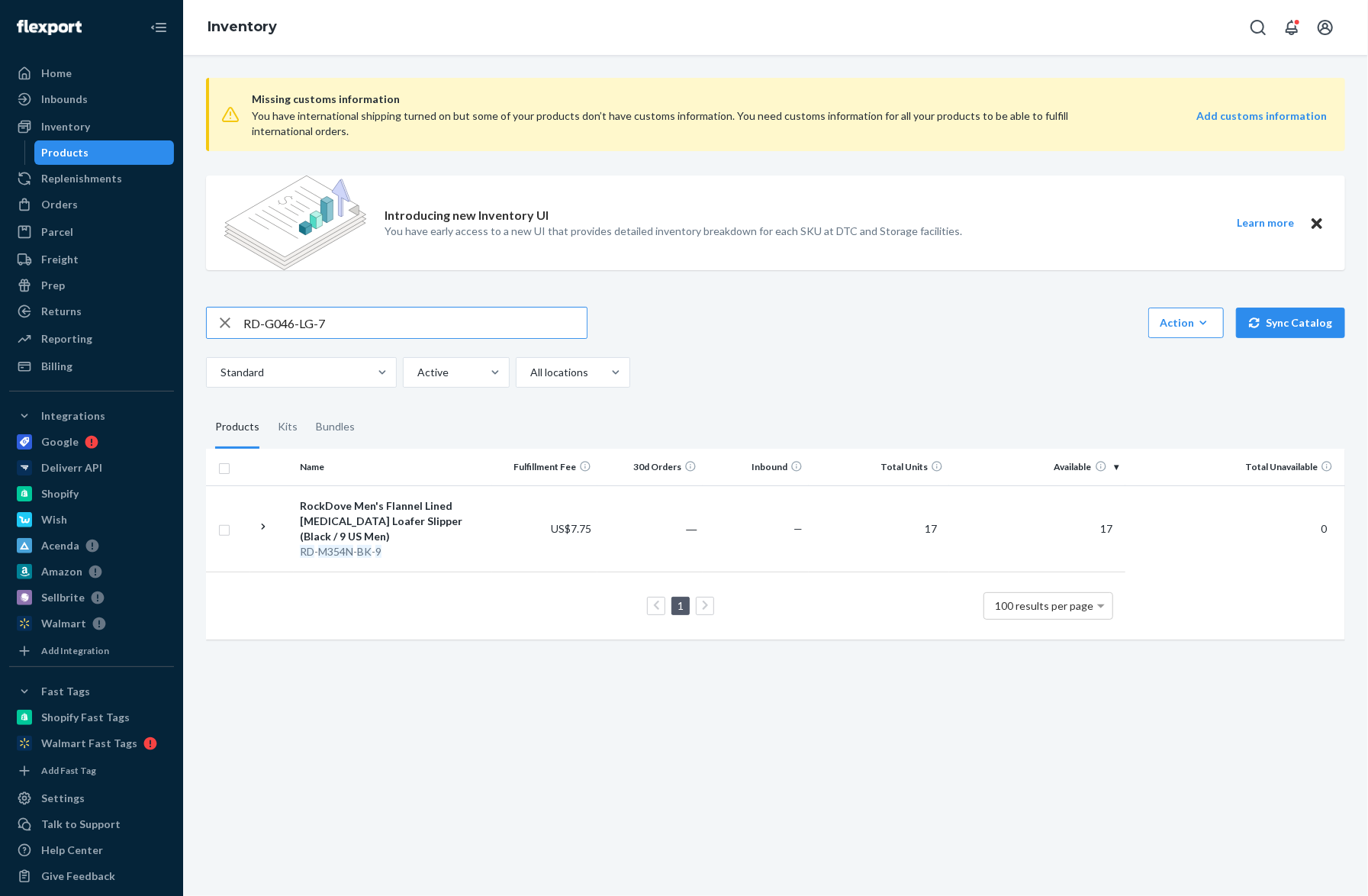
type input "RD-G046-LG-7"
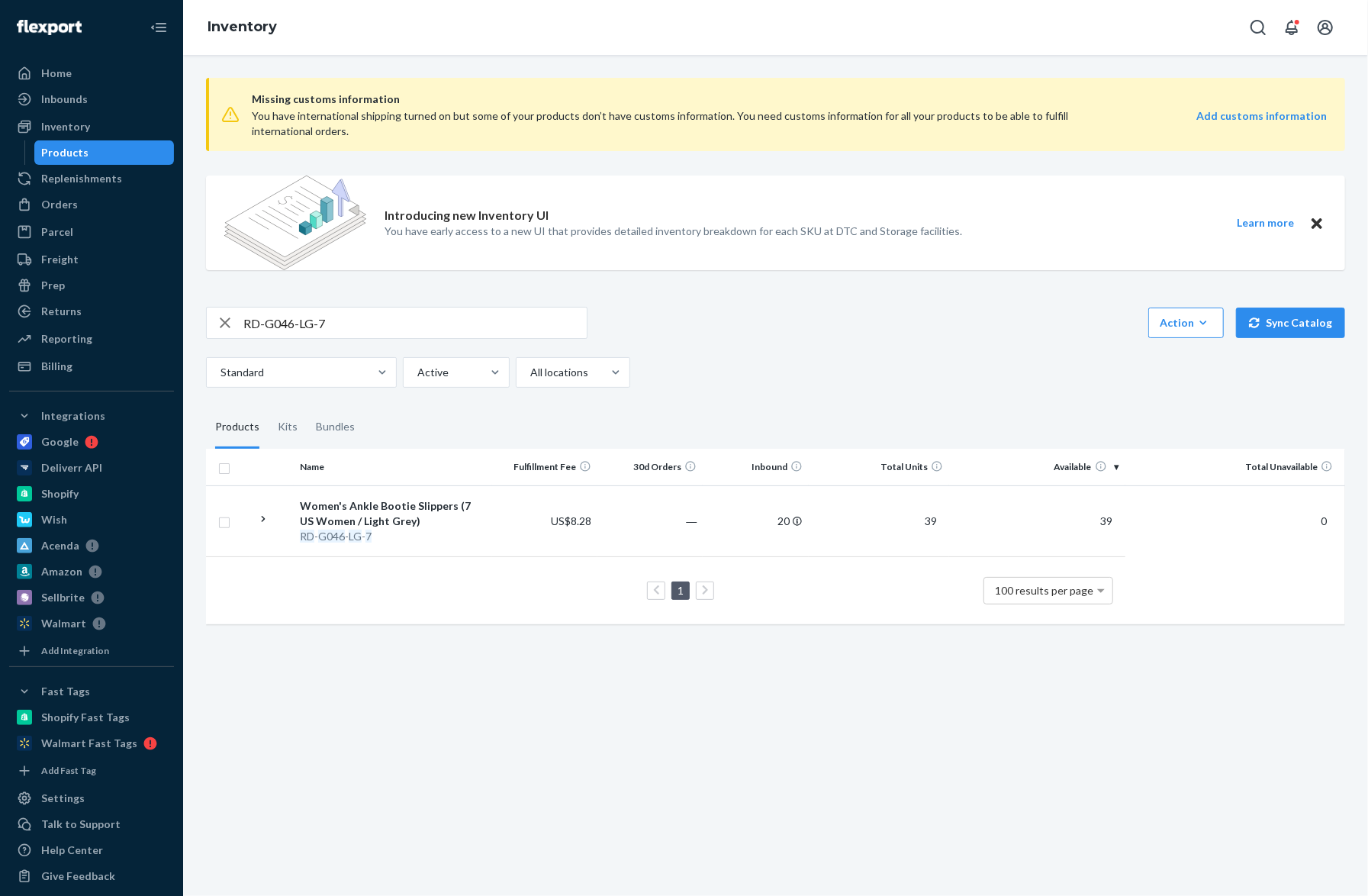
click at [1028, 380] on div "Standard Active All locations" at bounding box center [770, 373] width 1128 height 31
click at [321, 510] on div "Women's Ankle Bootie Slippers (7 US Women / Light Grey)" at bounding box center [392, 513] width 185 height 31
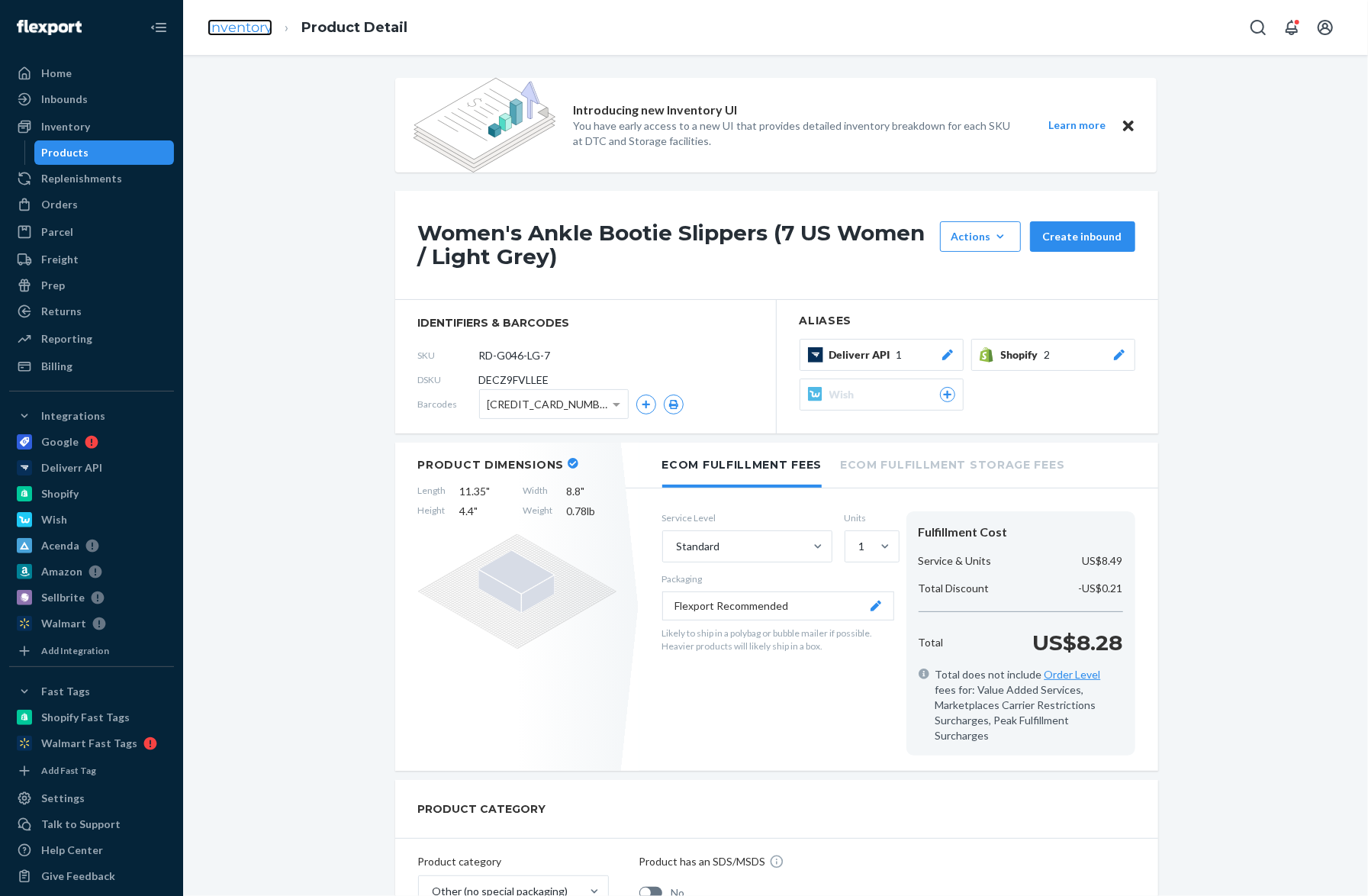
click at [251, 23] on link "Inventory" at bounding box center [239, 28] width 65 height 17
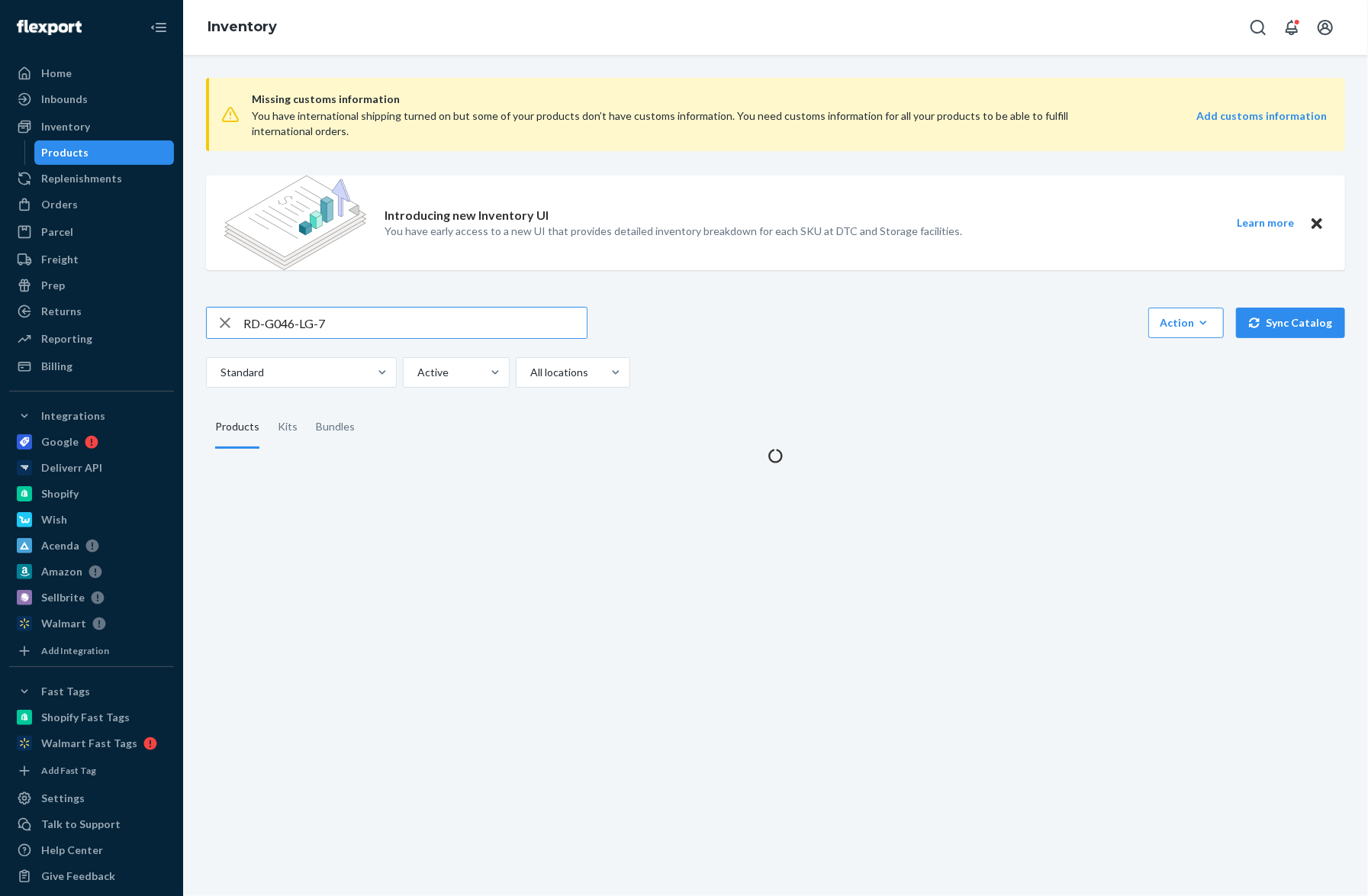
drag, startPoint x: 382, startPoint y: 328, endPoint x: 163, endPoint y: 302, distance: 220.5
click at [181, 331] on div "Home Inbounds Shipping Plans Problems Inventory Products Replenishments Orders …" at bounding box center [684, 448] width 1368 height 896
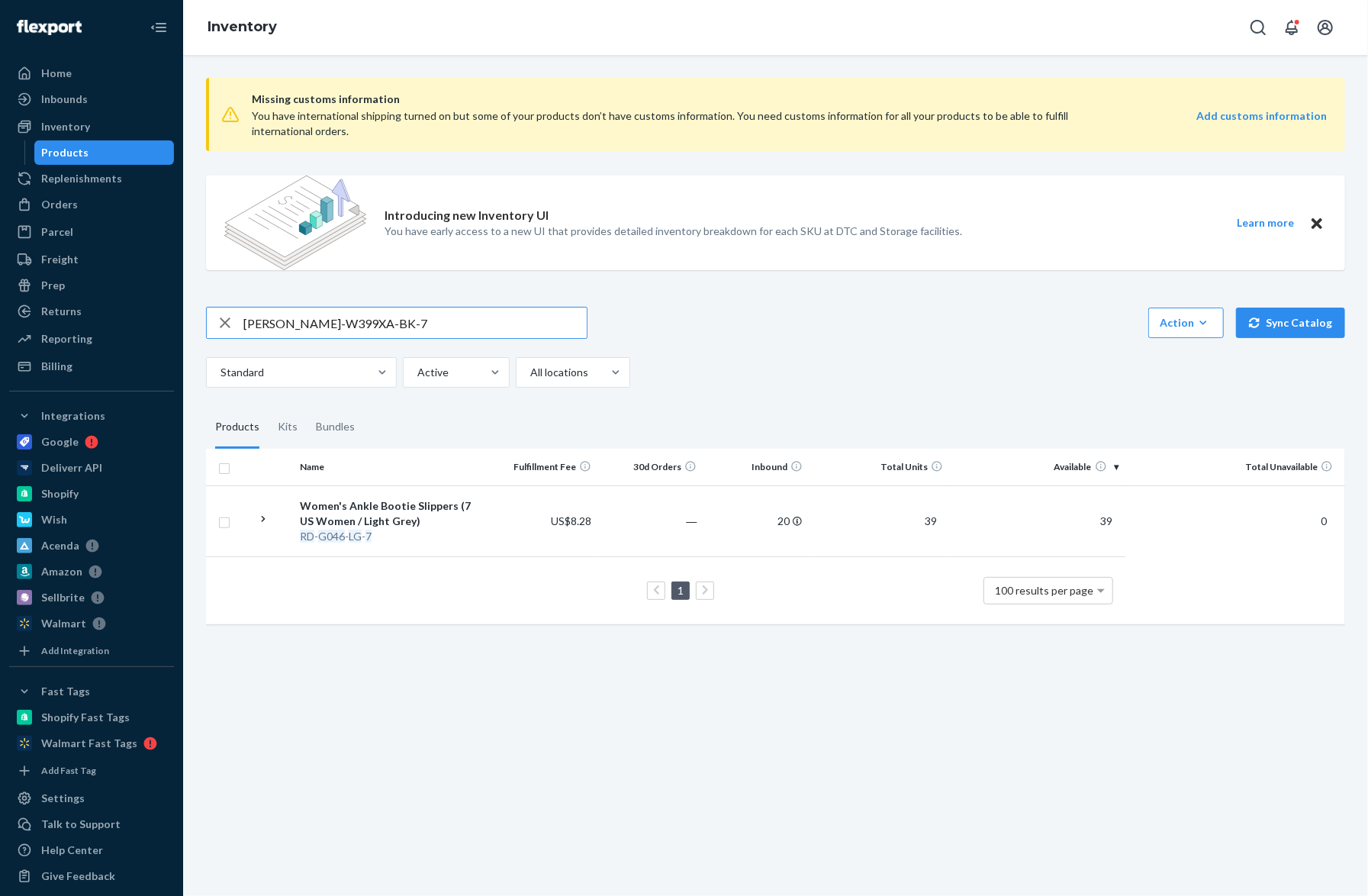
type input "[PERSON_NAME]-W399XA-BK-7"
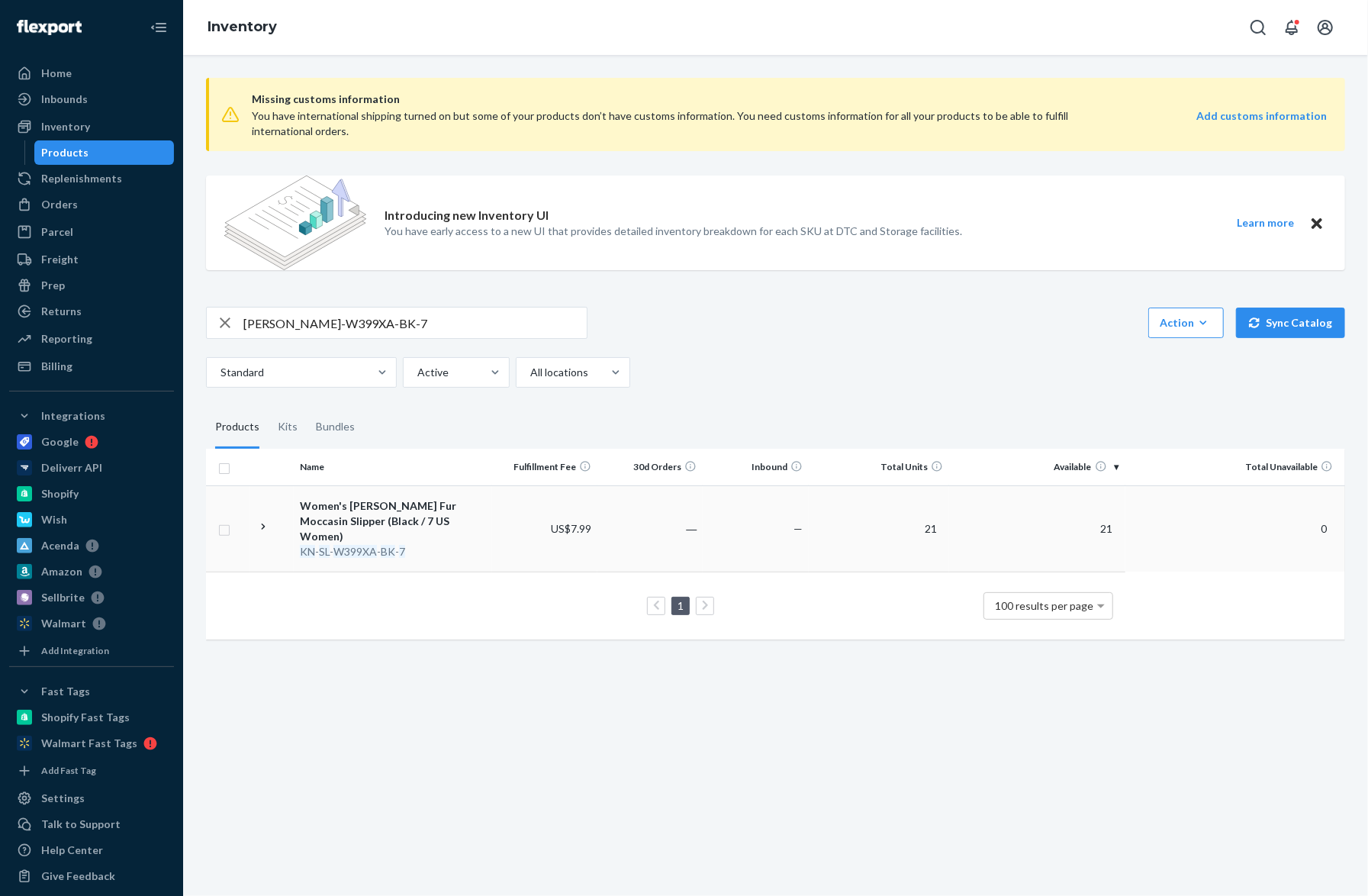
click at [455, 507] on div "Women's [PERSON_NAME] Fur Moccasin Slipper (Black / 7 US Women)" at bounding box center [392, 521] width 185 height 46
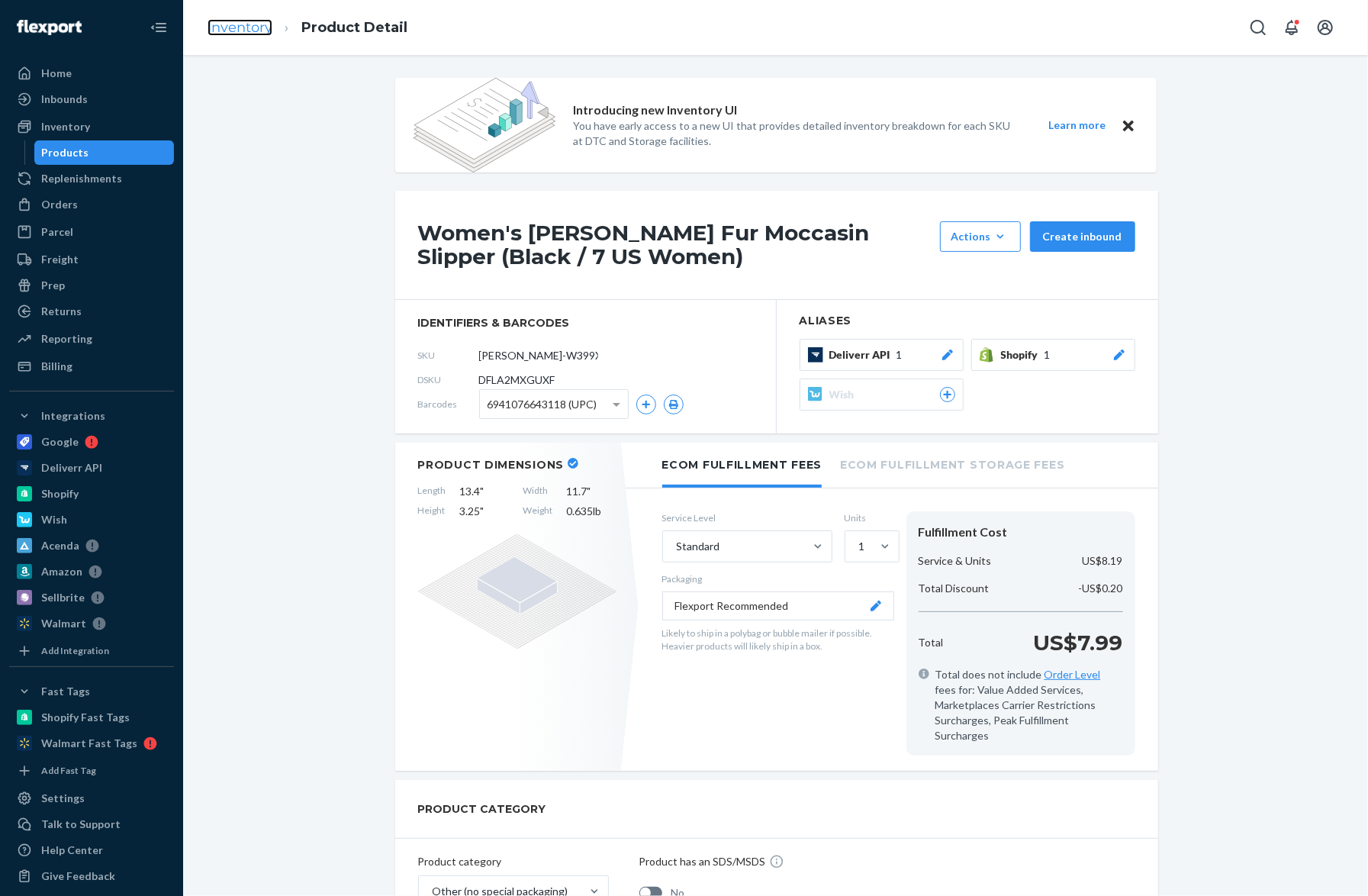
click at [246, 28] on link "Inventory" at bounding box center [239, 28] width 65 height 17
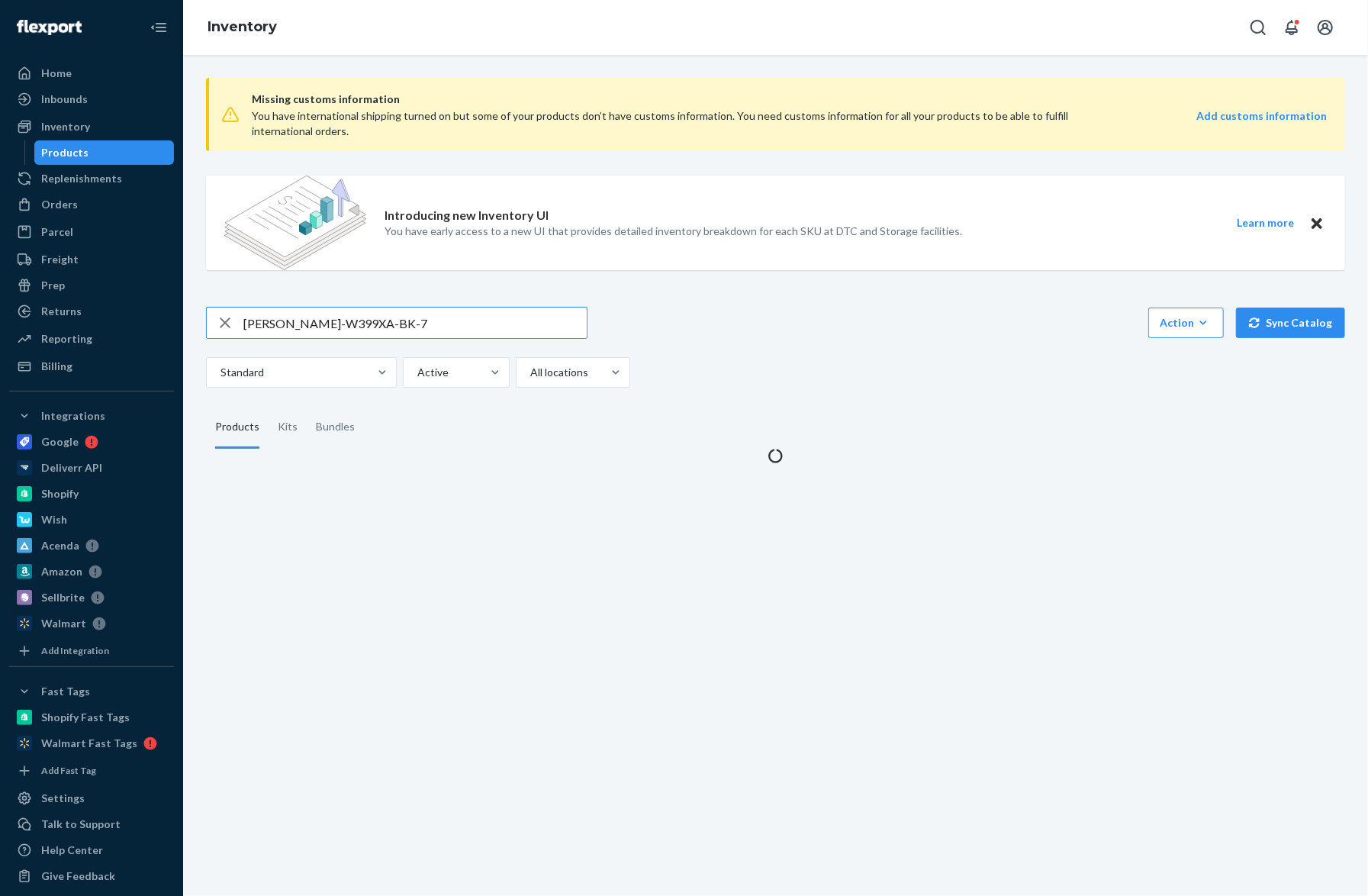
drag, startPoint x: 389, startPoint y: 327, endPoint x: 207, endPoint y: 327, distance: 182.0
click at [207, 327] on div "[PERSON_NAME]-W399XA-BK-7" at bounding box center [396, 323] width 380 height 31
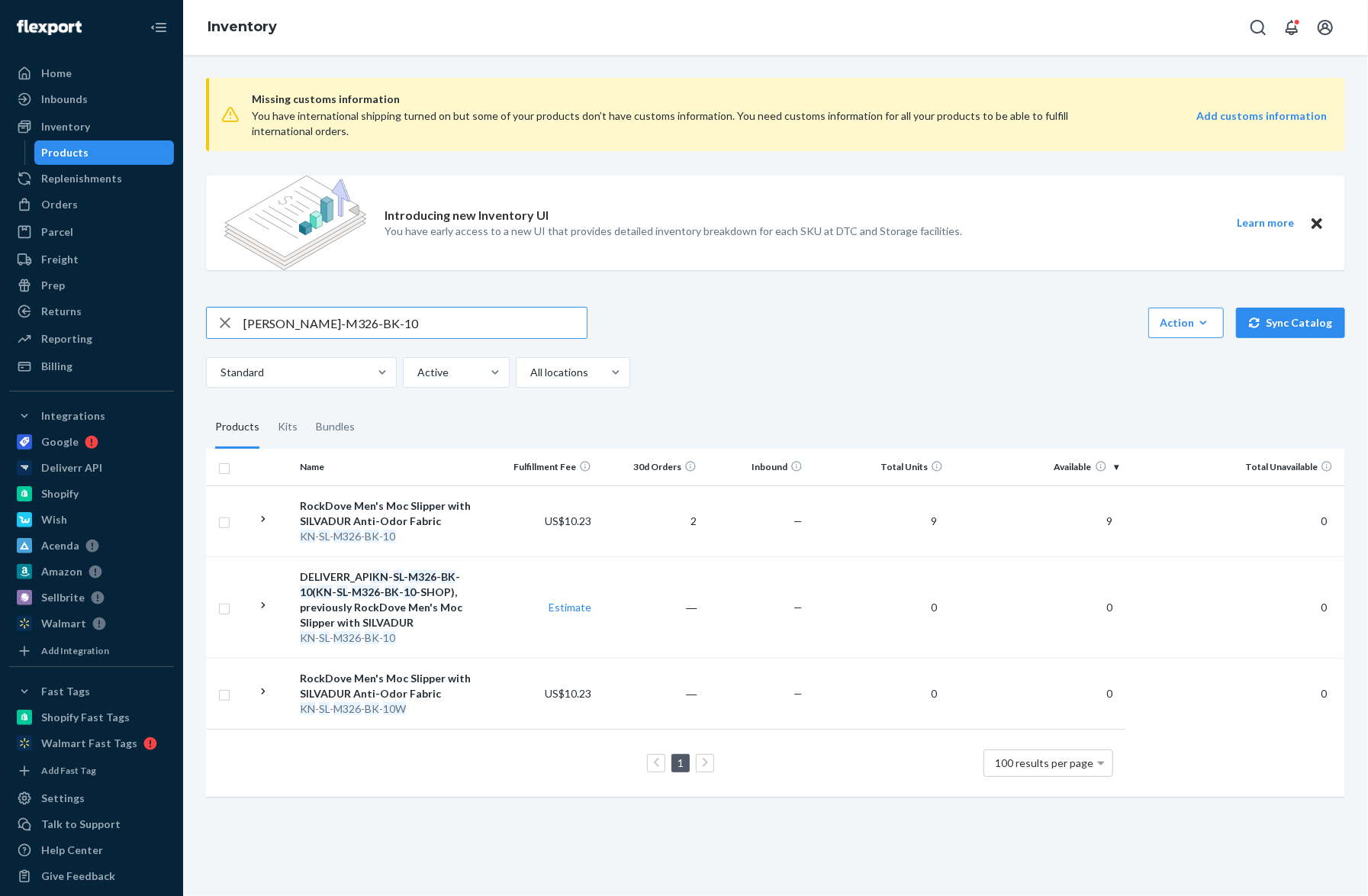
drag, startPoint x: 419, startPoint y: 321, endPoint x: 239, endPoint y: 318, distance: 180.0
click at [239, 318] on div "[PERSON_NAME]-M326-BK-10" at bounding box center [396, 323] width 380 height 31
paste input "RD-M61"
type input "RD-M616-BK-10"
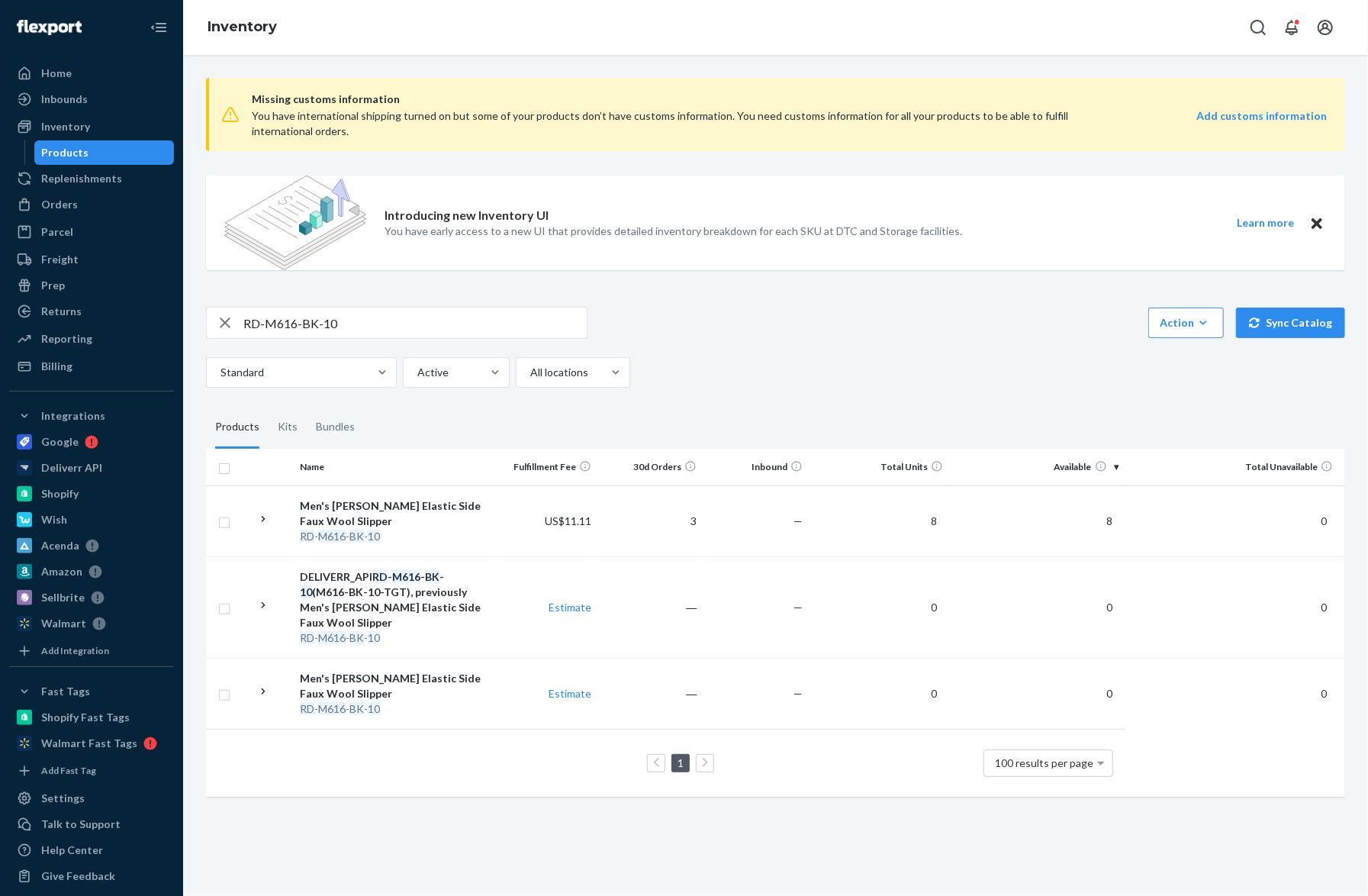
click at [806, 330] on div "RD-M616-BK-10 Action Create product Create kit or bundle Bulk create products B…" at bounding box center [775, 323] width 1139 height 32
